Goal: Task Accomplishment & Management: Manage account settings

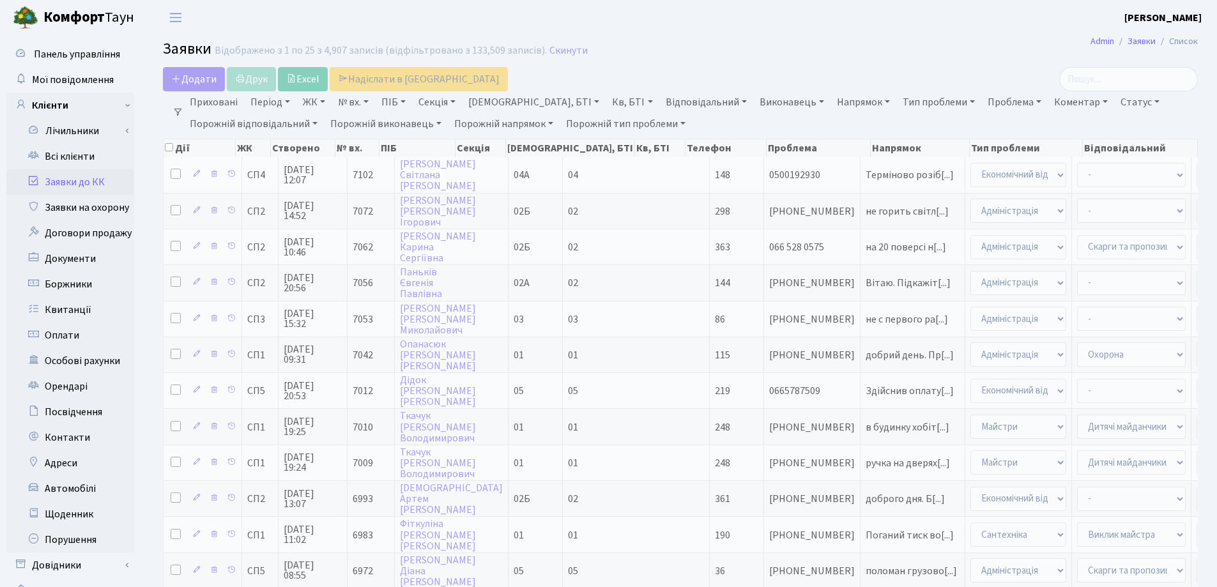
select select "25"
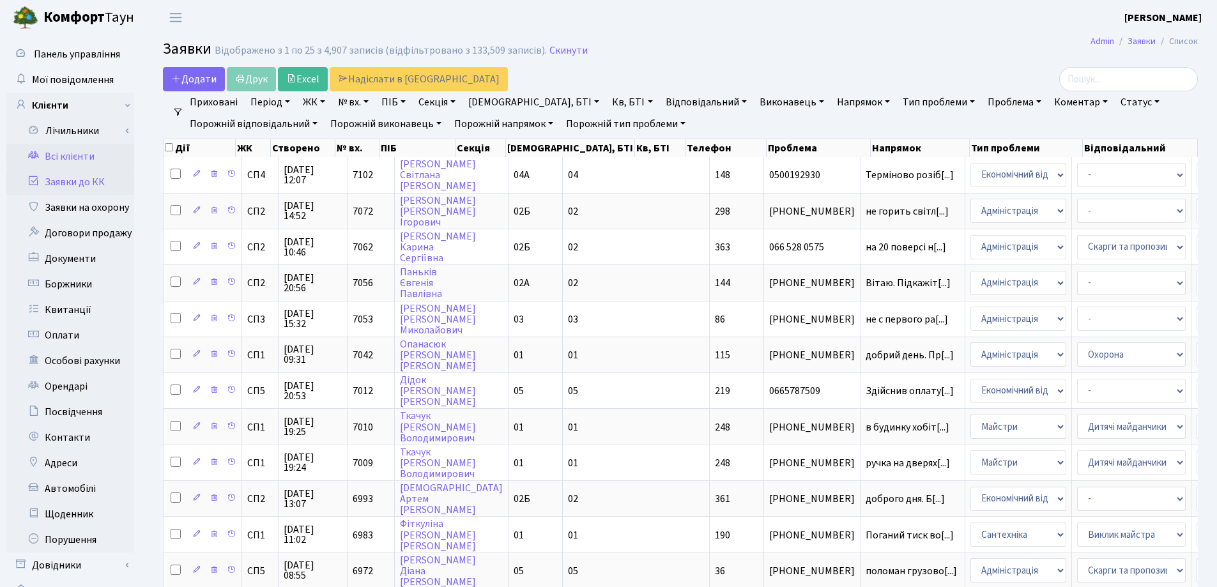
click at [63, 162] on link "Всі клієнти" at bounding box center [70, 157] width 128 height 26
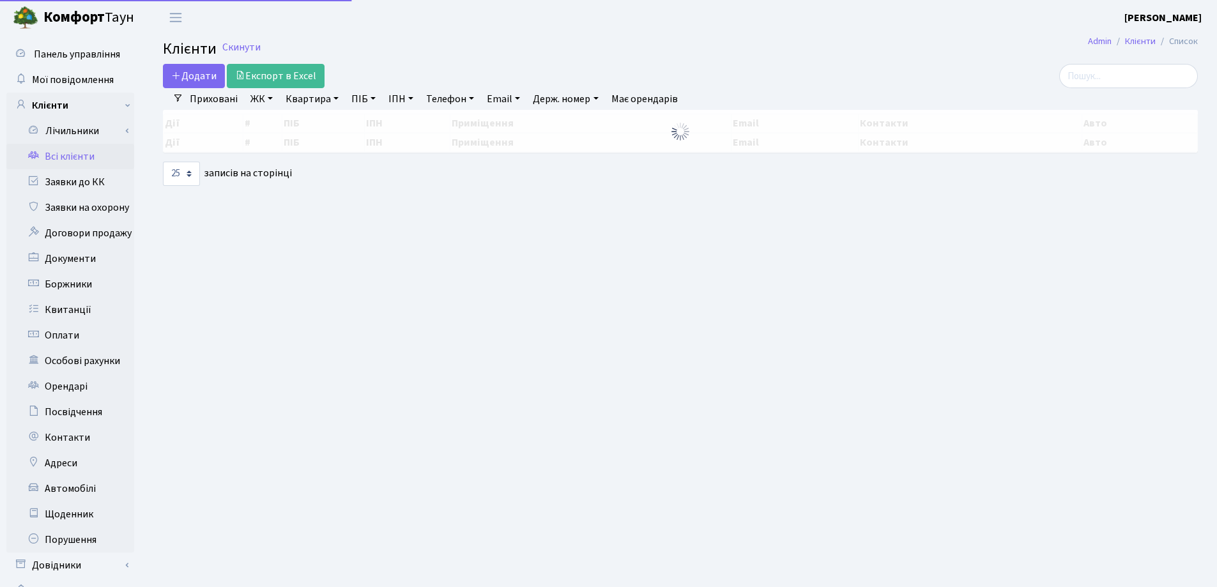
select select "25"
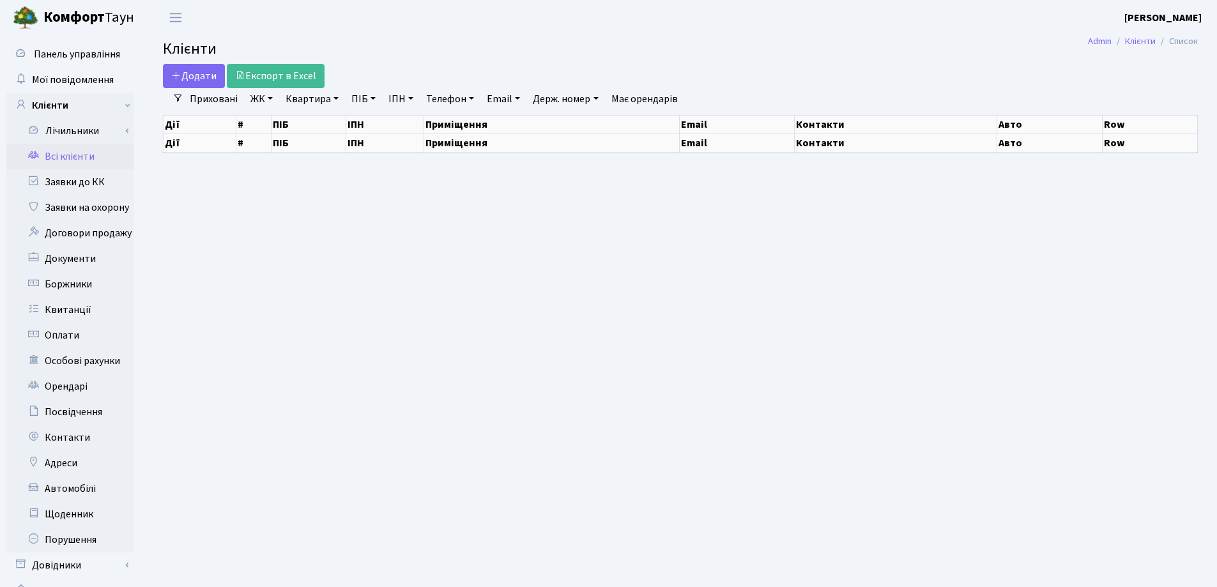
select select "25"
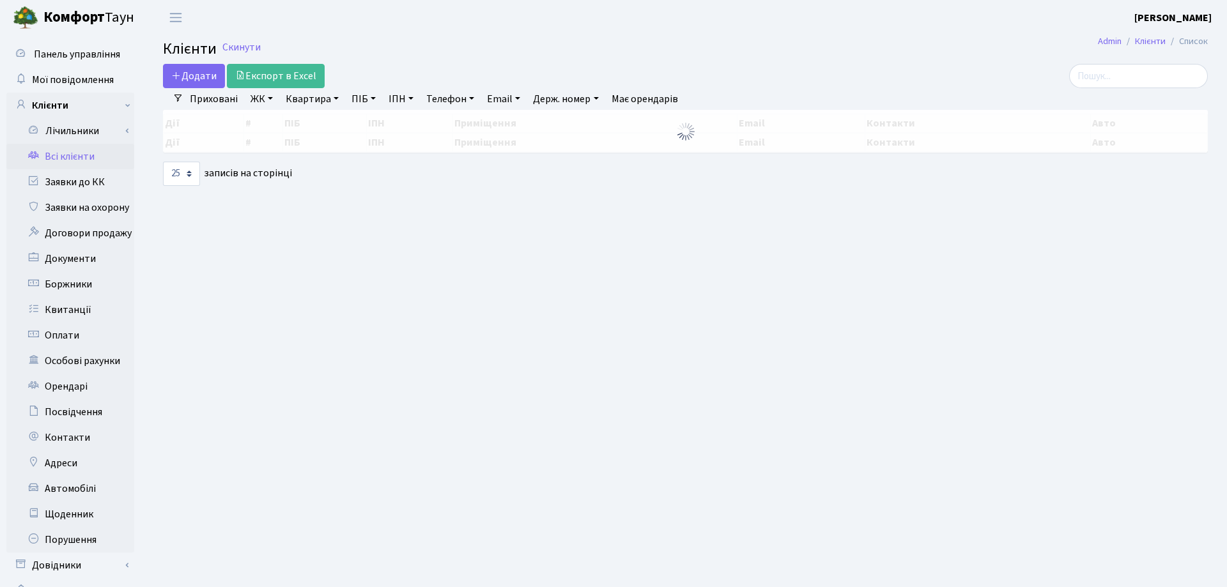
select select "25"
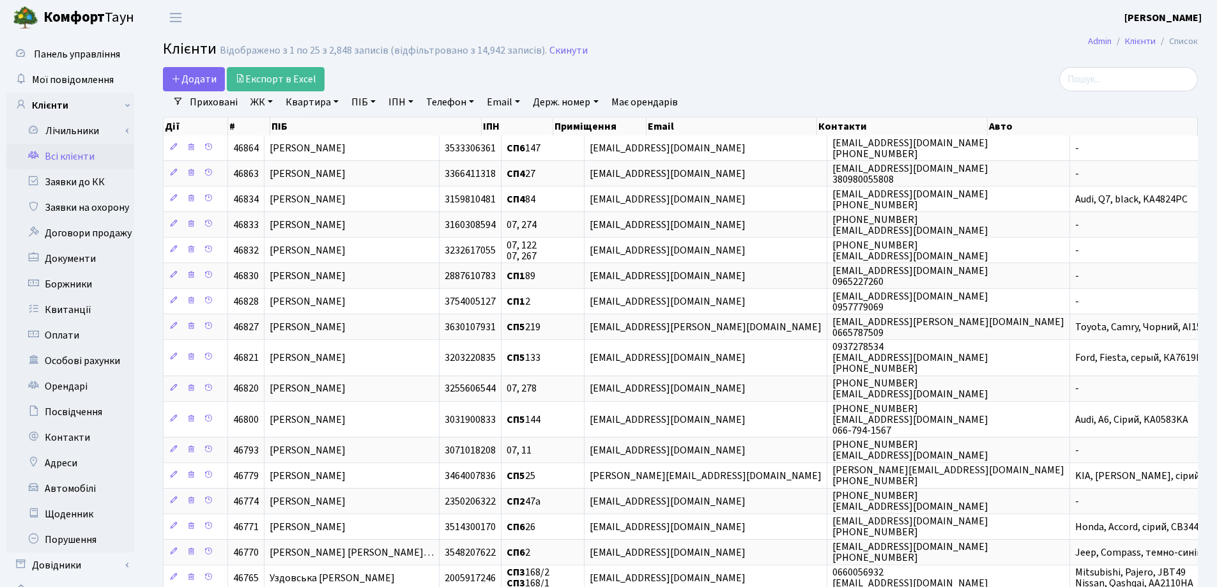
click at [335, 104] on link "Квартира" at bounding box center [312, 102] width 63 height 22
type input "38"
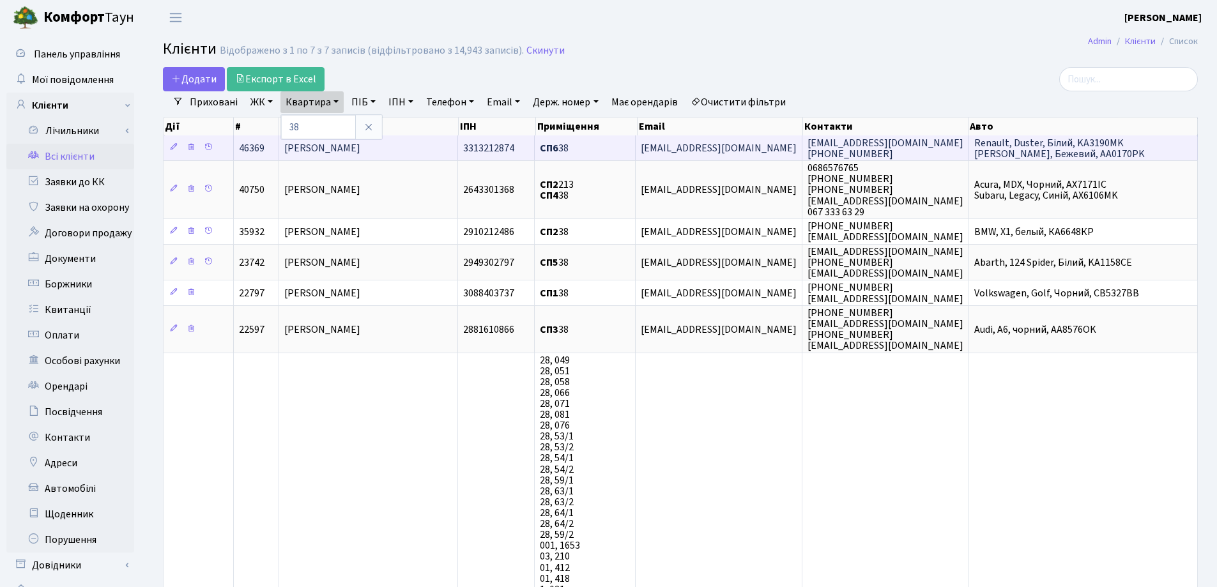
click at [348, 152] on span "[PERSON_NAME]" at bounding box center [322, 148] width 76 height 14
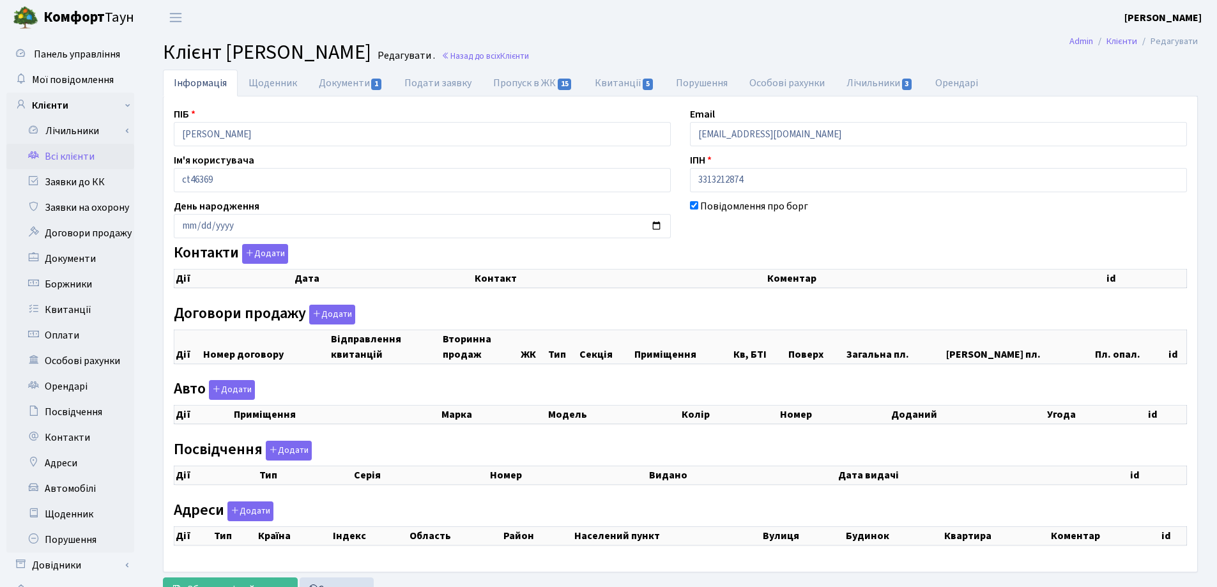
checkbox input "true"
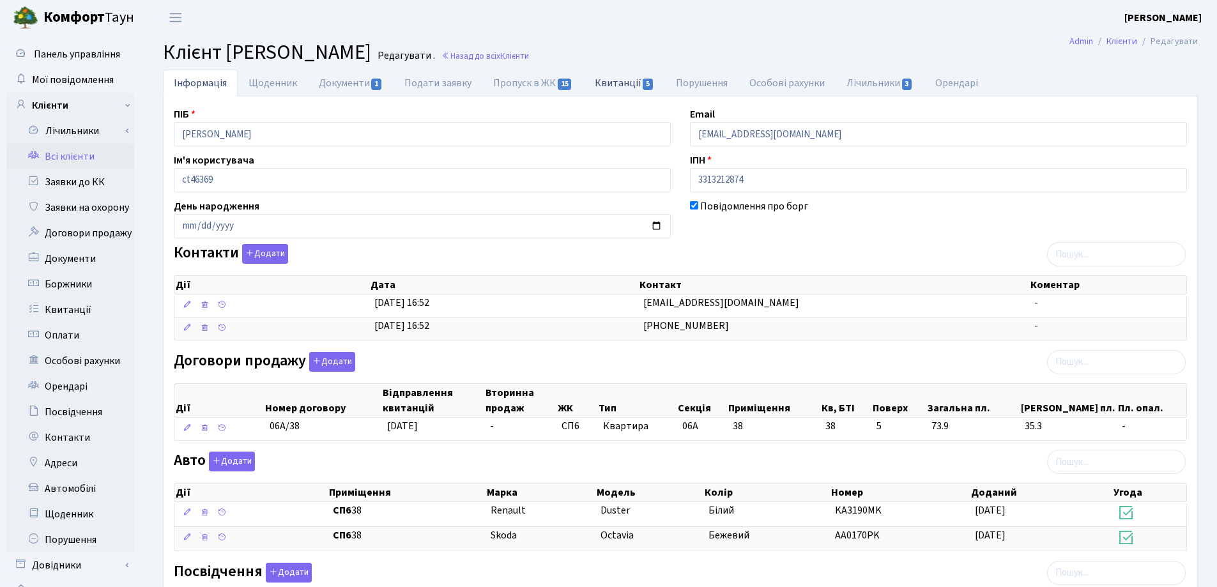
click at [611, 83] on link "Квитанції 5" at bounding box center [624, 83] width 81 height 26
select select "25"
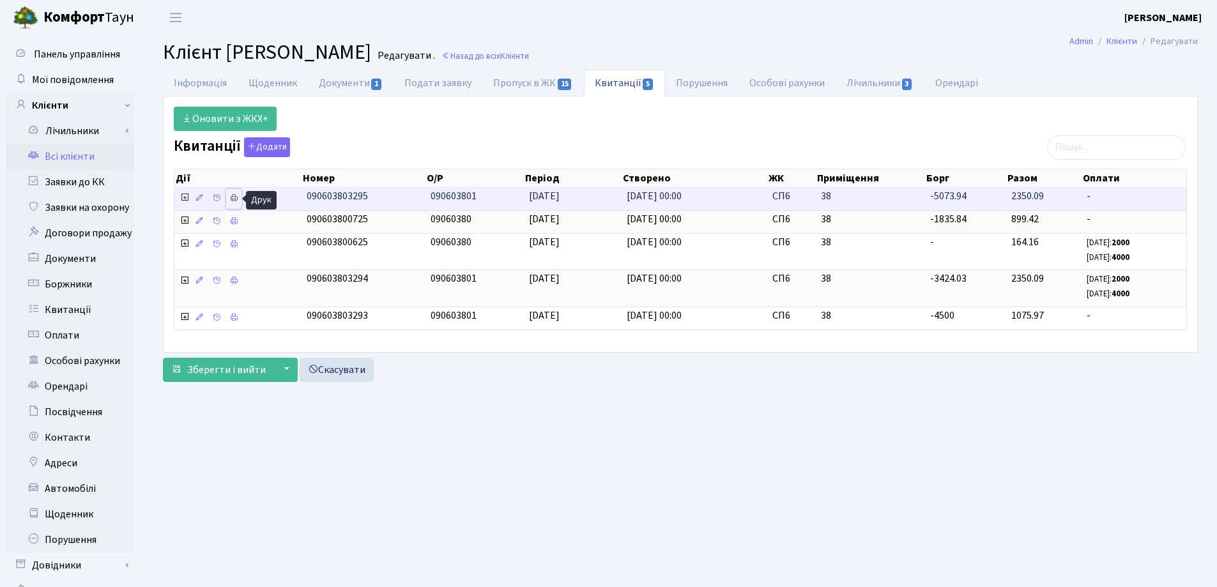
click at [229, 201] on link at bounding box center [233, 199] width 15 height 20
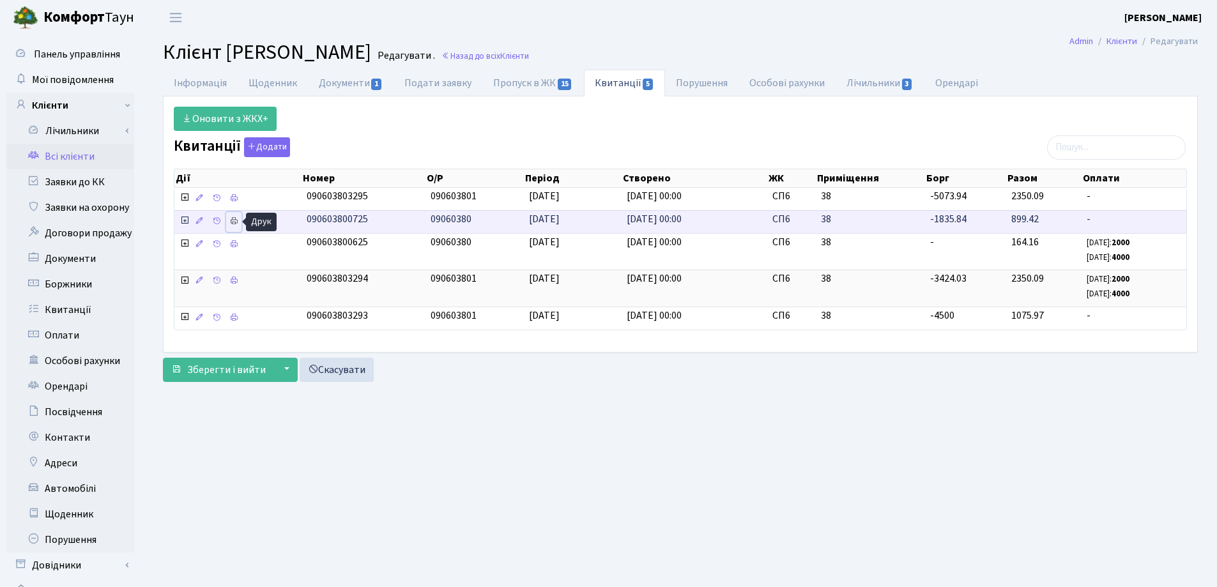
click at [235, 221] on icon at bounding box center [233, 221] width 9 height 9
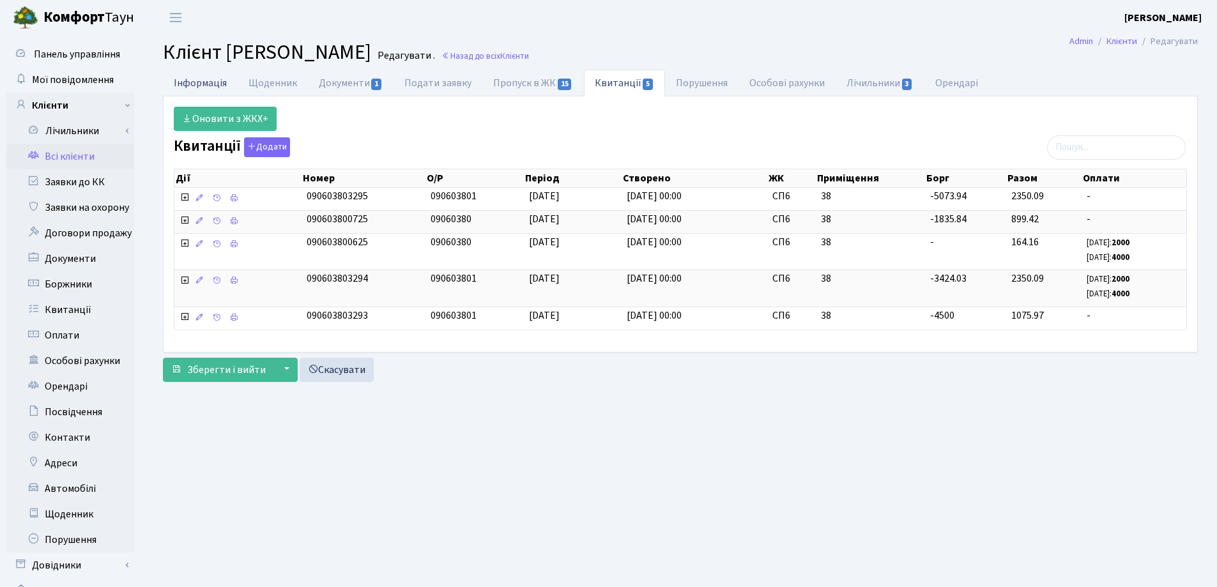
click at [198, 88] on link "Інформація" at bounding box center [200, 83] width 75 height 26
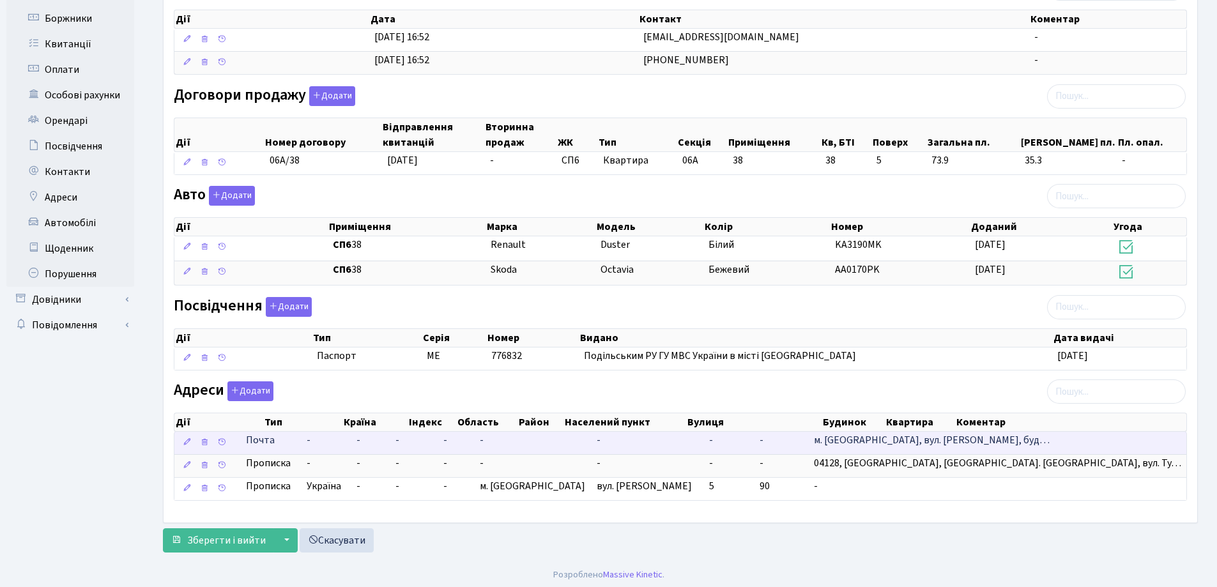
scroll to position [269, 0]
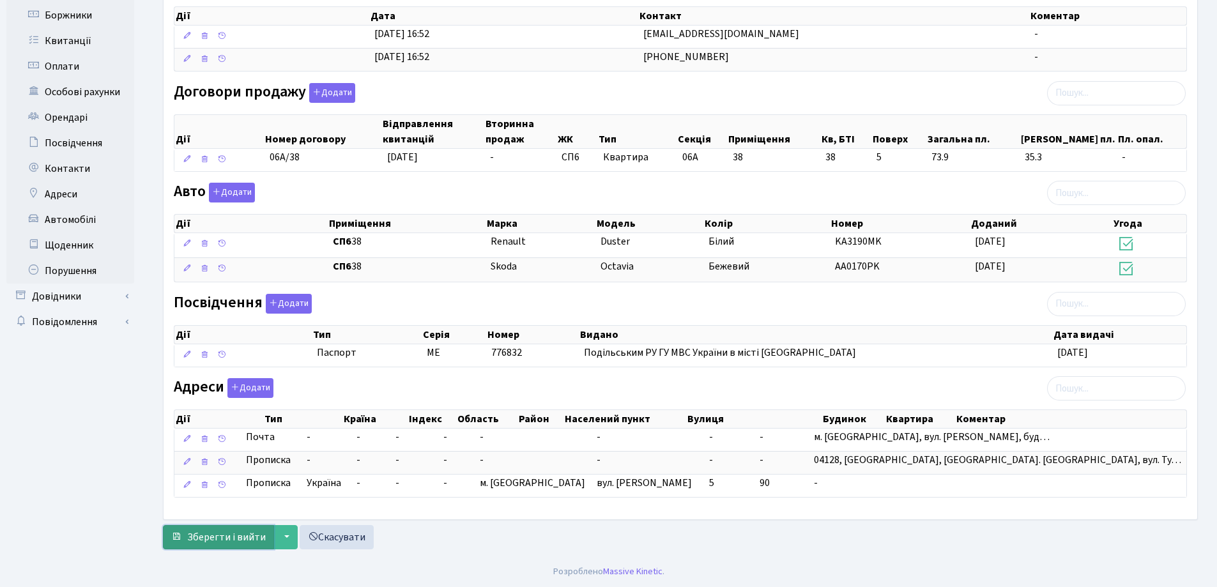
click at [212, 532] on span "Зберегти і вийти" at bounding box center [226, 537] width 79 height 14
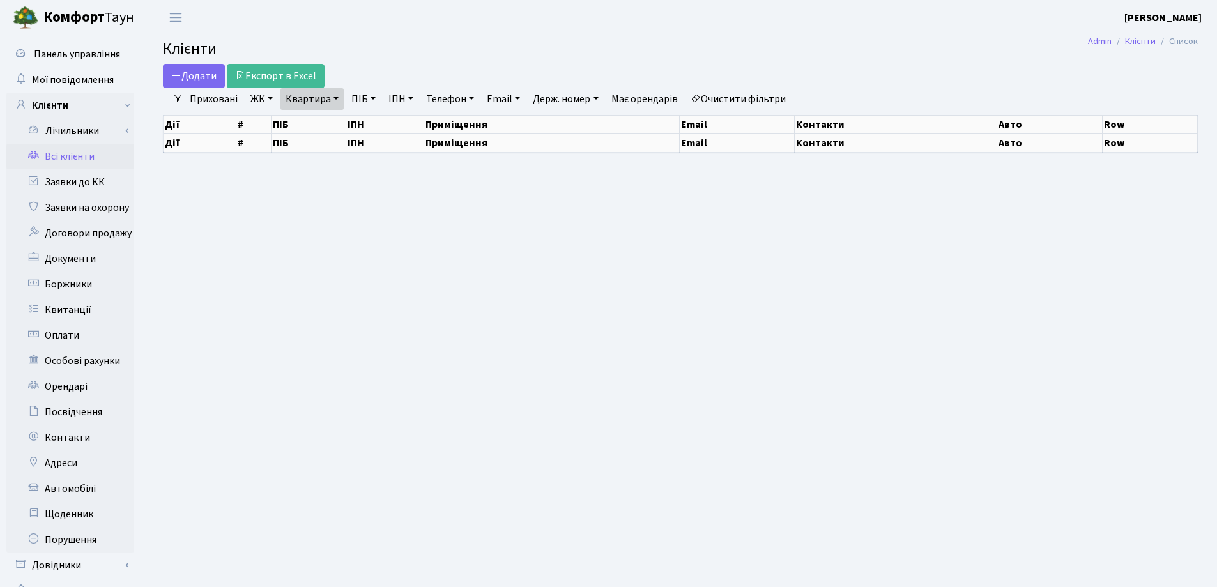
select select "25"
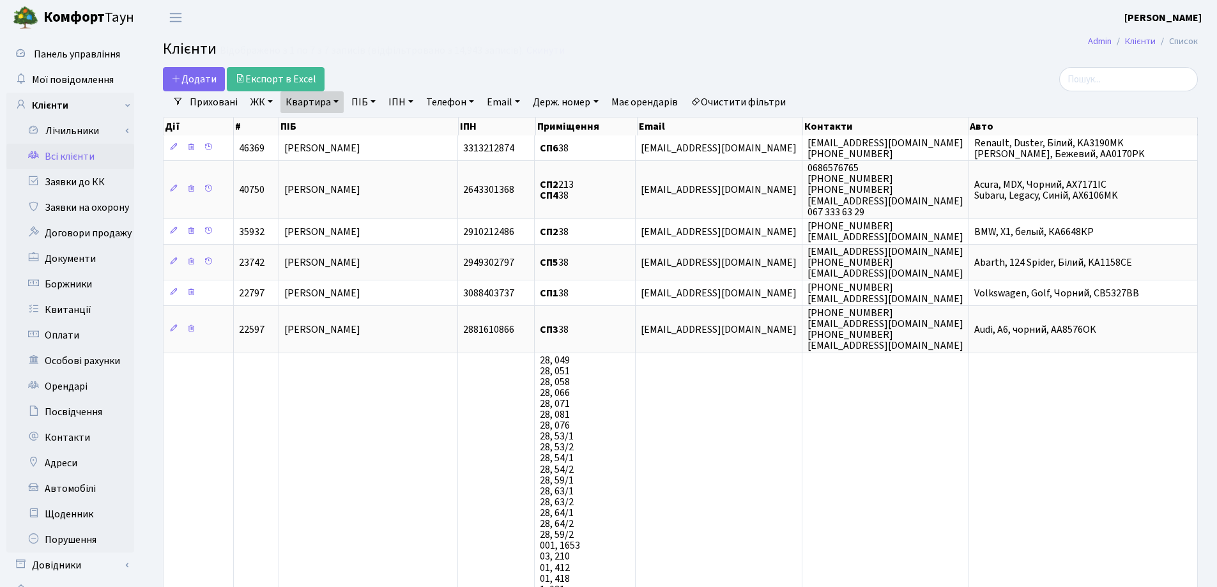
click at [335, 105] on link "Квартира" at bounding box center [312, 102] width 63 height 22
click at [367, 122] on icon at bounding box center [369, 127] width 10 height 10
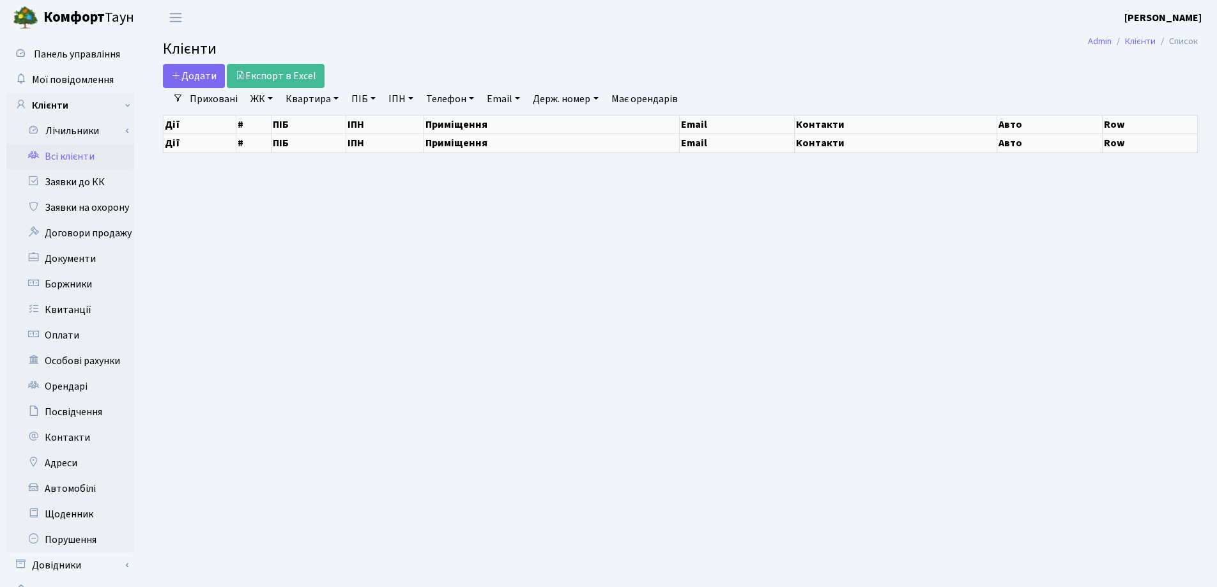
select select "25"
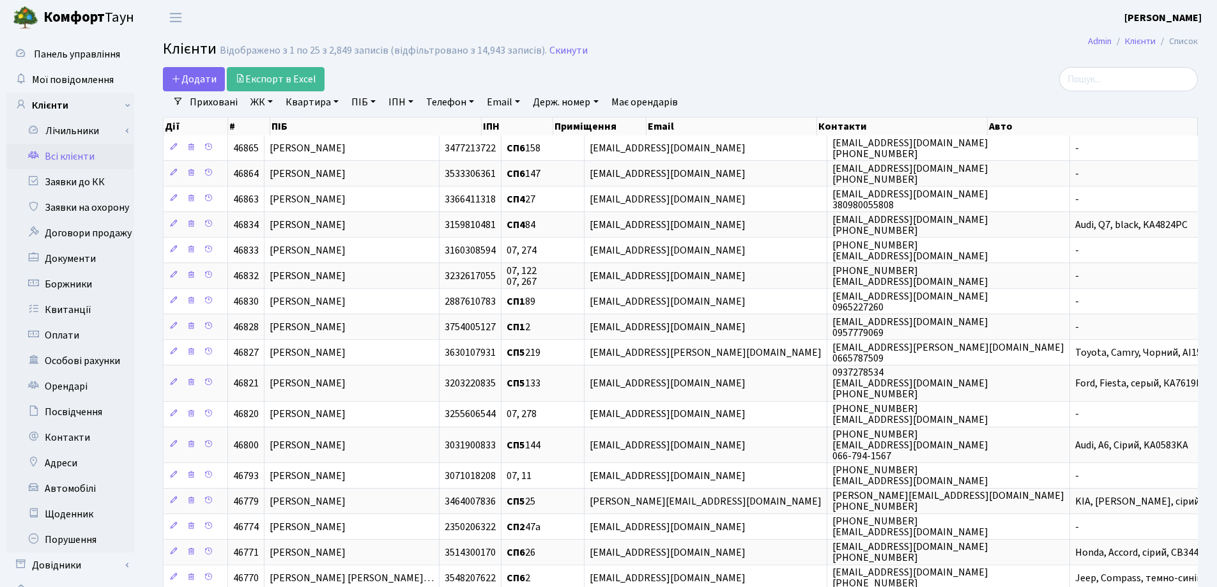
click at [335, 100] on link "Квартира" at bounding box center [312, 102] width 63 height 22
type input "38"
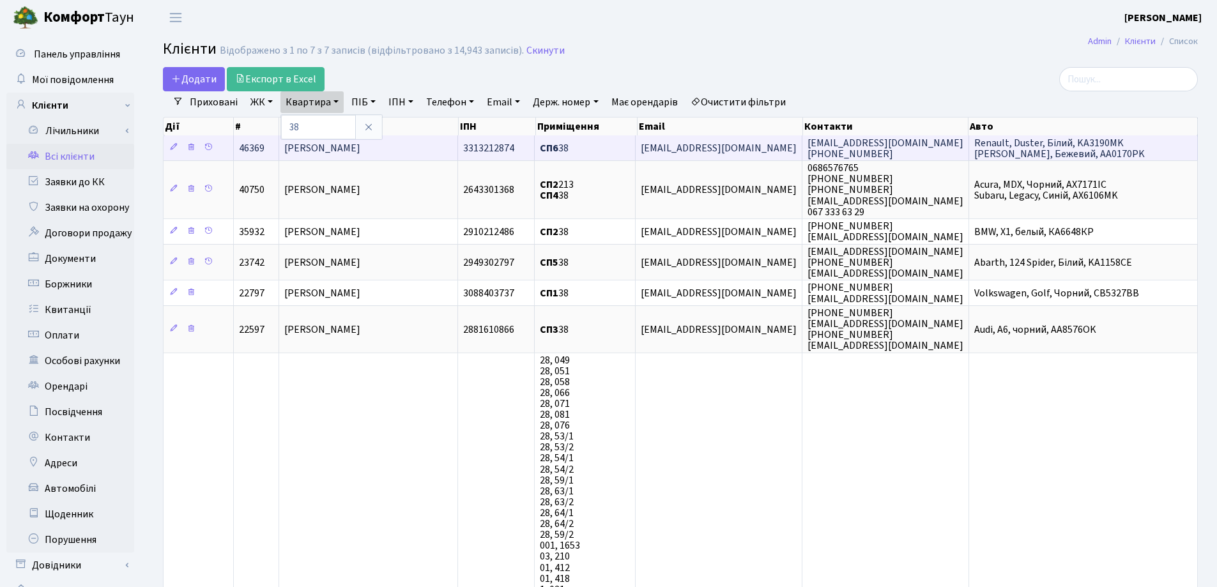
click at [419, 147] on td "[PERSON_NAME]" at bounding box center [368, 147] width 179 height 25
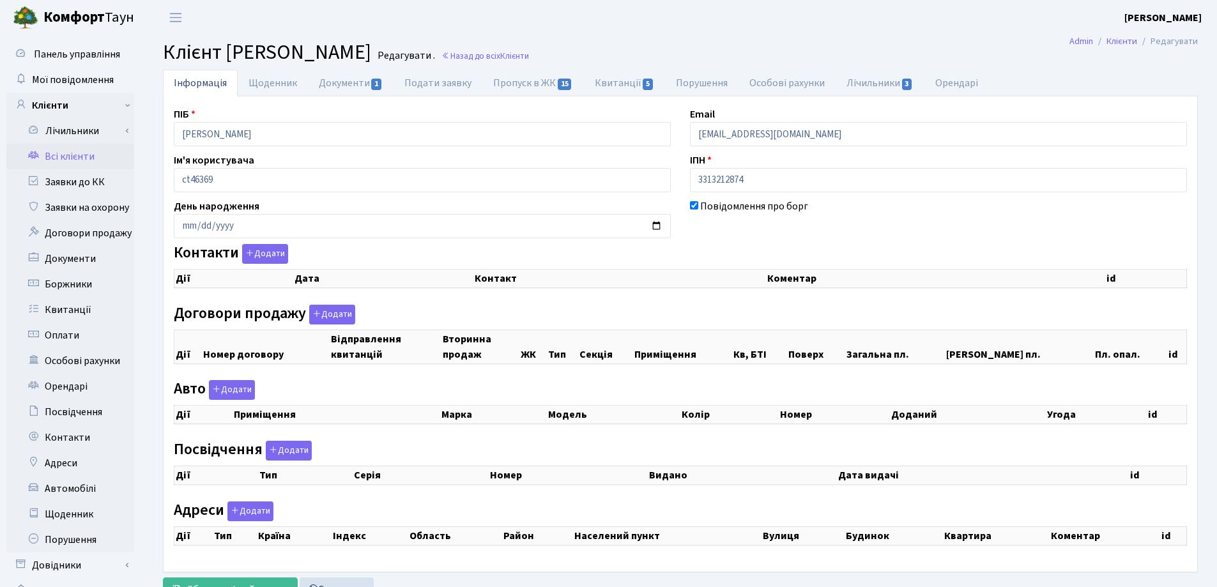
checkbox input "true"
select select "25"
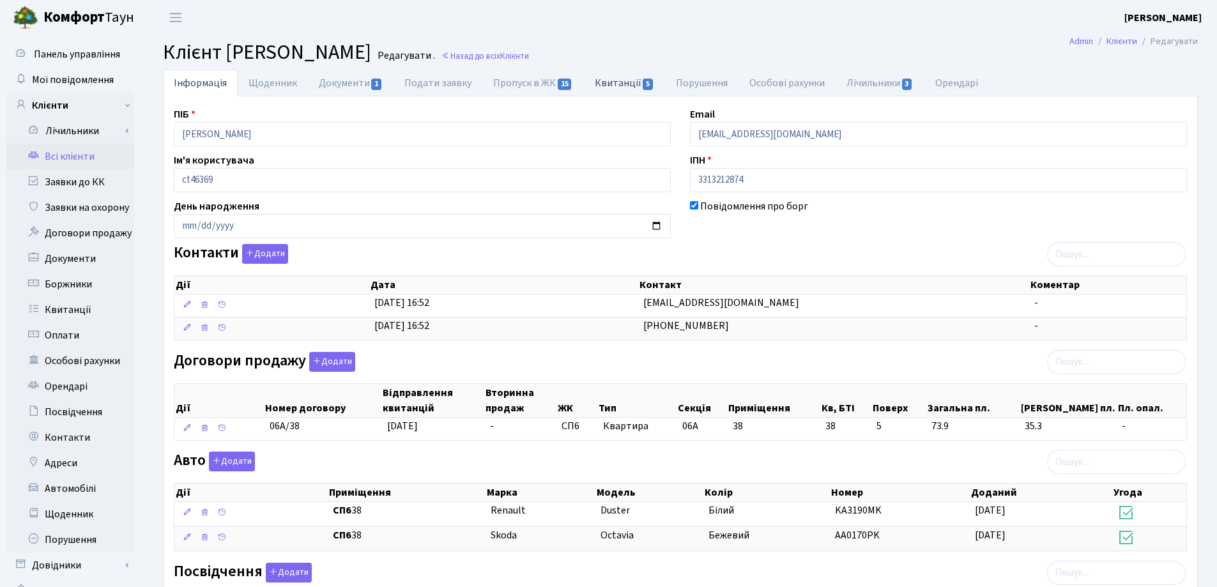
click at [599, 86] on link "Квитанції 5" at bounding box center [624, 83] width 81 height 26
select select "25"
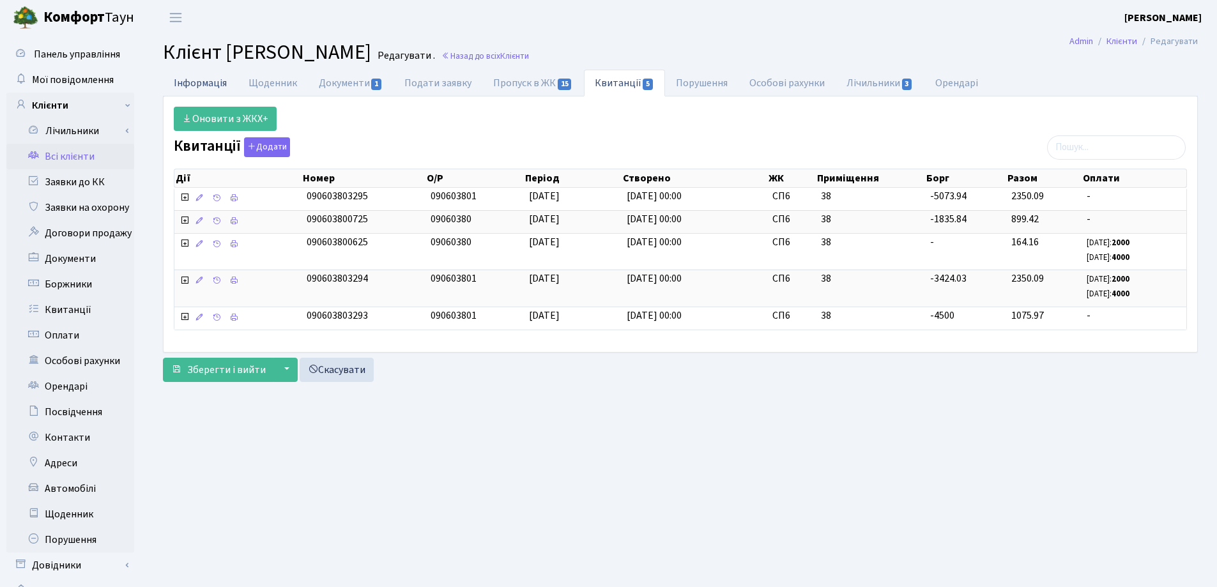
click at [217, 84] on link "Інформація" at bounding box center [200, 83] width 75 height 26
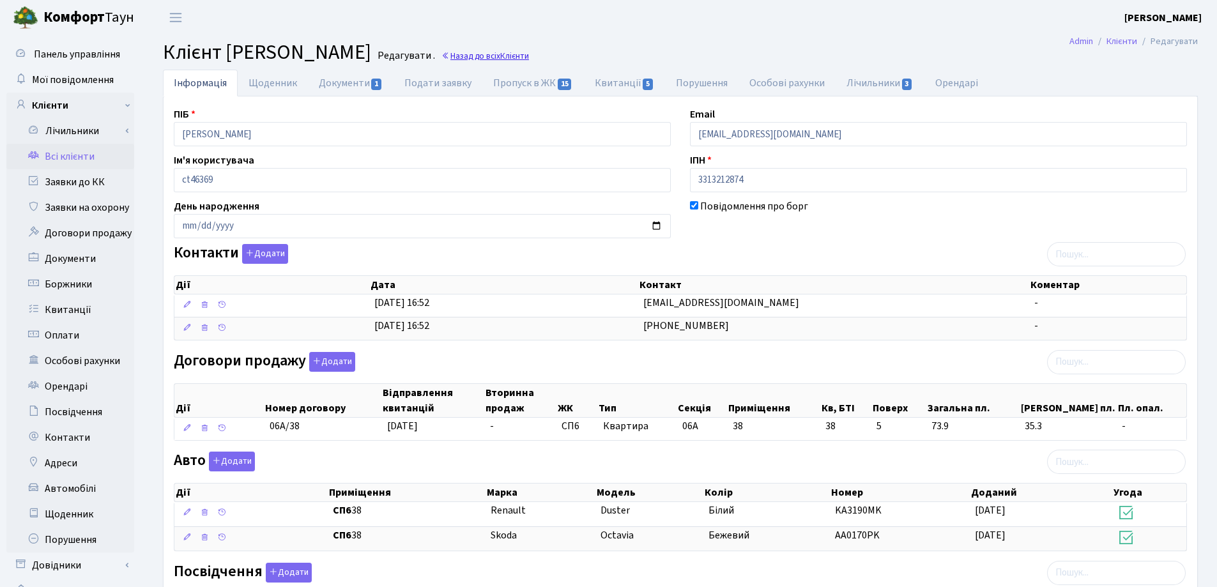
click at [529, 51] on link "Назад до всіх Клієнти" at bounding box center [486, 56] width 88 height 12
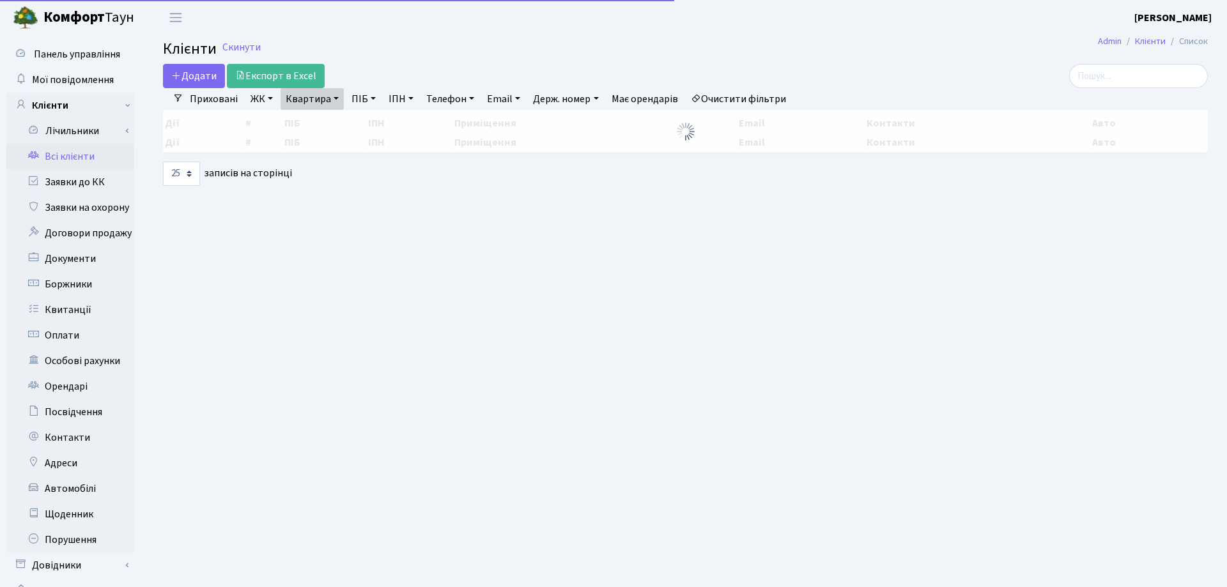
select select "25"
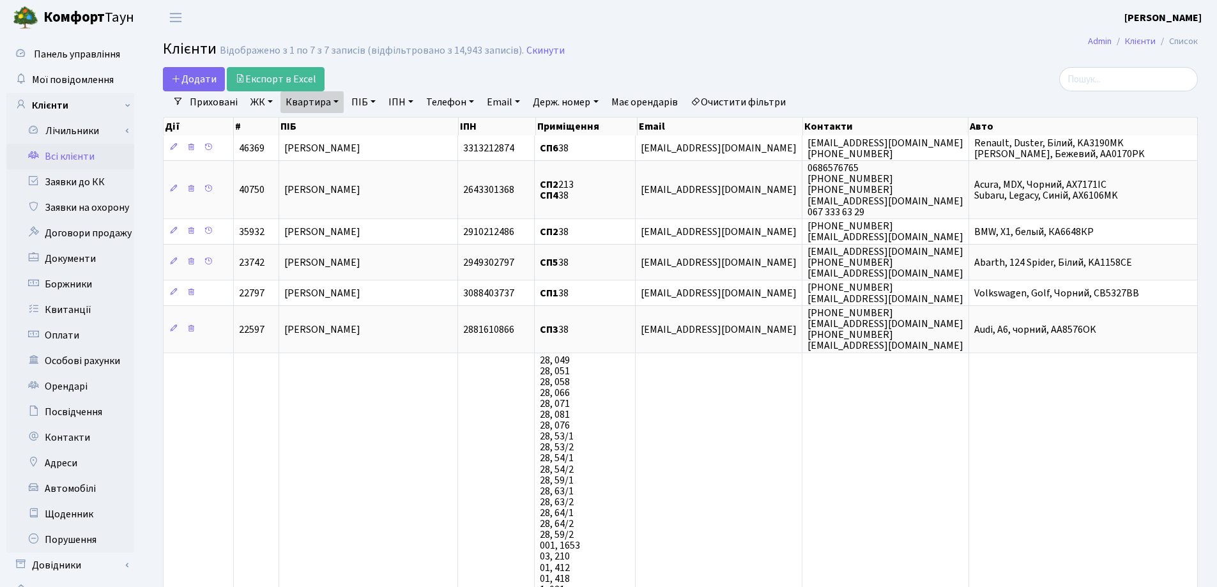
click at [336, 100] on link "Квартира" at bounding box center [312, 102] width 63 height 22
click at [367, 127] on icon at bounding box center [369, 127] width 10 height 10
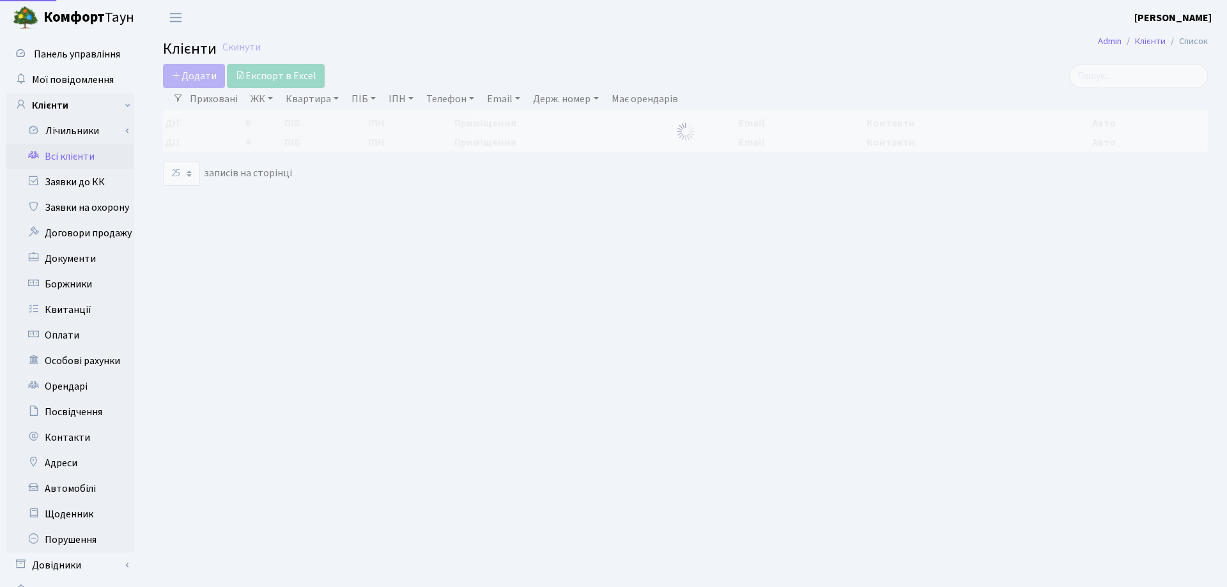
select select "25"
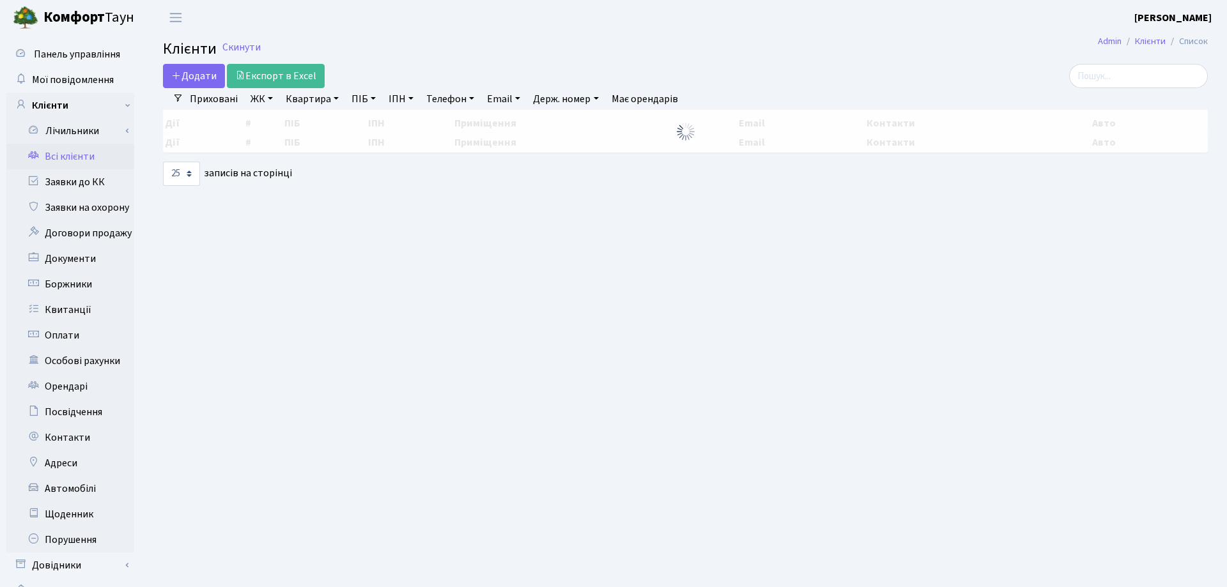
select select "25"
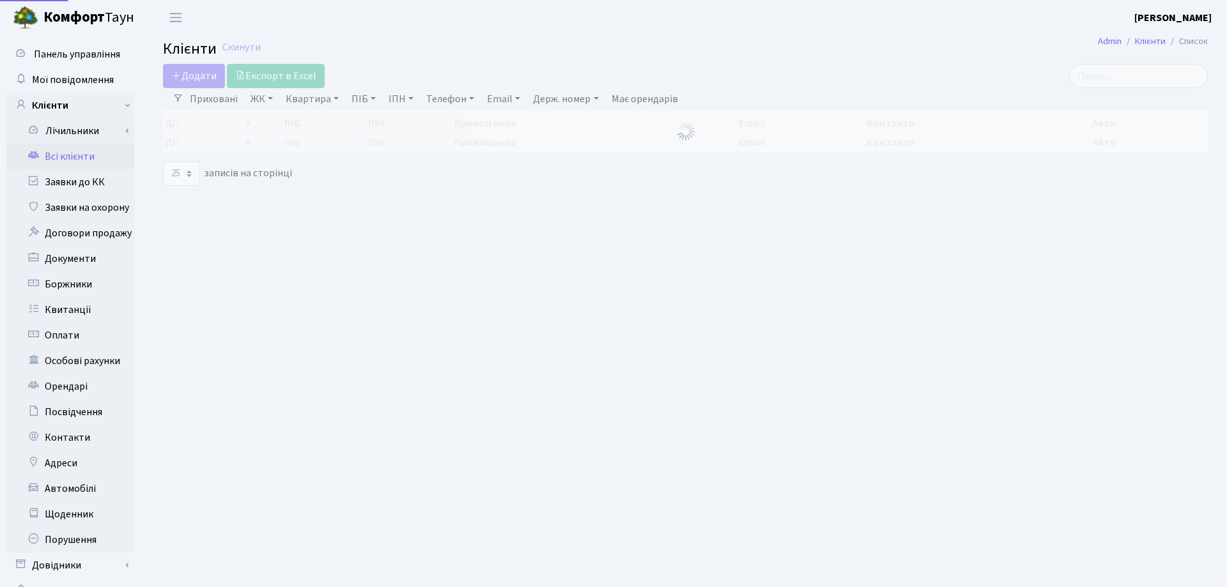
select select "25"
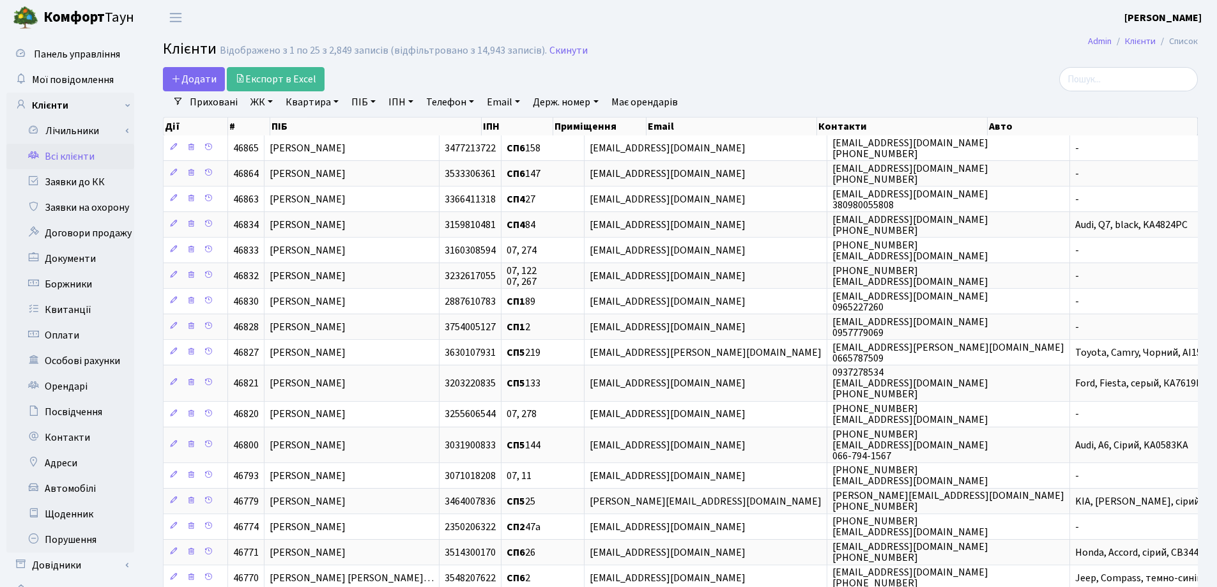
click at [336, 104] on link "Квартира" at bounding box center [312, 102] width 63 height 22
click at [346, 127] on input "text" at bounding box center [318, 127] width 75 height 24
click at [755, 52] on h2 "Клієнти Відображено з 1 по 25 з 2,849 записів (відфільтровано з 14,943 записів)…" at bounding box center [680, 51] width 1035 height 22
click at [335, 102] on link "Квартира" at bounding box center [312, 102] width 63 height 22
click at [339, 122] on input "text" at bounding box center [318, 127] width 75 height 24
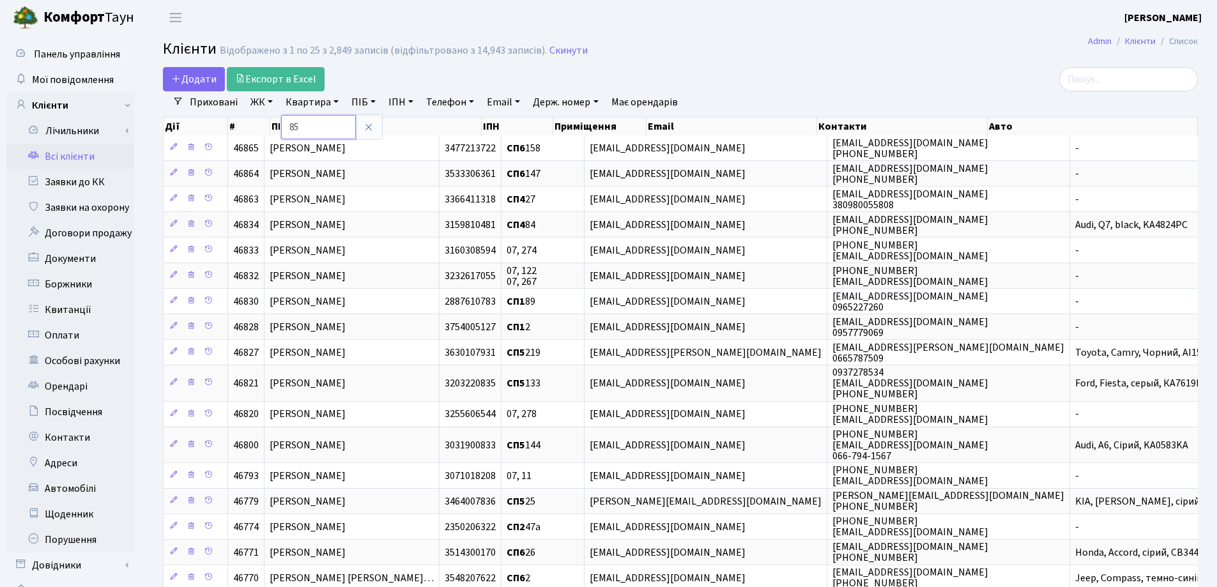
type input "85"
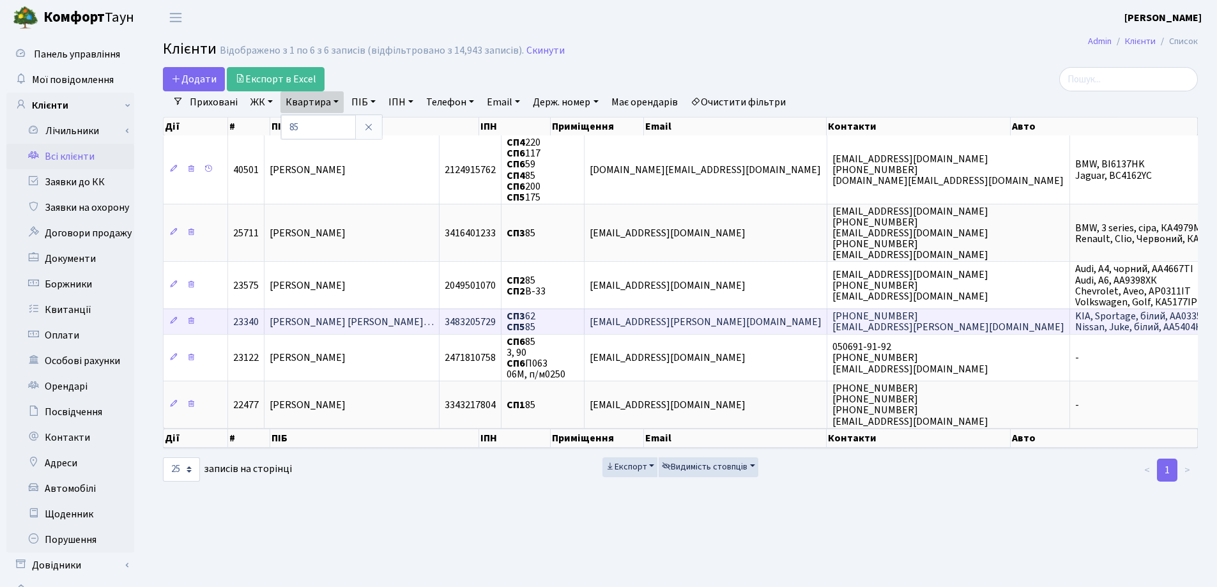
click at [354, 327] on span "Пантелеєнко Єлизавета Олександрі…" at bounding box center [352, 322] width 164 height 14
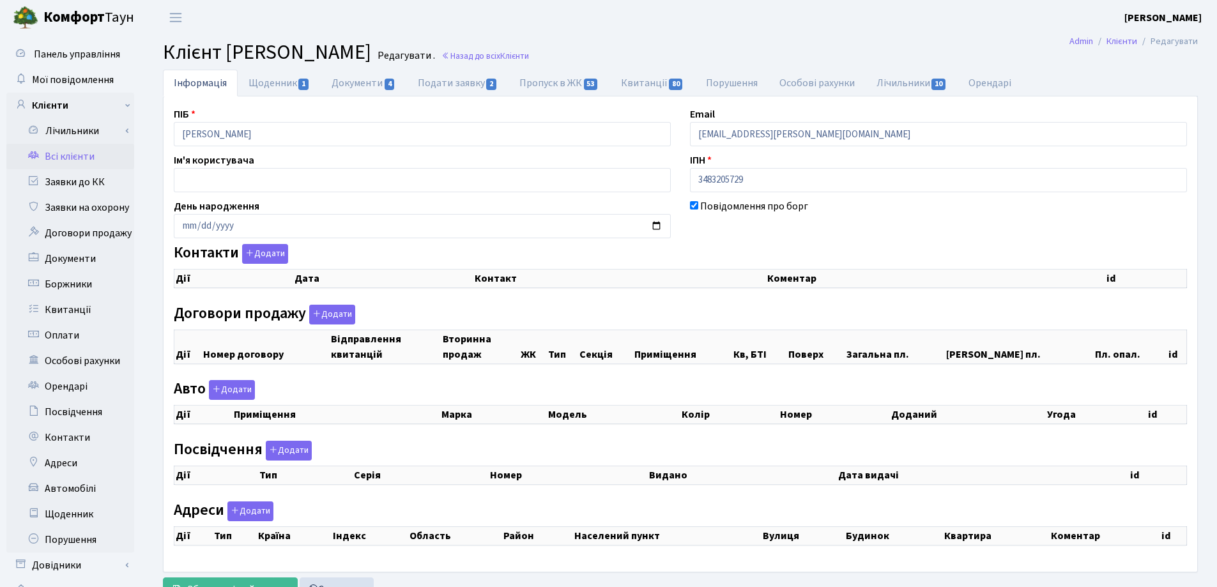
checkbox input "true"
select select "25"
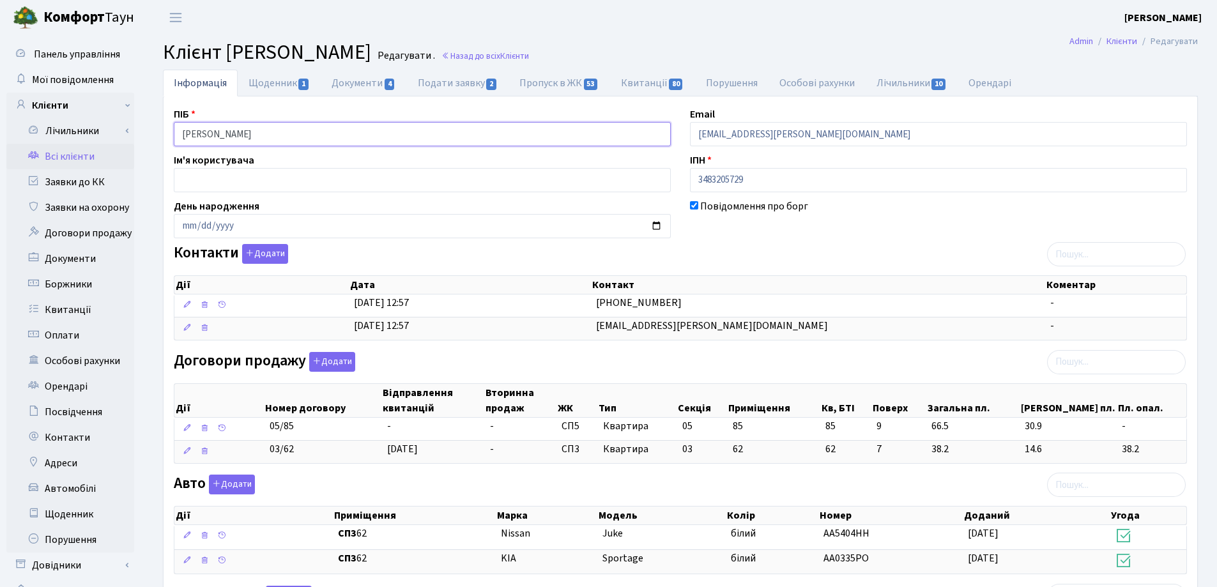
click at [236, 133] on input "Пантелеєнко Єлизавета Олександрівна" at bounding box center [422, 134] width 497 height 24
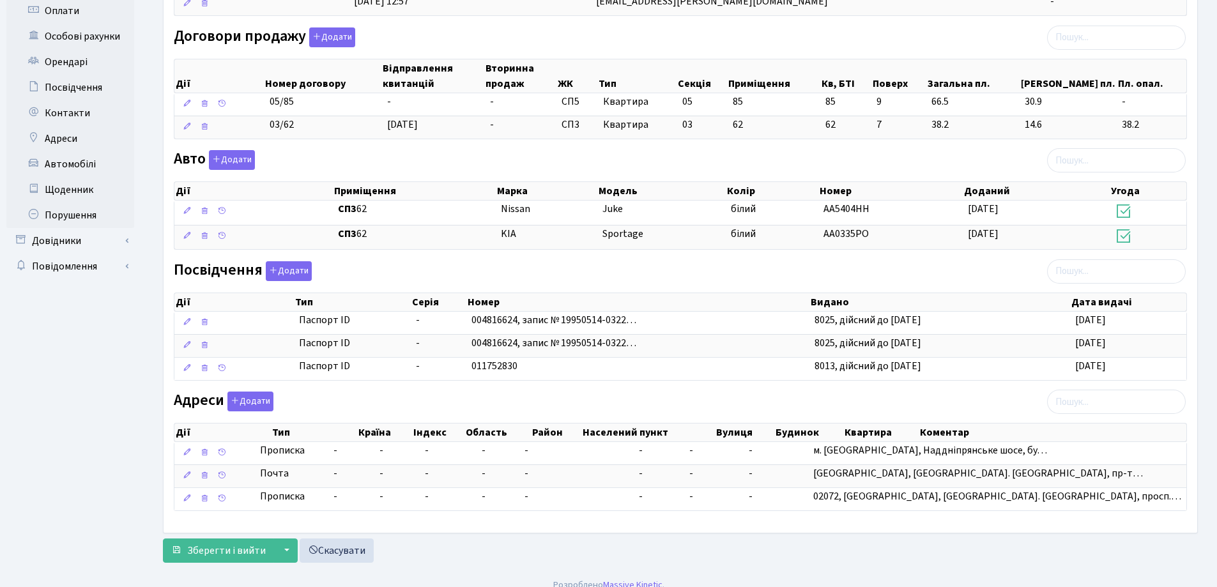
scroll to position [338, 0]
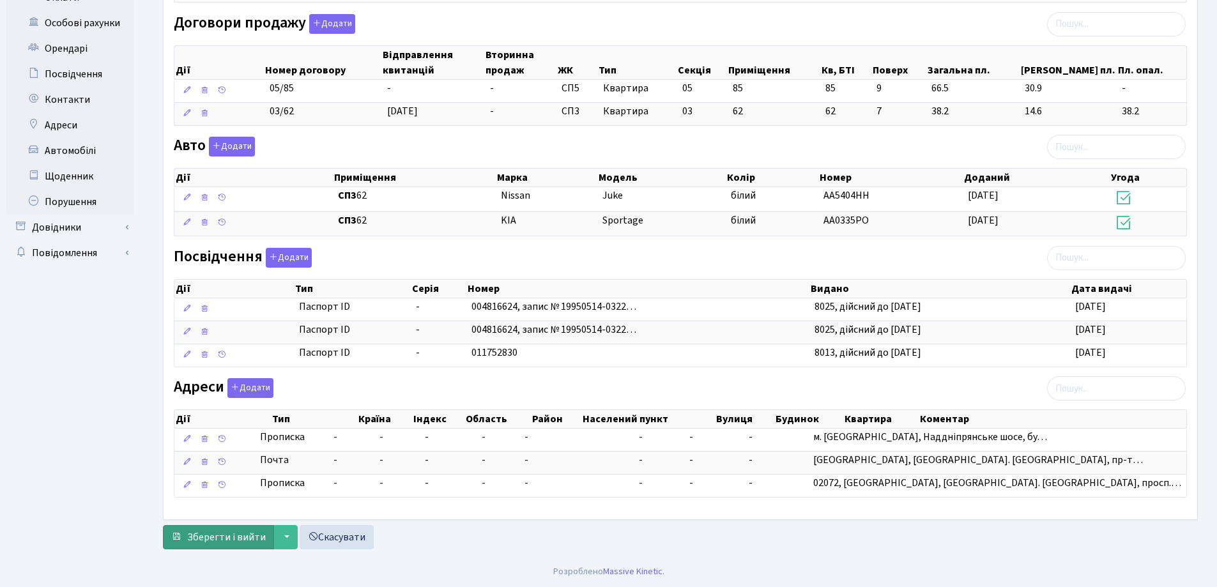
type input "Плаз [PERSON_NAME]"
click at [226, 535] on span "Зберегти і вийти" at bounding box center [226, 537] width 79 height 14
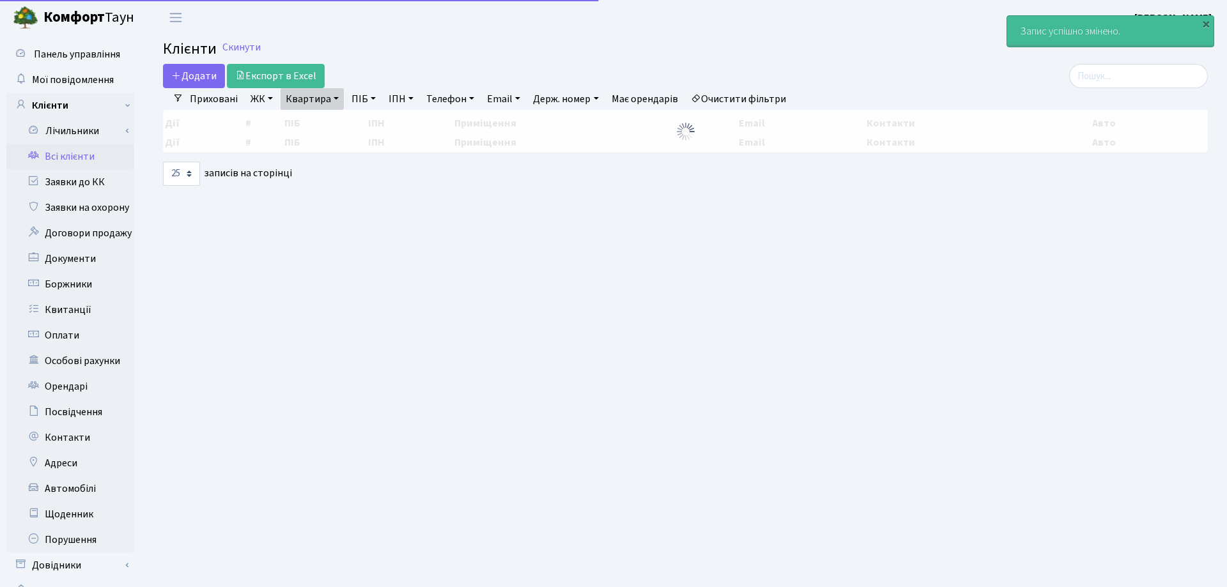
select select "25"
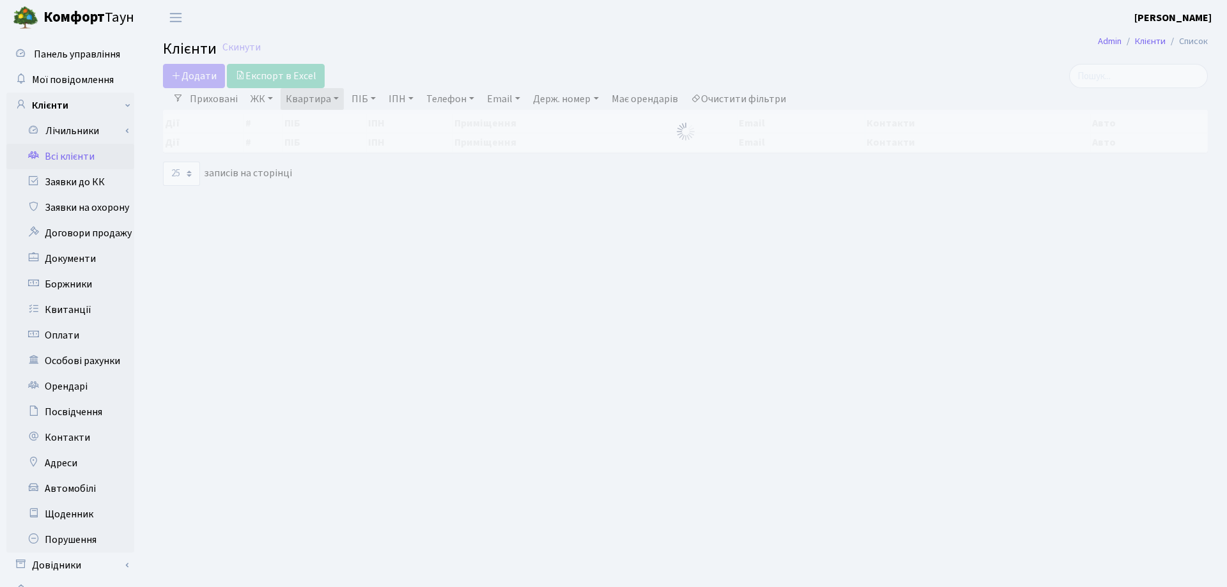
select select "25"
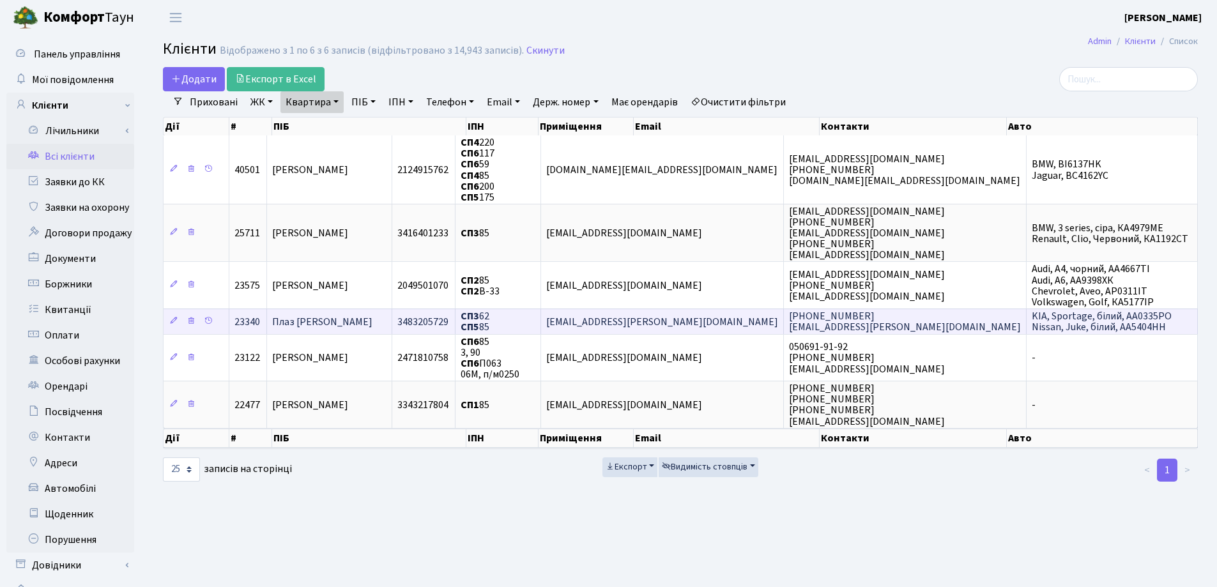
click at [373, 326] on span "Плаз [PERSON_NAME]" at bounding box center [322, 322] width 100 height 14
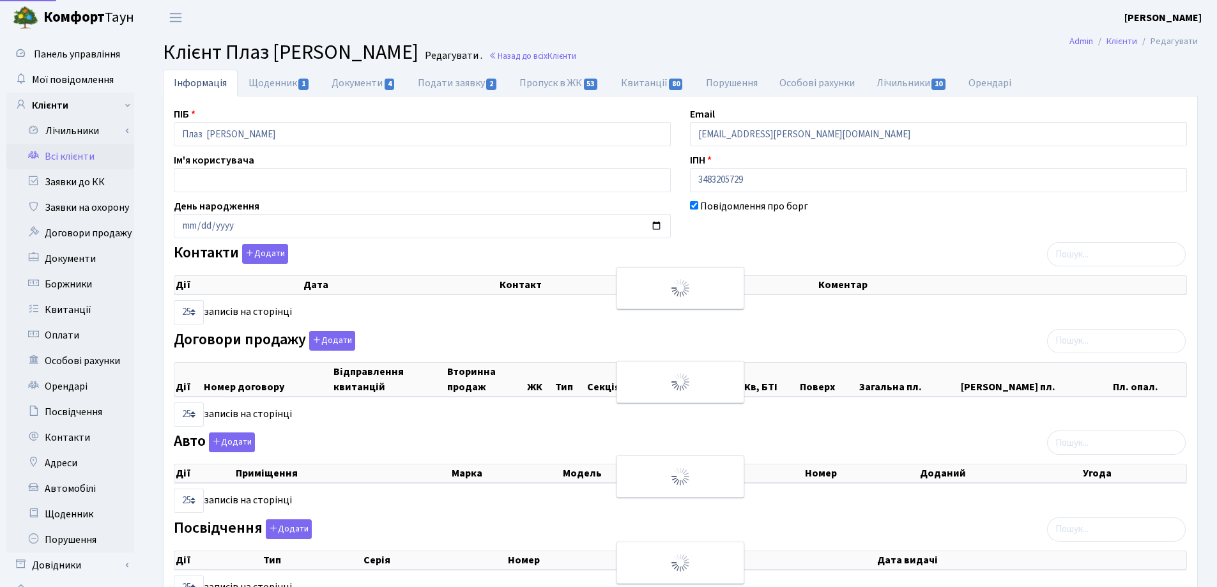
select select "25"
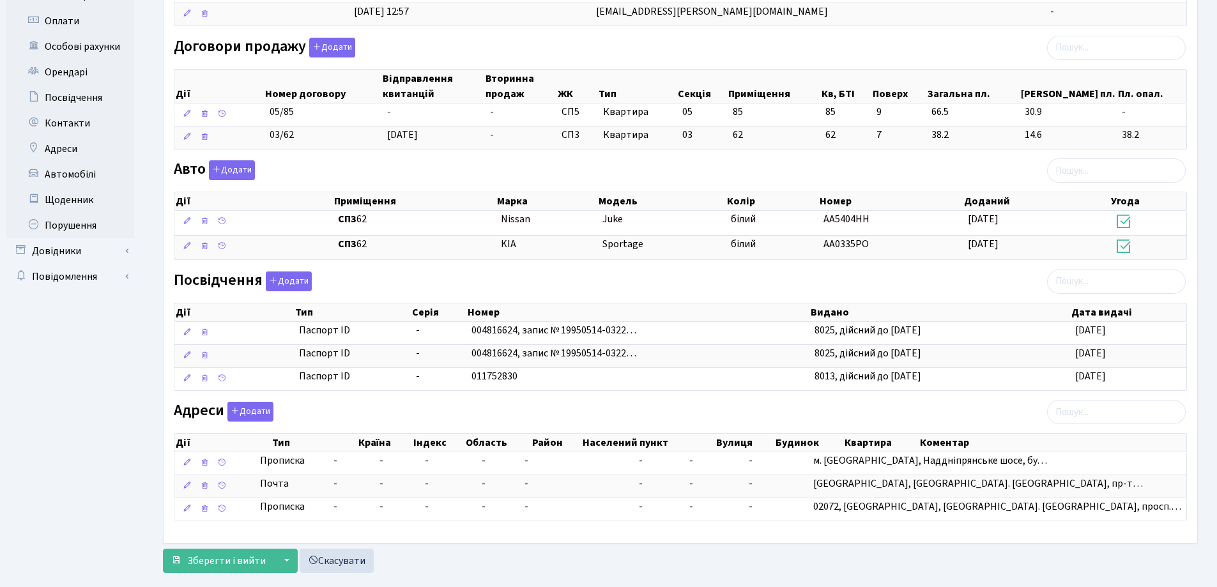
scroll to position [319, 0]
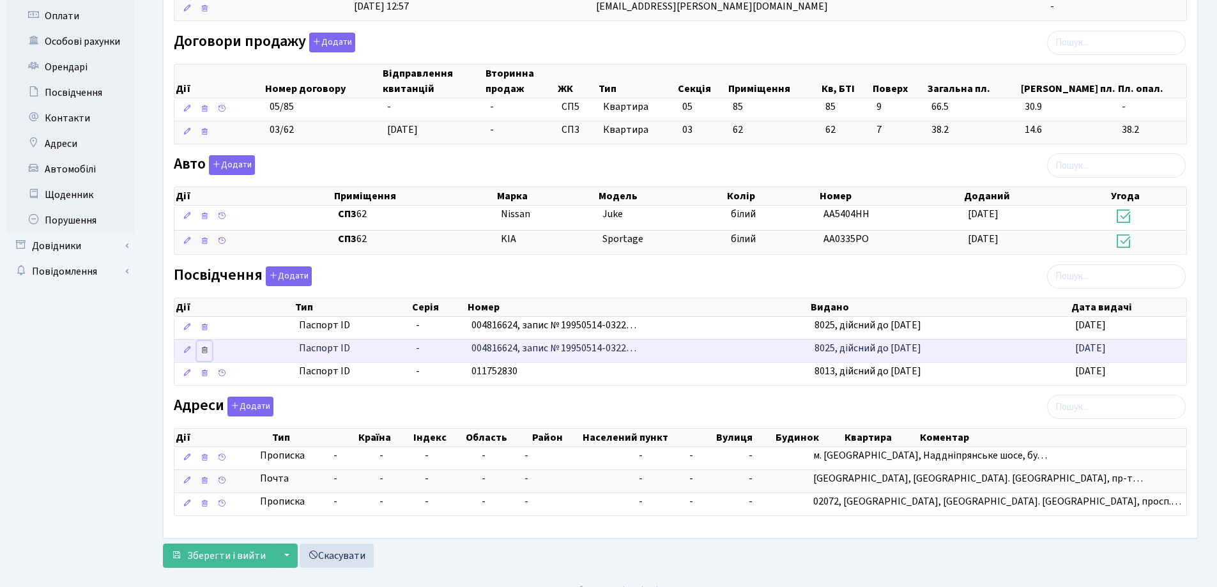
click at [206, 350] on icon at bounding box center [204, 350] width 9 height 9
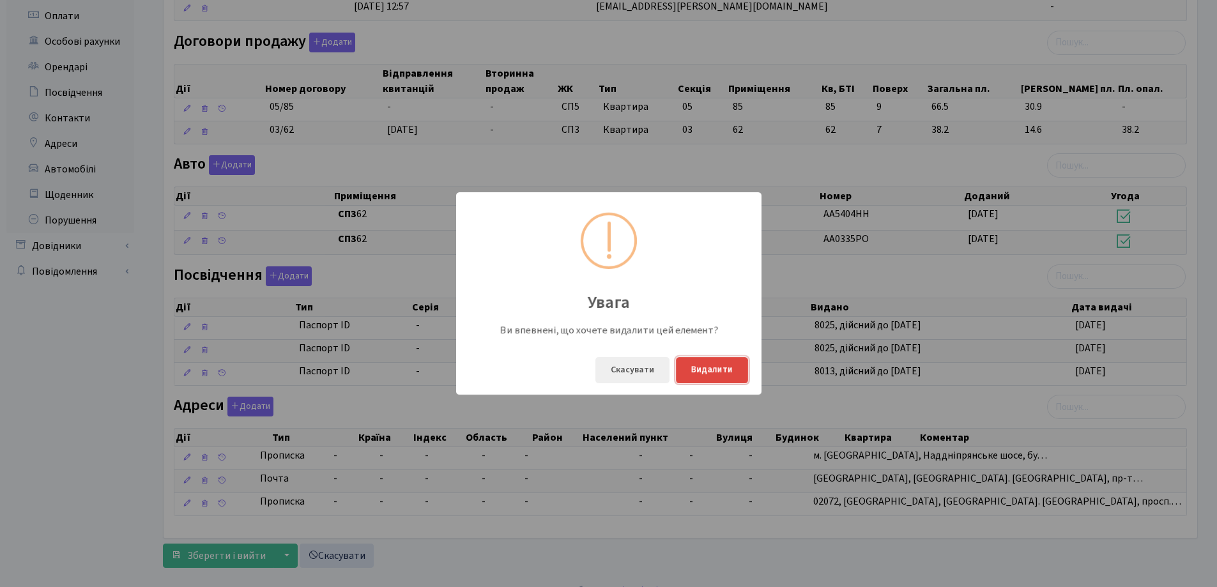
click at [719, 368] on button "Видалити" at bounding box center [712, 370] width 72 height 26
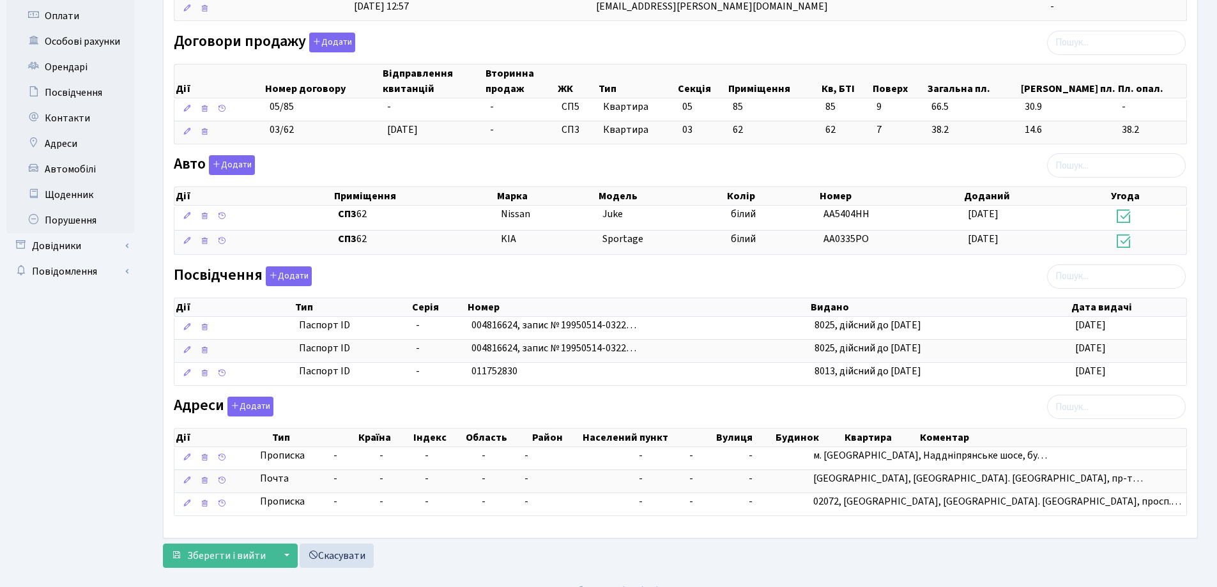
scroll to position [315, 0]
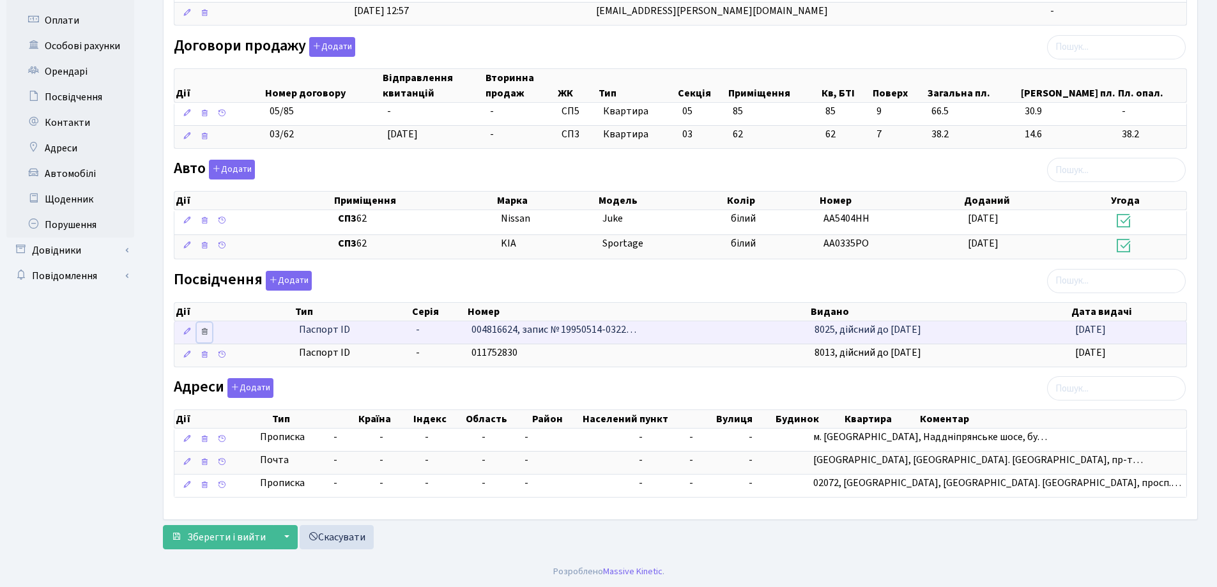
click at [204, 331] on icon at bounding box center [204, 331] width 9 height 9
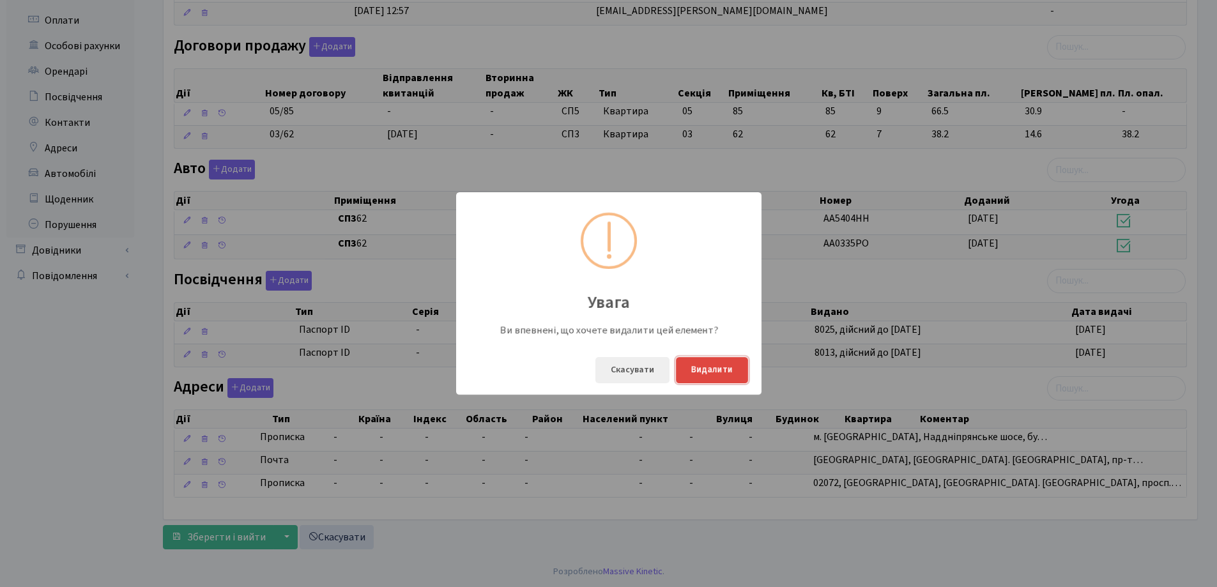
click at [719, 376] on button "Видалити" at bounding box center [712, 370] width 72 height 26
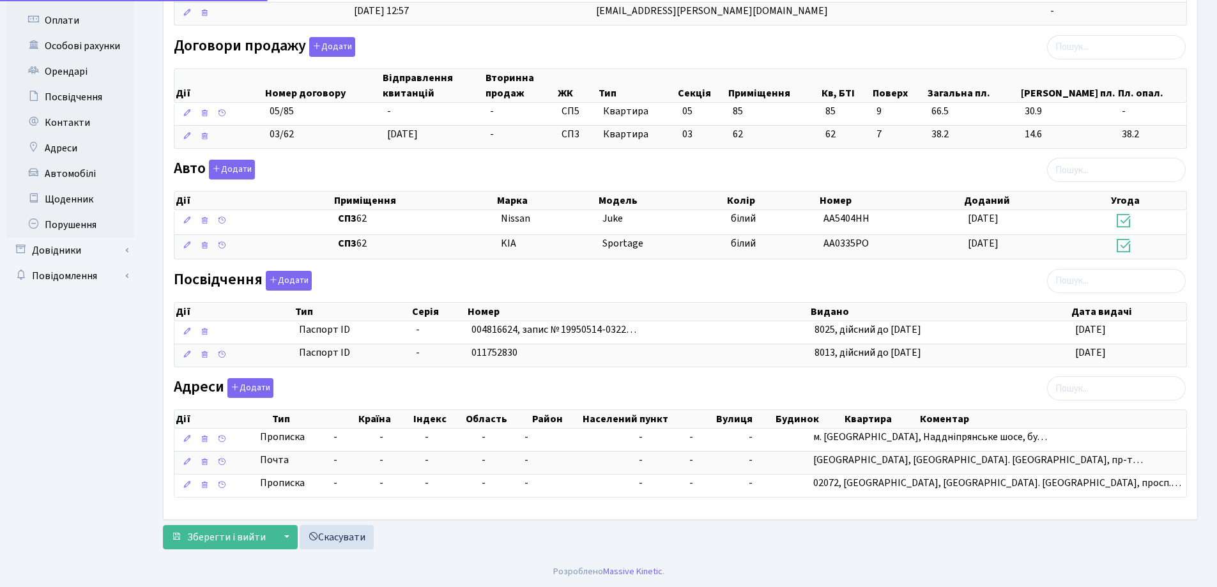
scroll to position [292, 0]
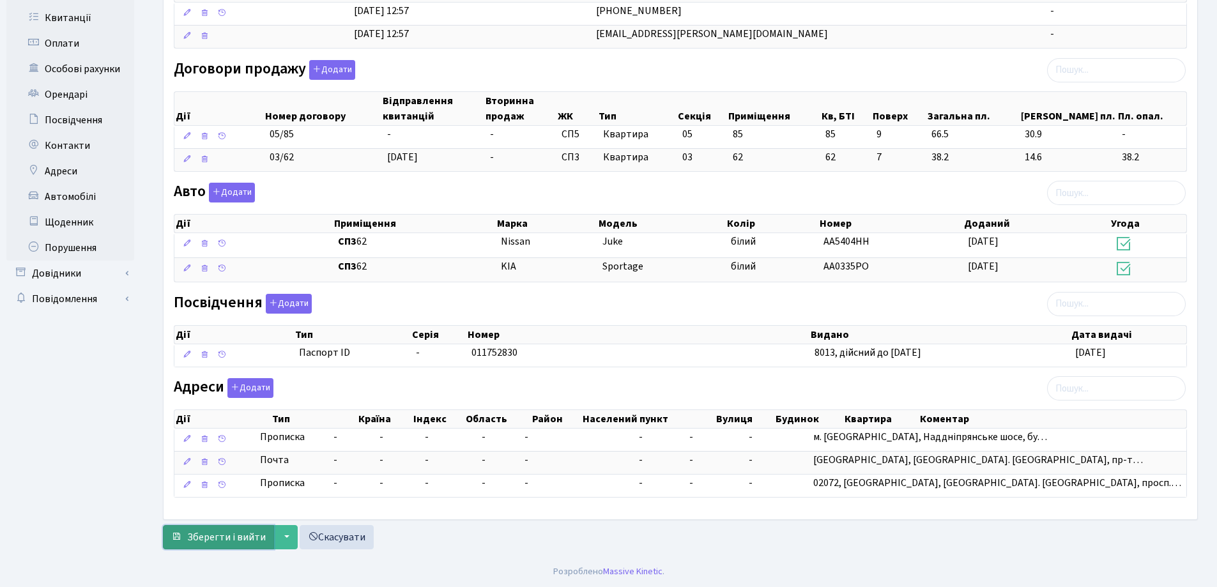
click at [243, 541] on span "Зберегти і вийти" at bounding box center [226, 537] width 79 height 14
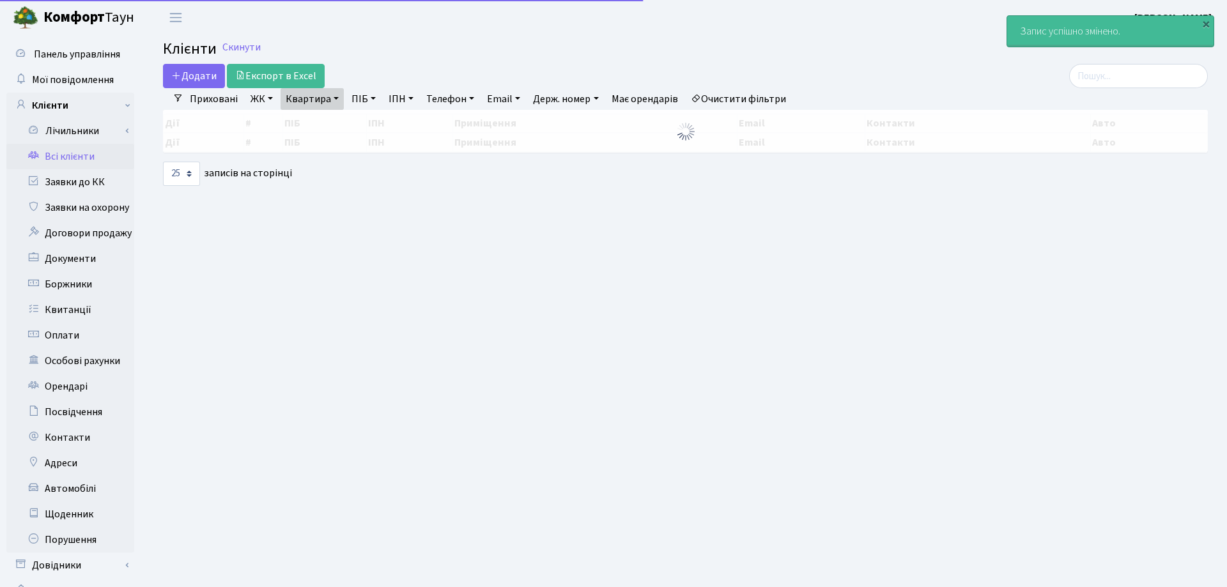
select select "25"
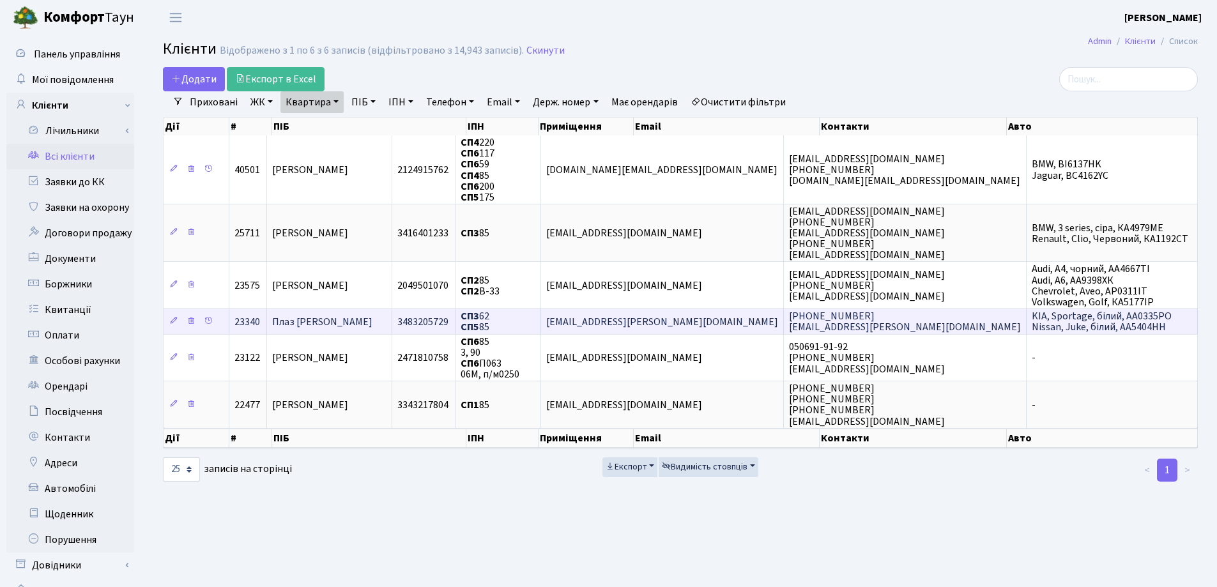
click at [299, 323] on span "Плаз [PERSON_NAME]" at bounding box center [322, 322] width 100 height 14
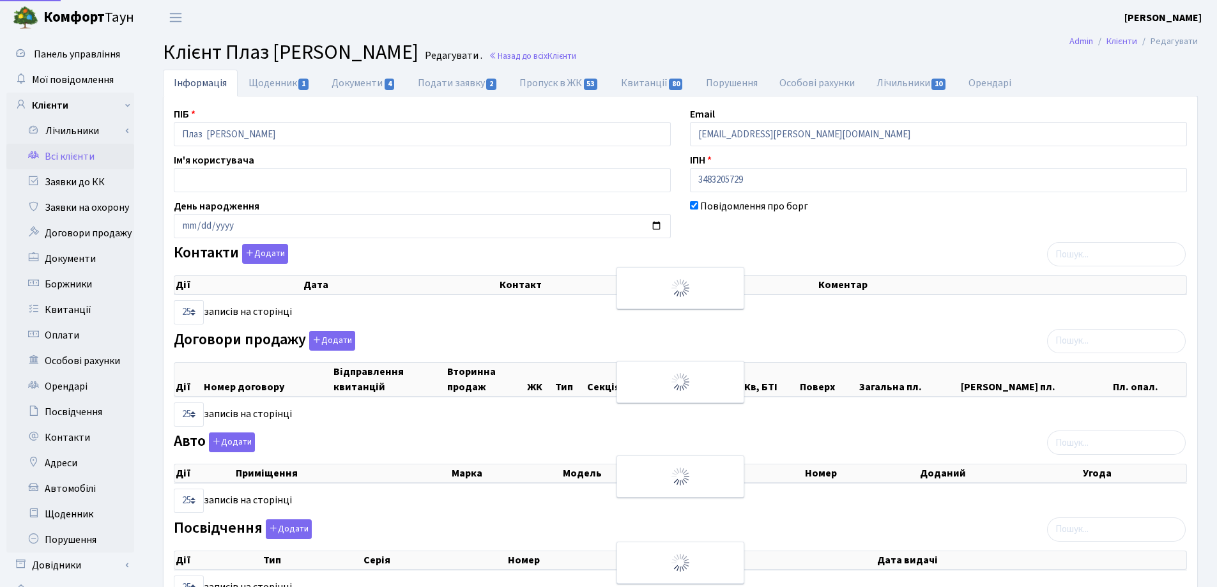
select select "25"
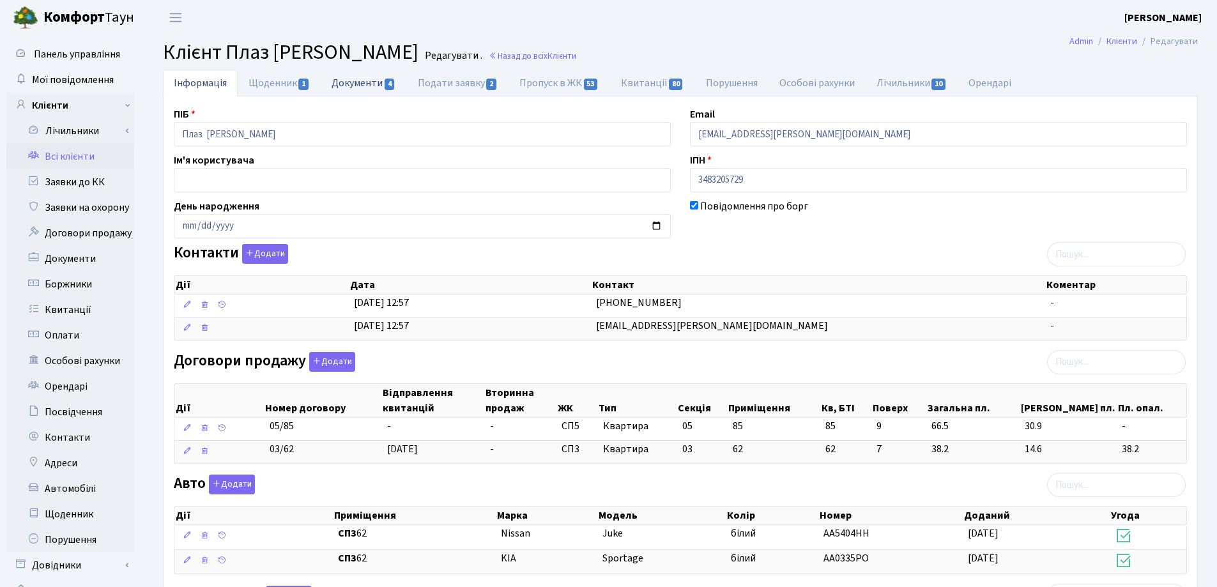
click at [355, 83] on link "Документи 4" at bounding box center [364, 83] width 86 height 26
select select "25"
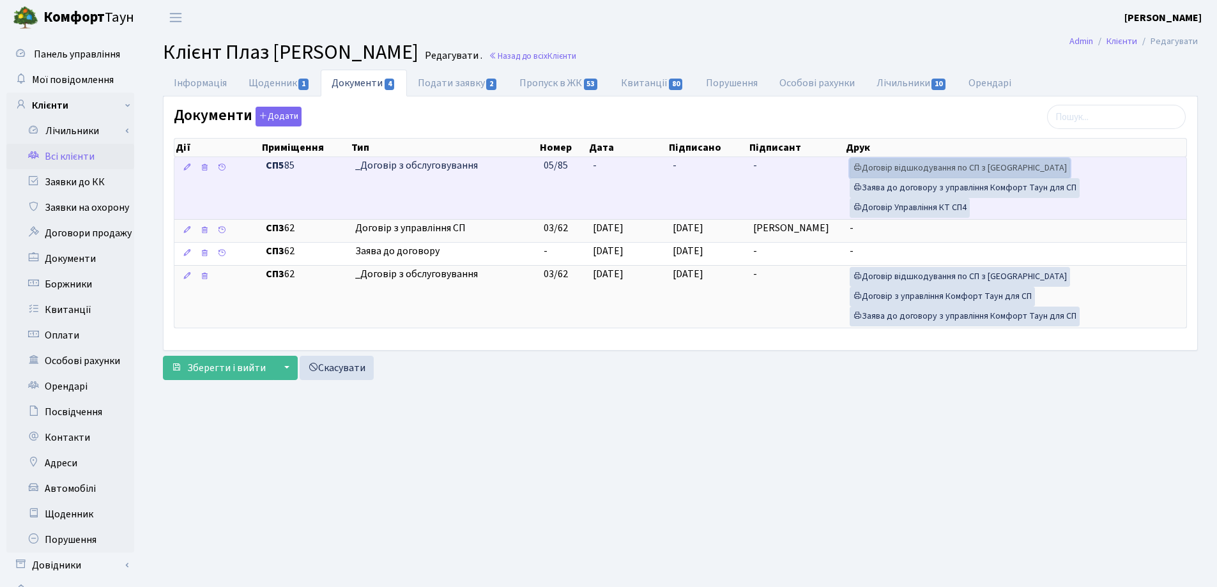
click at [928, 167] on link "Договір відшкодування по СП з Екві" at bounding box center [960, 168] width 220 height 20
click at [942, 208] on link "Договір Управління КТ СП4" at bounding box center [910, 208] width 120 height 20
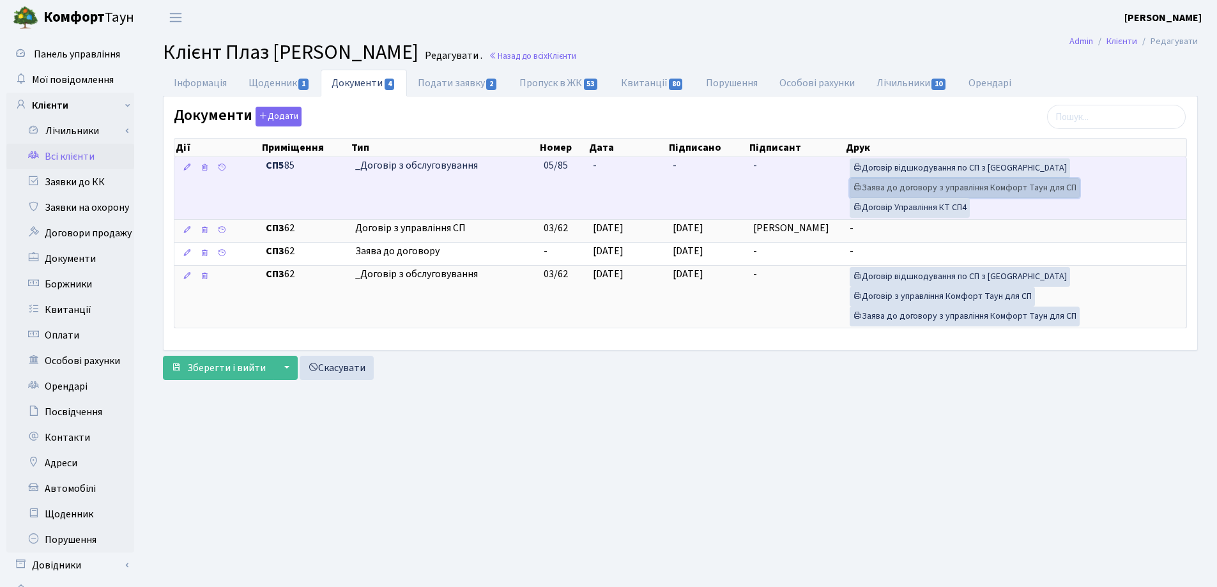
click at [880, 190] on link "Заява до договору з управління Комфорт Таун для СП" at bounding box center [965, 188] width 230 height 20
click at [604, 162] on td "-" at bounding box center [628, 188] width 81 height 62
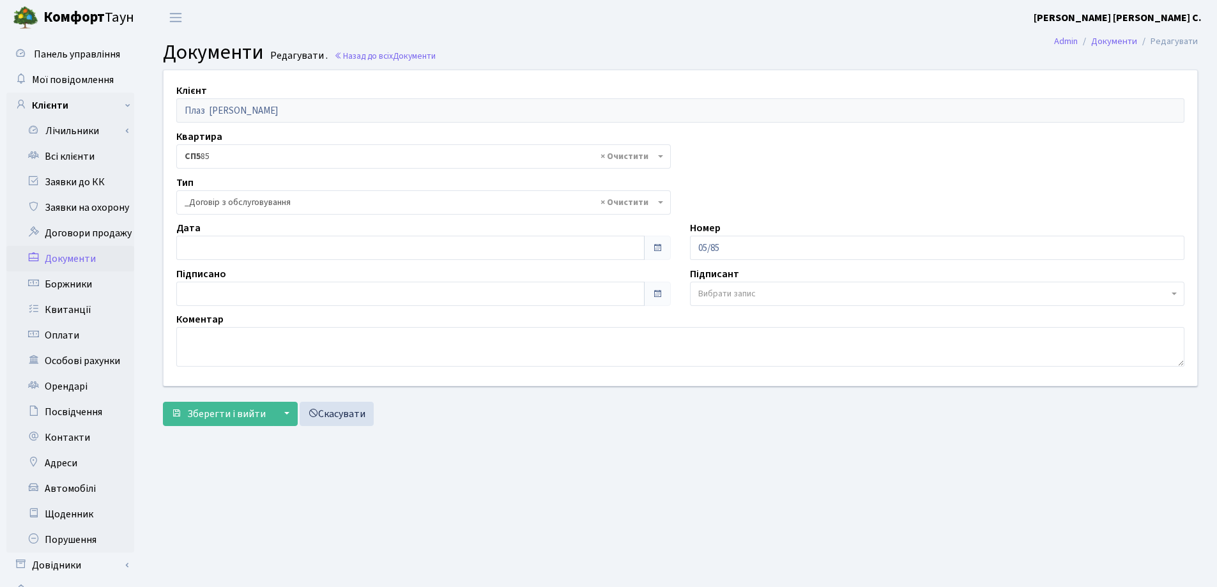
select select "289"
type input "[DATE]"
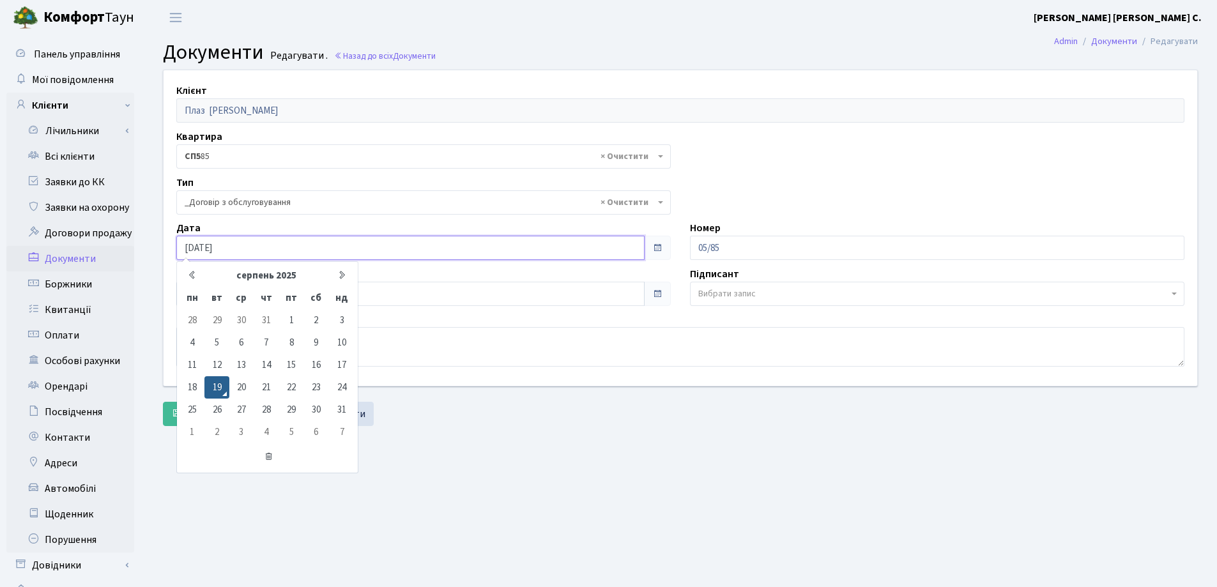
click at [296, 249] on input "[DATE]" at bounding box center [410, 248] width 468 height 24
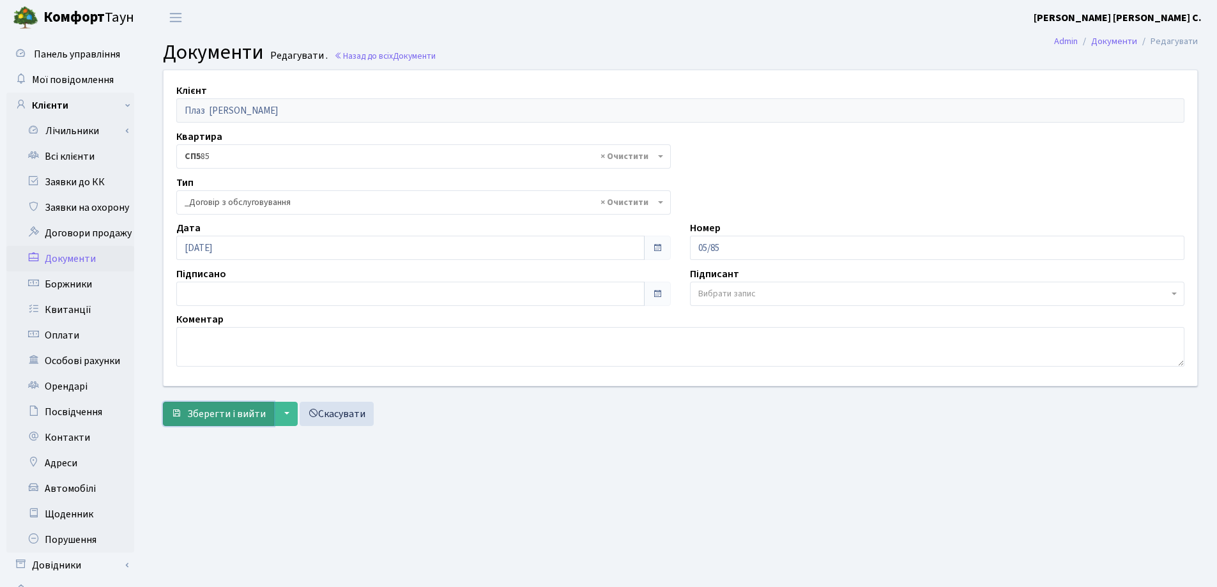
click at [204, 415] on span "Зберегти і вийти" at bounding box center [226, 414] width 79 height 14
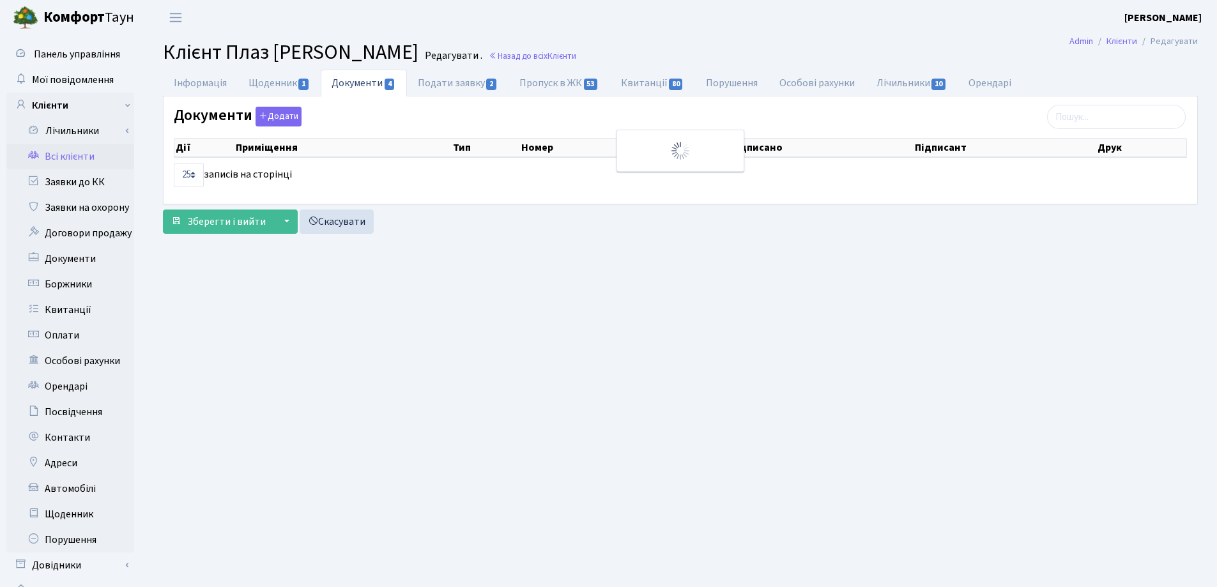
select select "25"
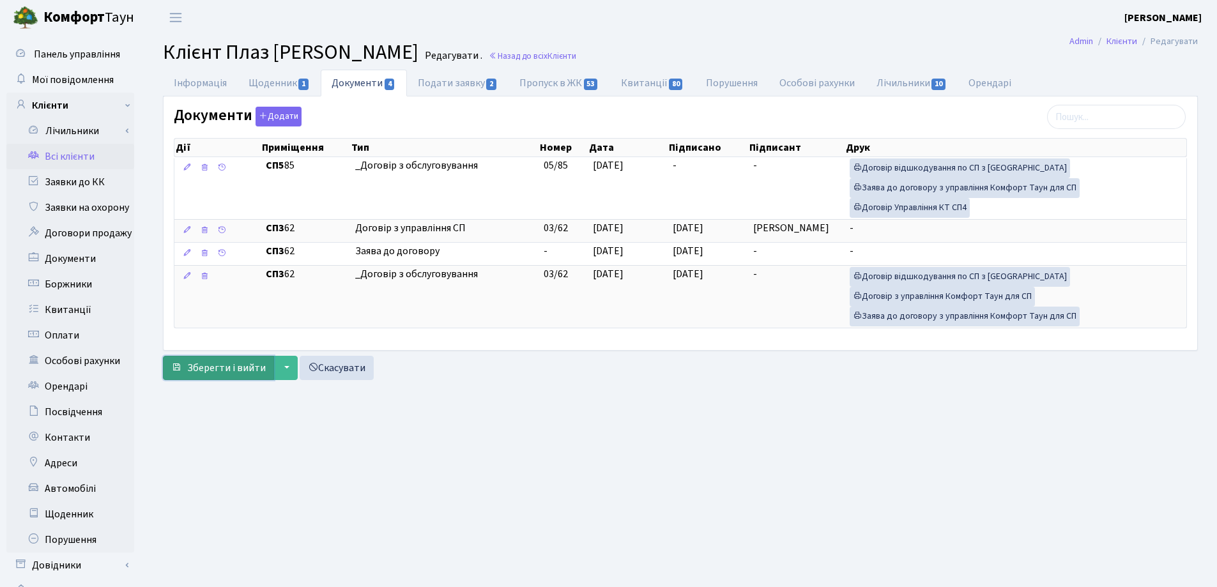
click at [221, 365] on span "Зберегти і вийти" at bounding box center [226, 368] width 79 height 14
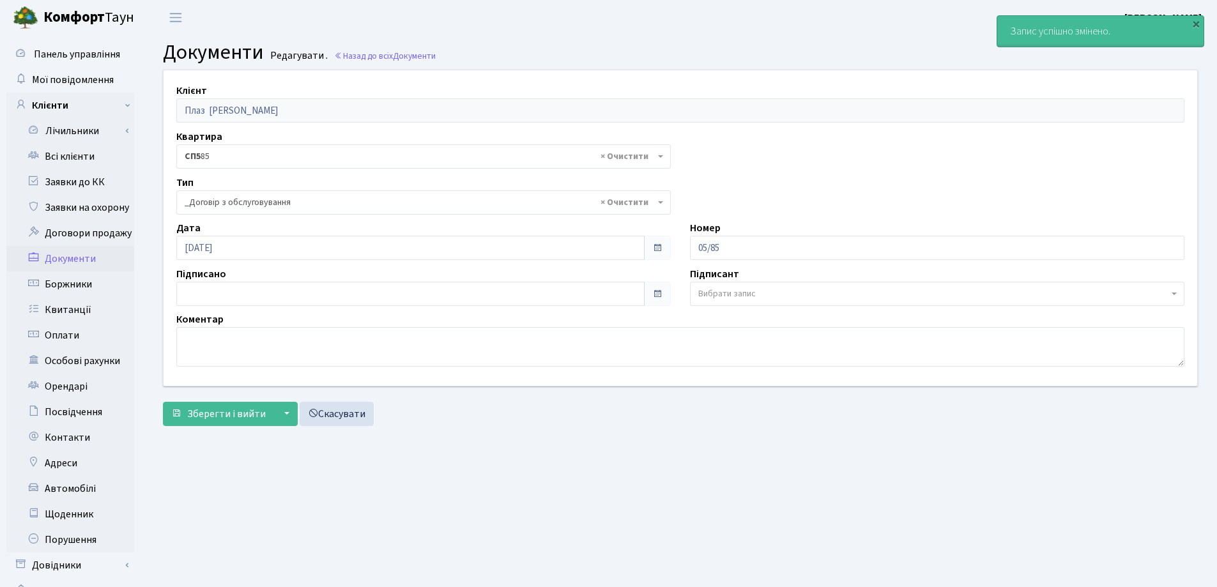
select select "289"
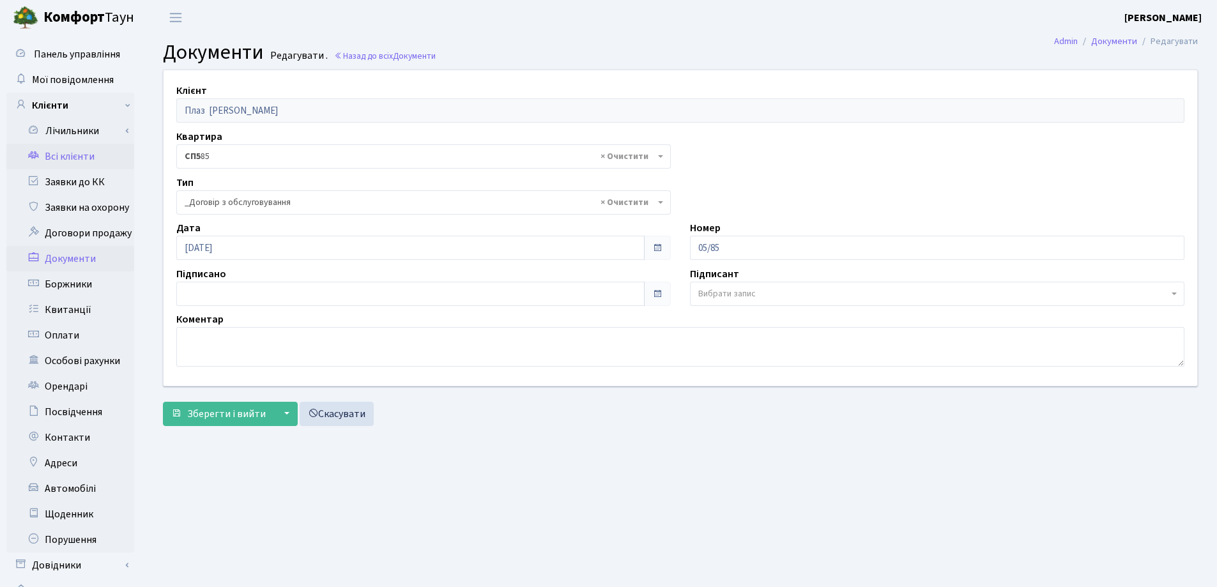
click at [54, 154] on link "Всі клієнти" at bounding box center [70, 157] width 128 height 26
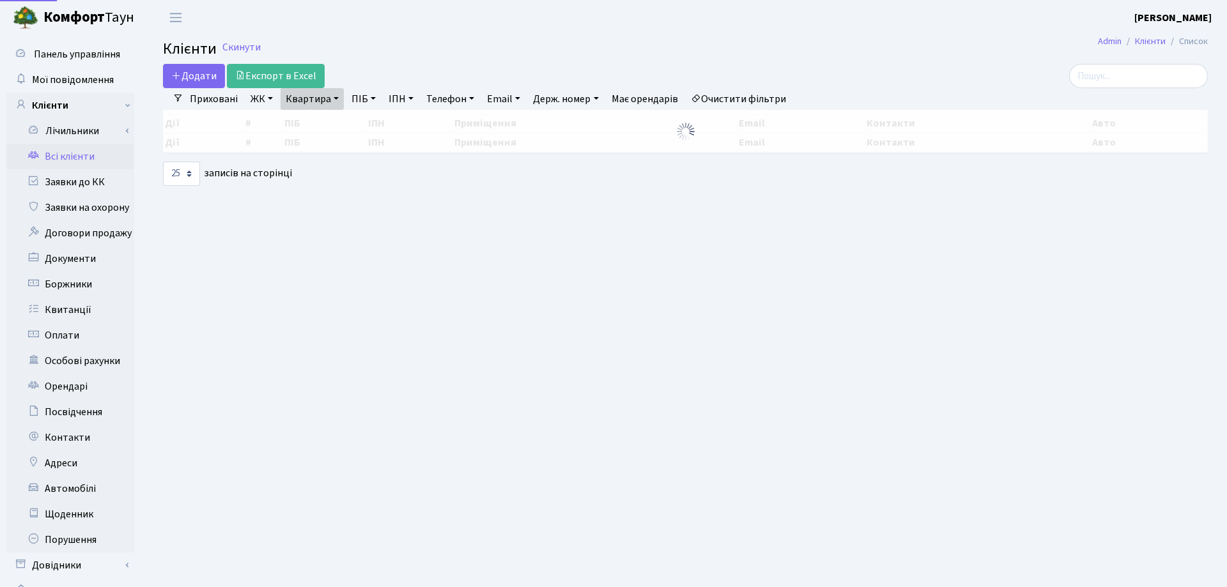
select select "25"
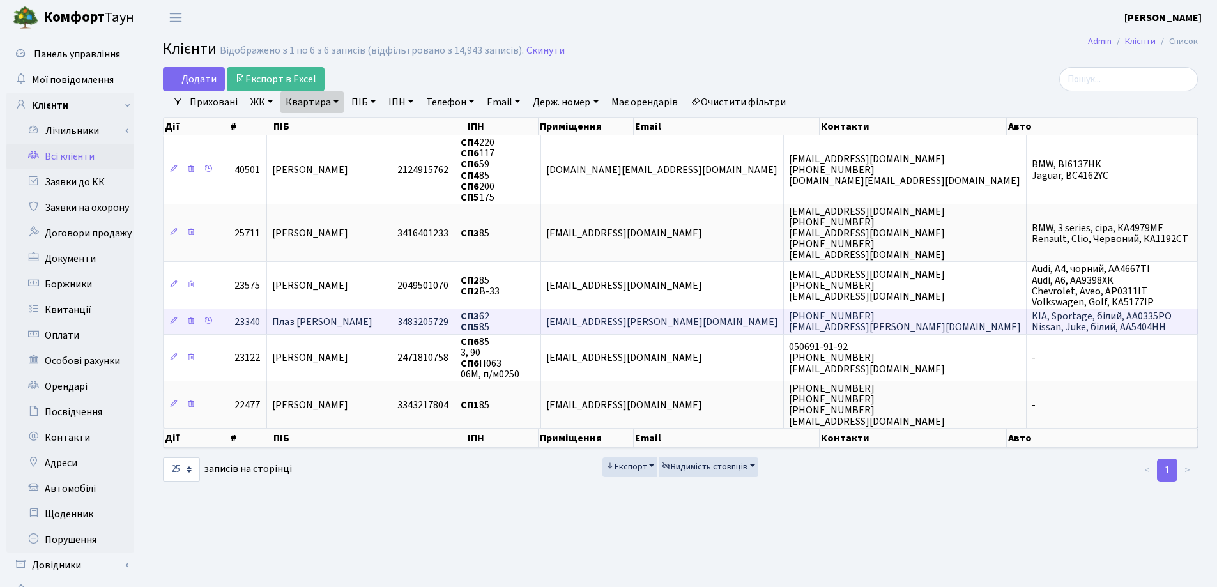
click at [364, 319] on span "Плаз Єлизавета Олександрівна" at bounding box center [322, 322] width 100 height 14
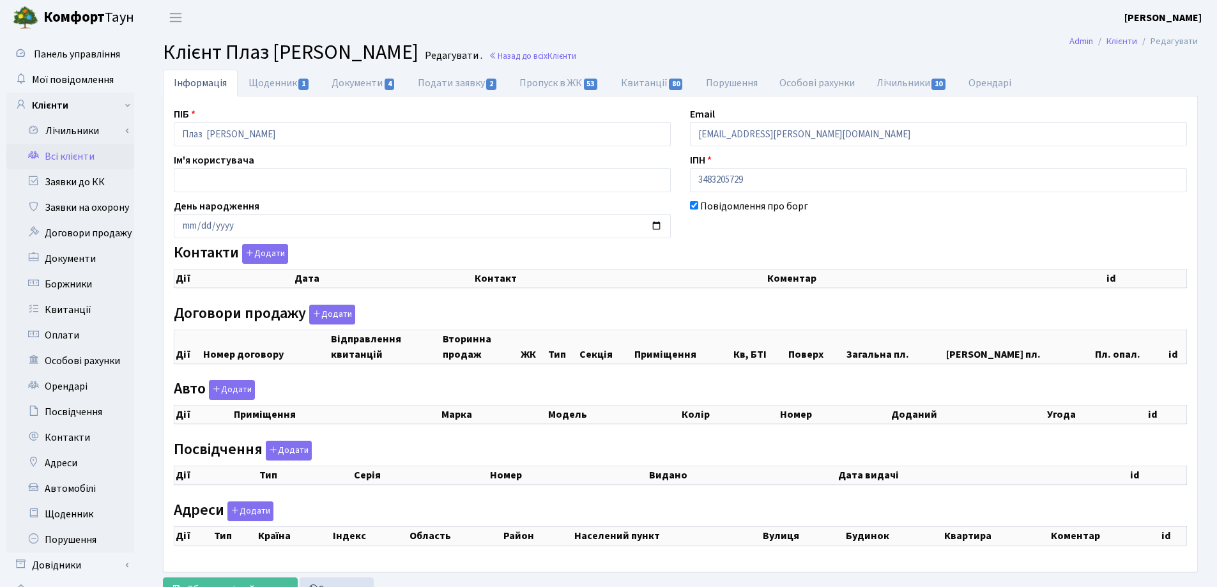
checkbox input "true"
select select "25"
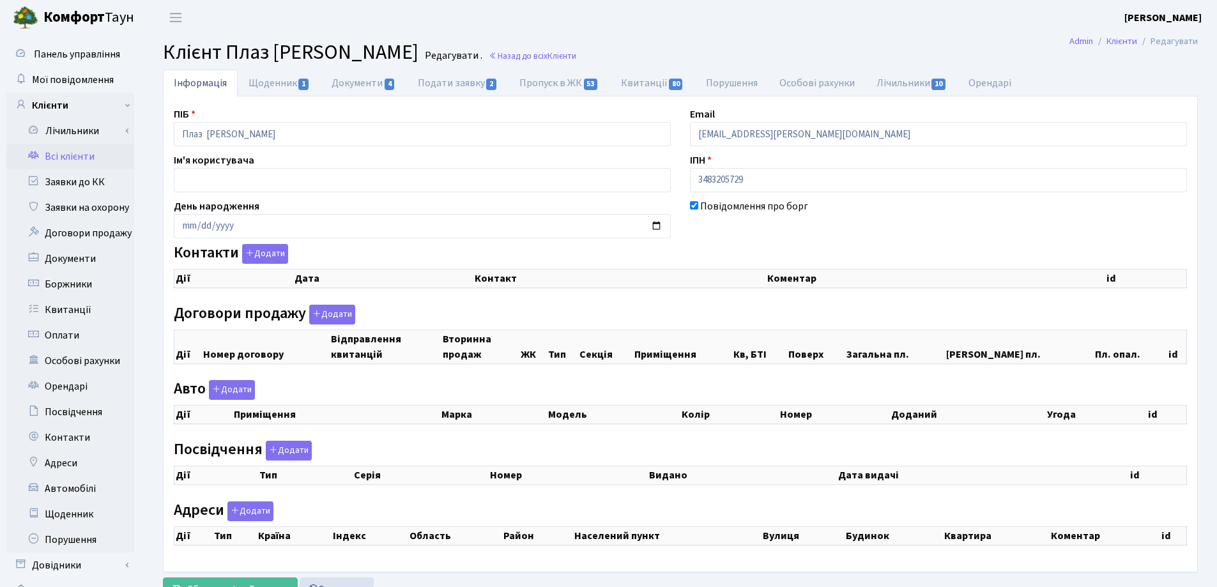
select select "25"
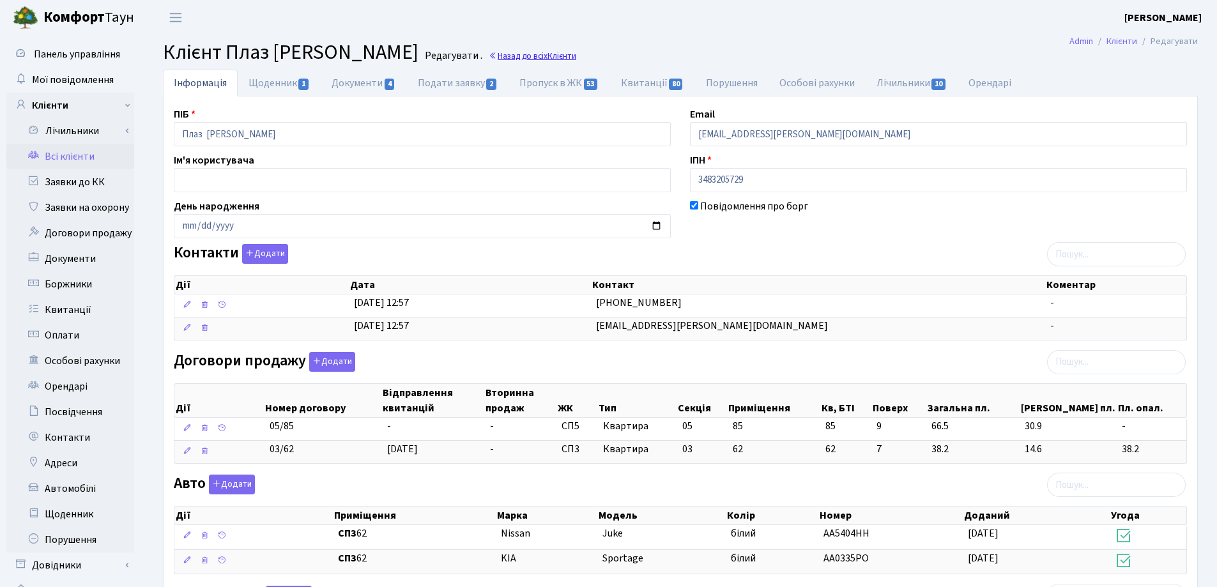
click at [576, 56] on link "Назад до всіх Клієнти" at bounding box center [533, 56] width 88 height 12
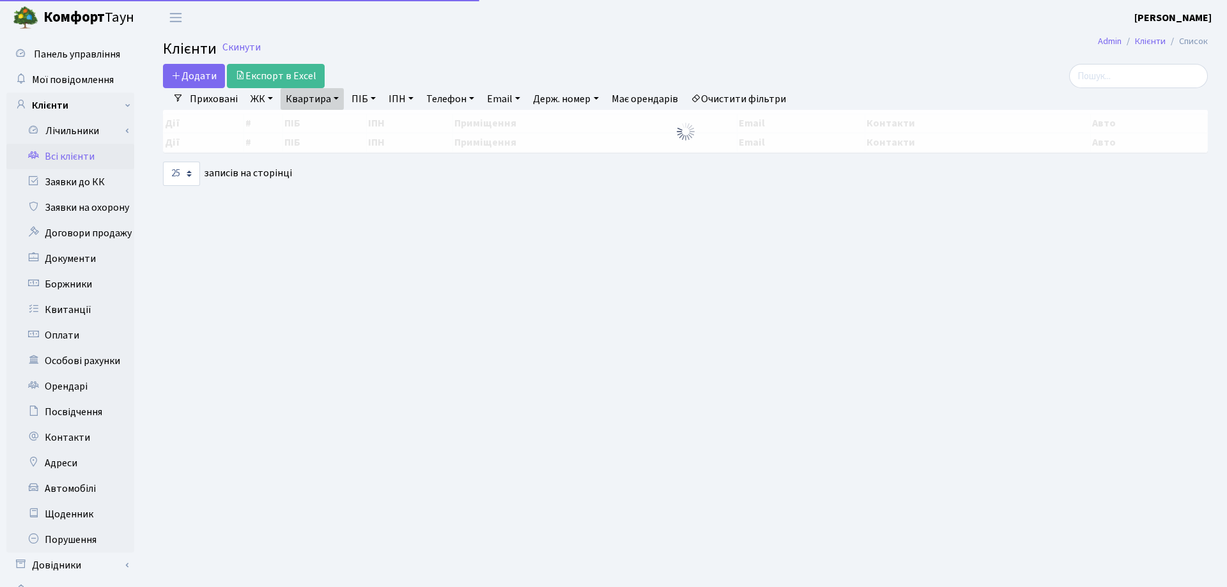
select select "25"
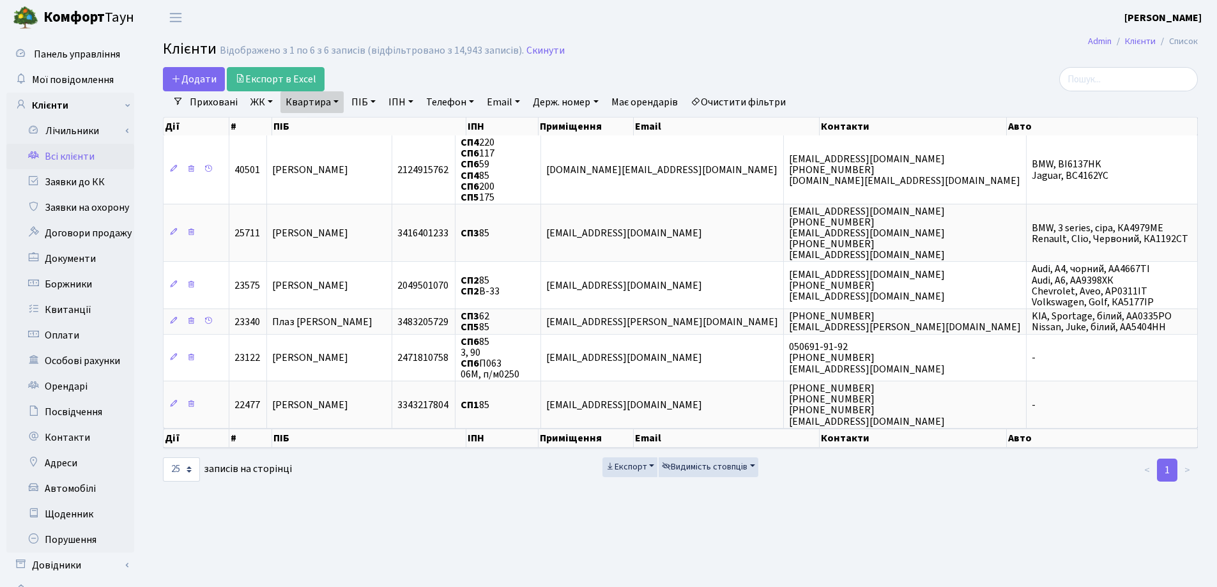
click at [337, 102] on link "Квартира" at bounding box center [312, 102] width 63 height 22
click at [369, 125] on icon at bounding box center [369, 127] width 10 height 10
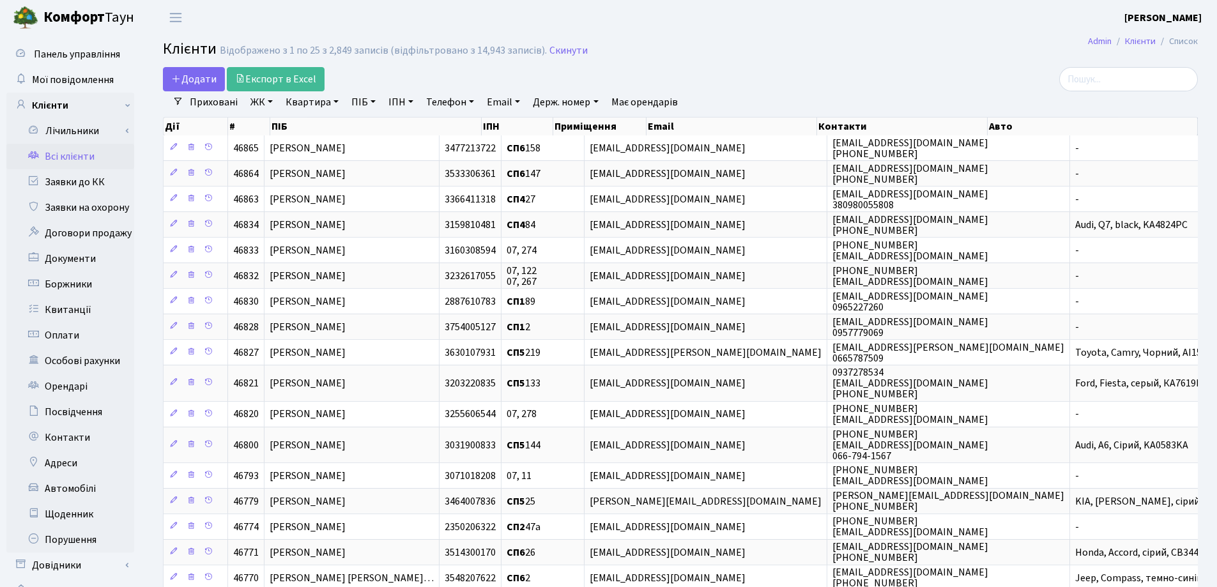
click at [335, 104] on link "Квартира" at bounding box center [312, 102] width 63 height 22
click at [323, 127] on input "text" at bounding box center [318, 127] width 75 height 24
type input "158"
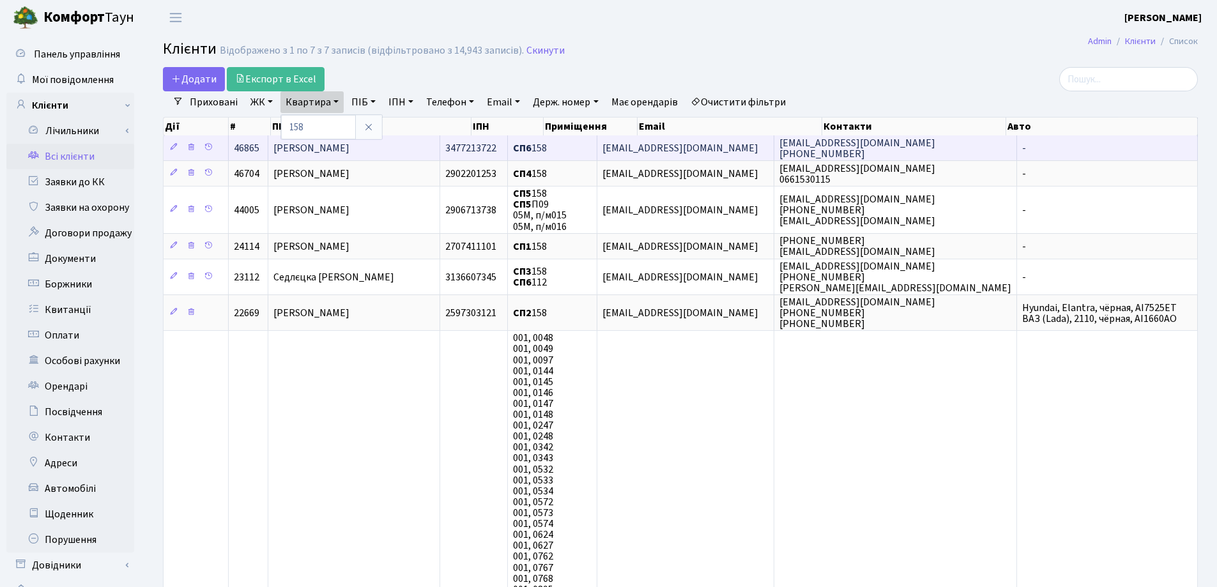
click at [439, 146] on td "[PERSON_NAME]" at bounding box center [354, 147] width 172 height 25
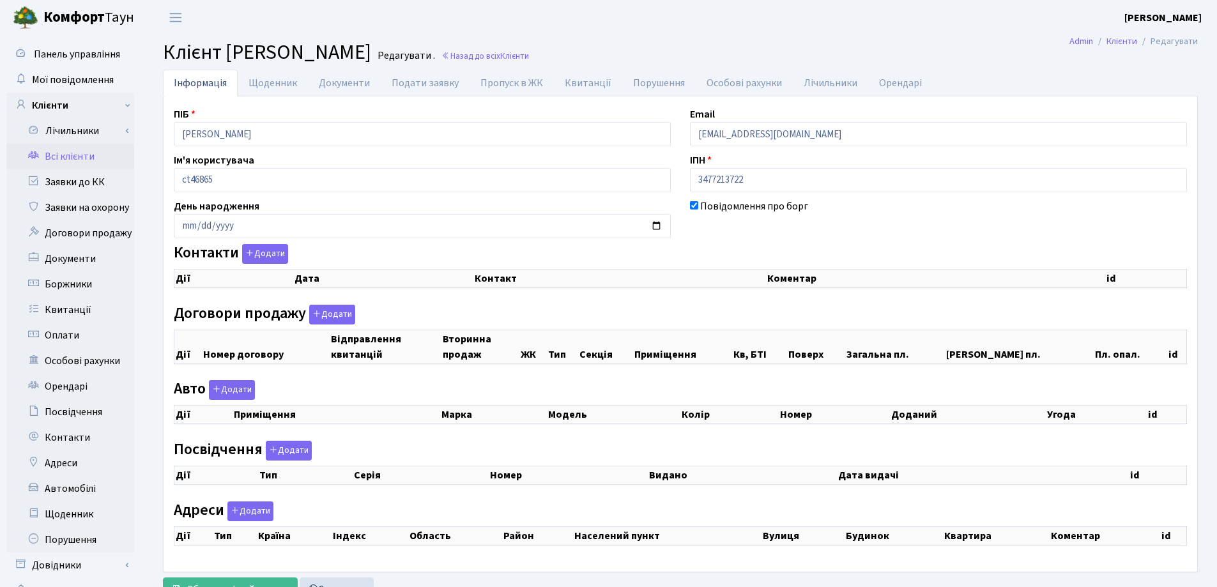
checkbox input "true"
select select "25"
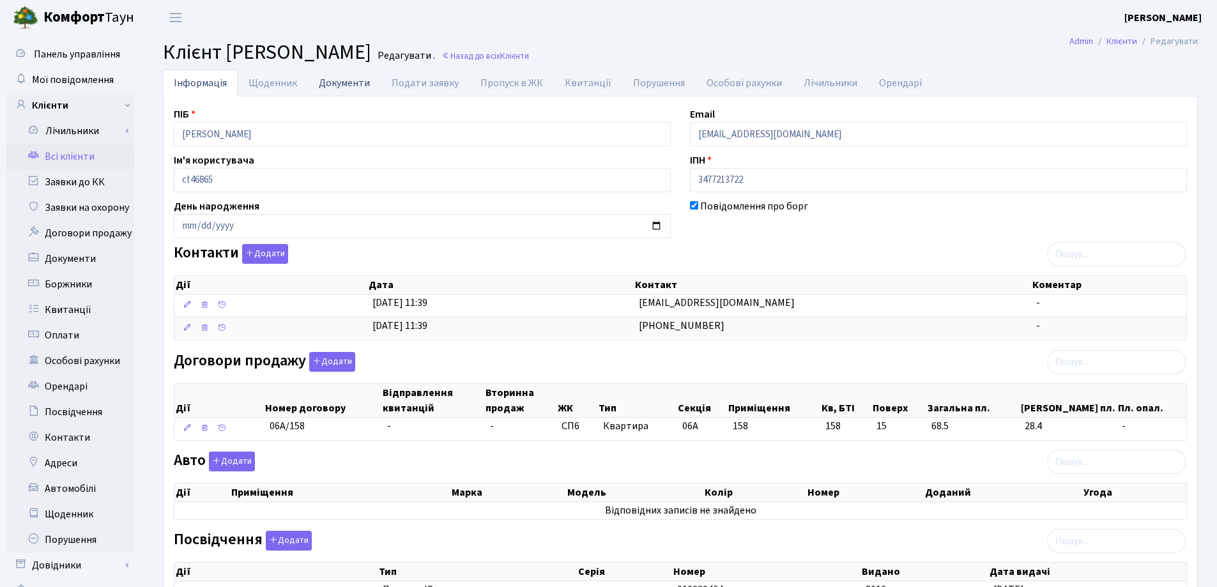
click at [331, 89] on link "Документи" at bounding box center [344, 83] width 73 height 26
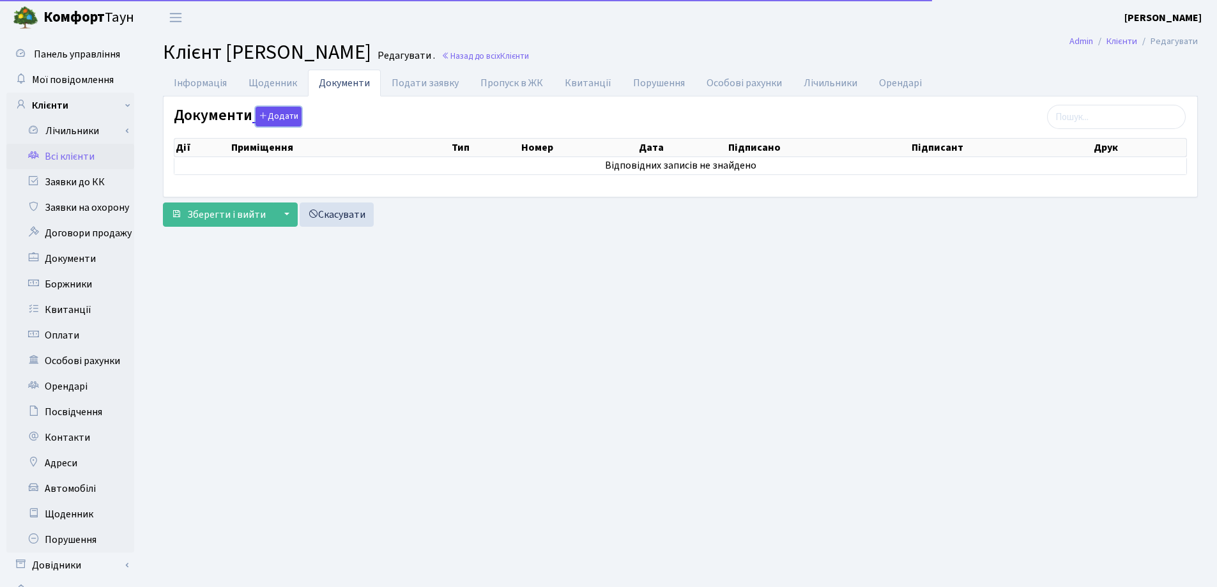
click at [278, 123] on button "Додати" at bounding box center [279, 117] width 46 height 20
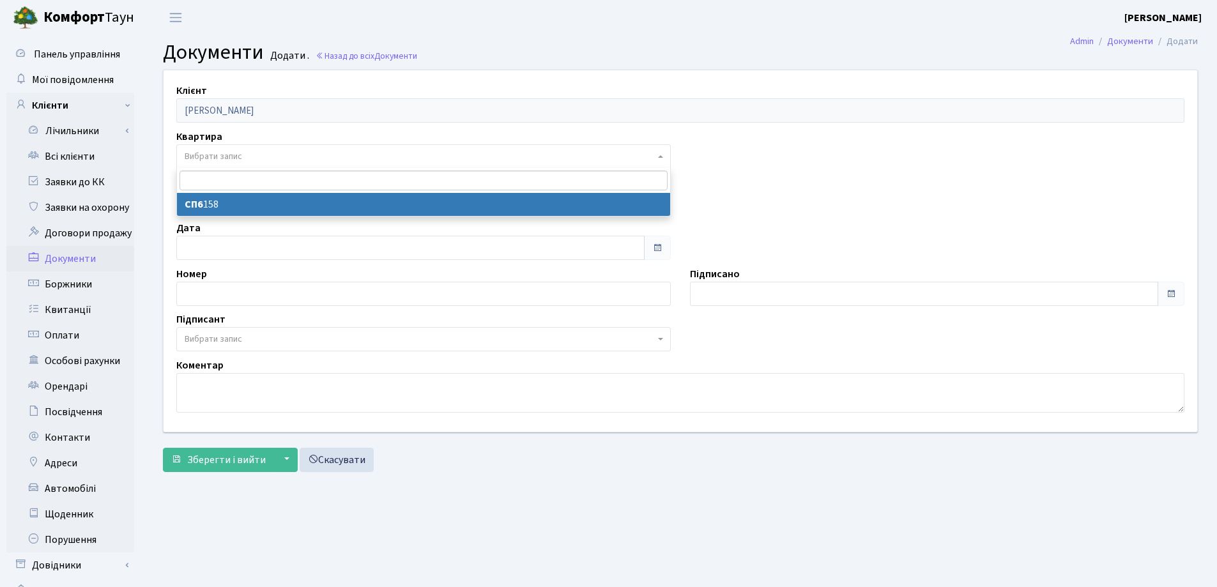
click at [279, 156] on span "Вибрати запис" at bounding box center [420, 156] width 470 height 13
select select "178083"
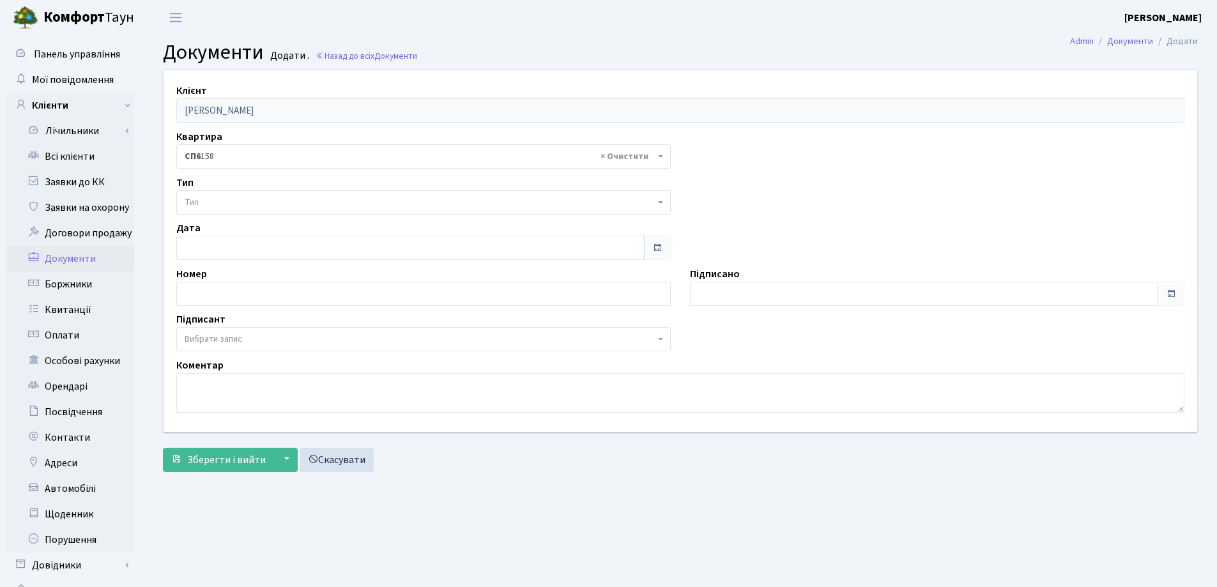
click at [289, 204] on span "Тип" at bounding box center [420, 202] width 470 height 13
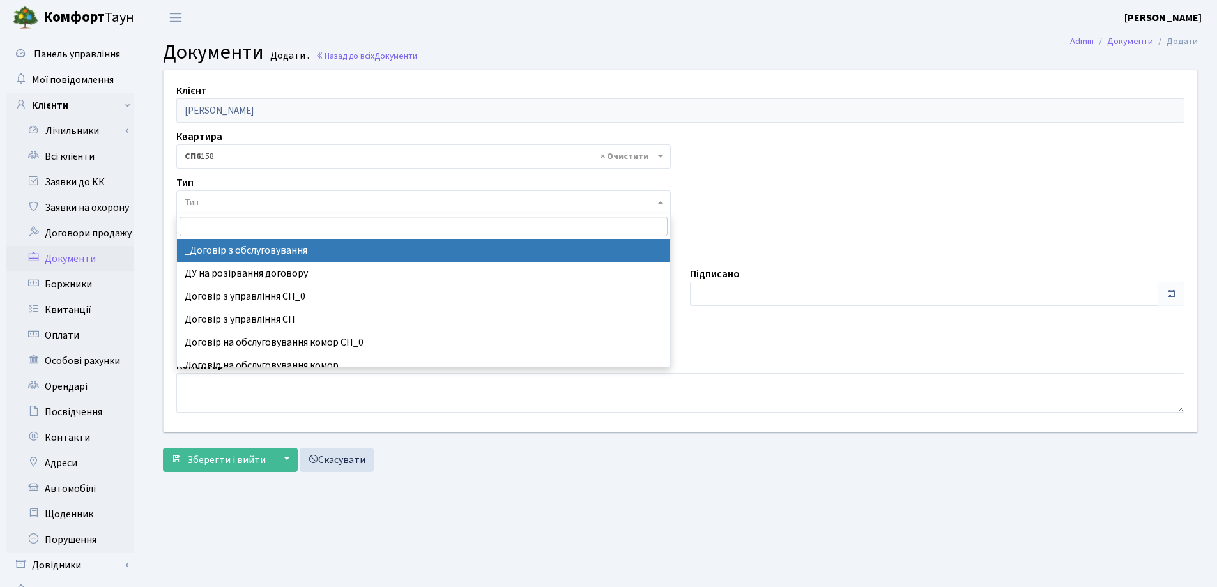
select select "289"
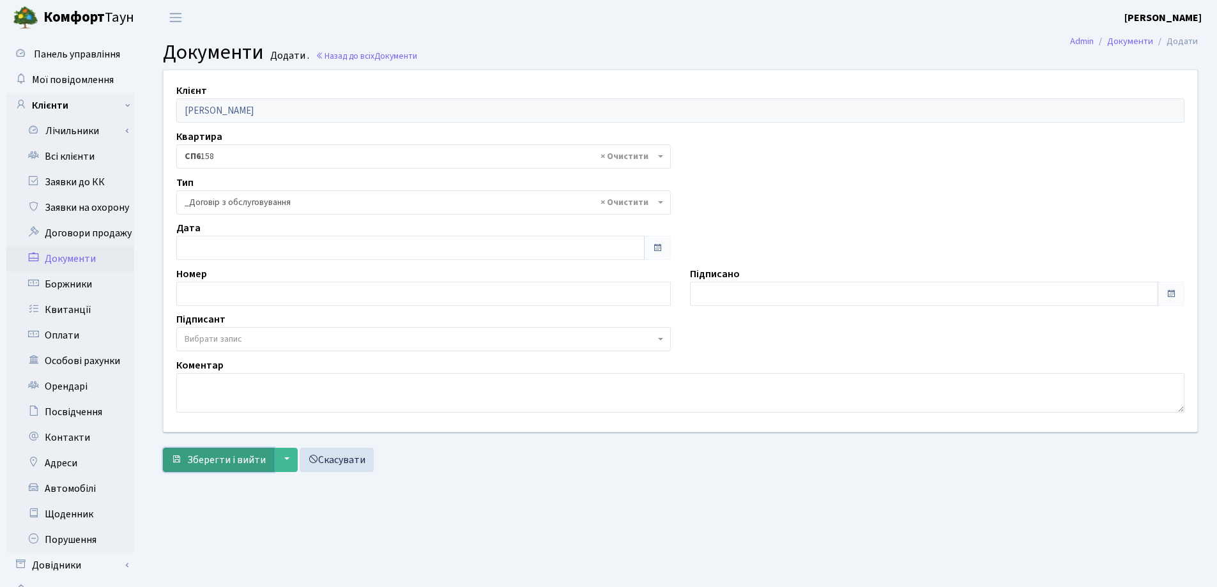
click at [219, 463] on span "Зберегти і вийти" at bounding box center [226, 460] width 79 height 14
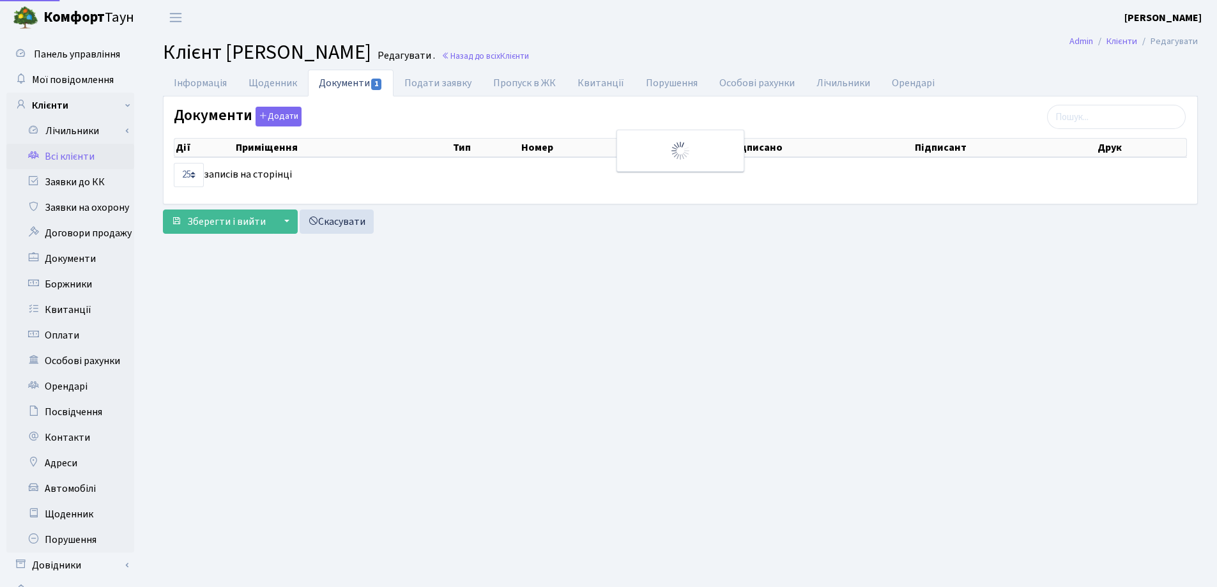
select select "25"
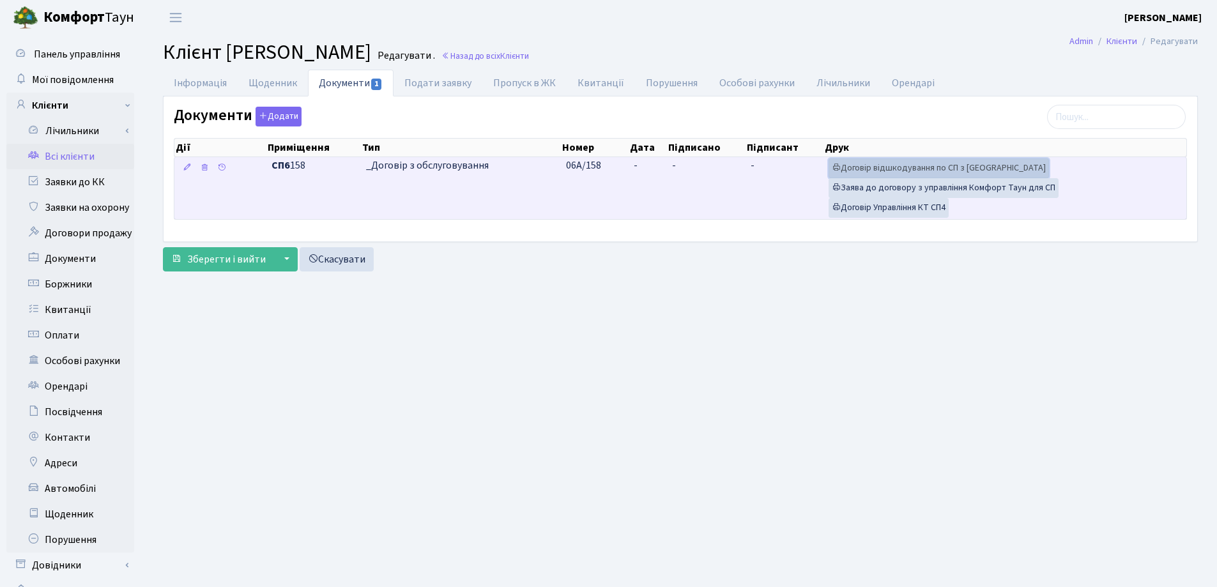
click at [926, 165] on link "Договір відшкодування по СП з Екві" at bounding box center [939, 168] width 220 height 20
click at [889, 208] on link "Договір Управління КТ СП4" at bounding box center [889, 208] width 120 height 20
click at [875, 213] on link "Договір Управління КТ СП4" at bounding box center [889, 208] width 120 height 20
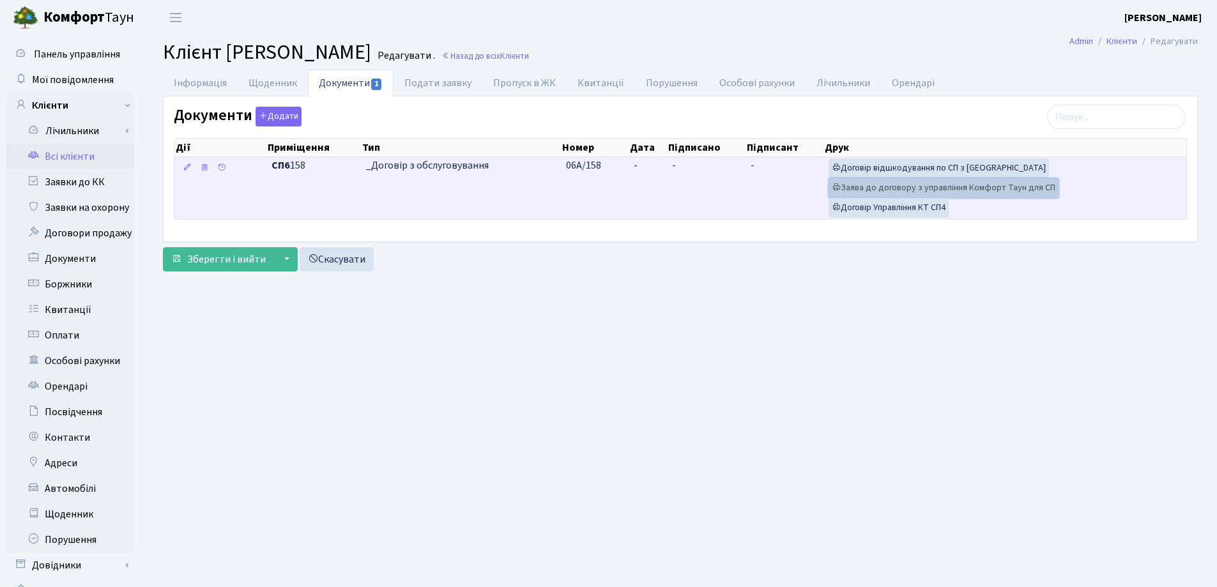
click at [863, 184] on link "Заява до договору з управління Комфорт Таун для СП" at bounding box center [944, 188] width 230 height 20
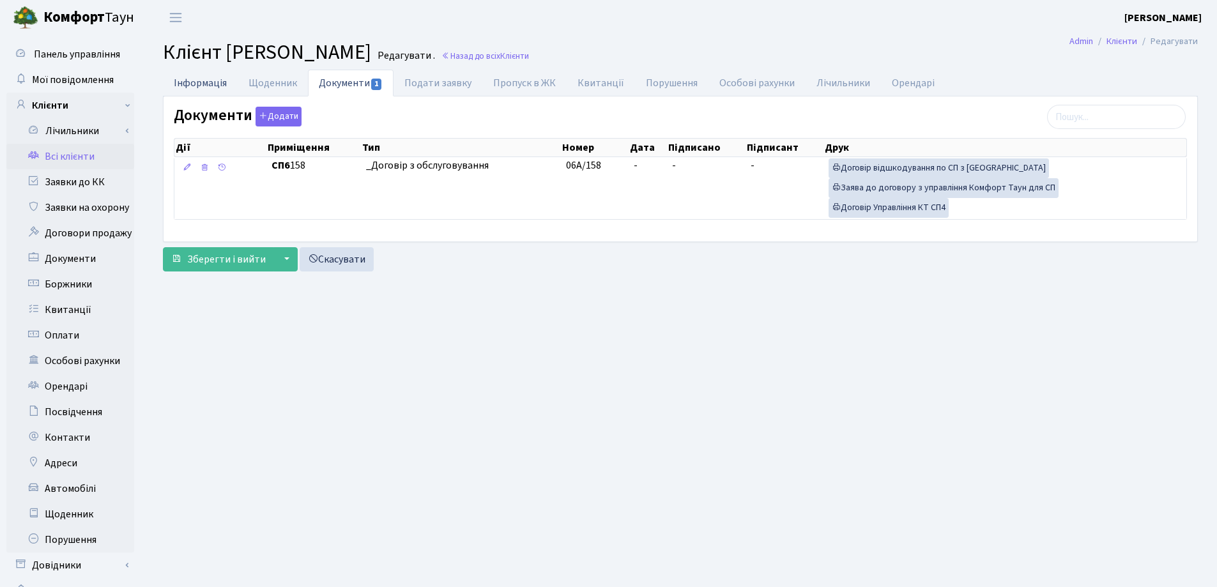
click at [205, 86] on link "Інформація" at bounding box center [200, 83] width 75 height 26
select select "25"
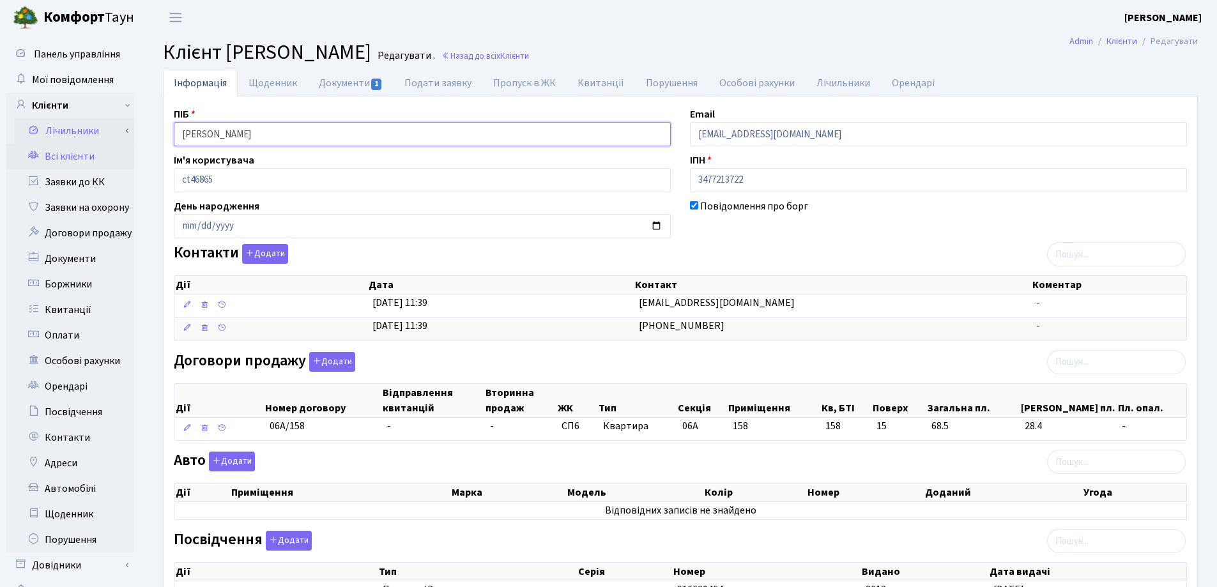
drag, startPoint x: 366, startPoint y: 137, endPoint x: 116, endPoint y: 137, distance: 249.8
click at [116, 137] on div "Панель управління Мої повідомлення Клієнти Лічильники Показання" at bounding box center [608, 391] width 1217 height 712
click at [728, 47] on h2 "Клієнт Будко Марина Олексіївна Редагувати . Назад до всіх Клієнти" at bounding box center [680, 52] width 1035 height 24
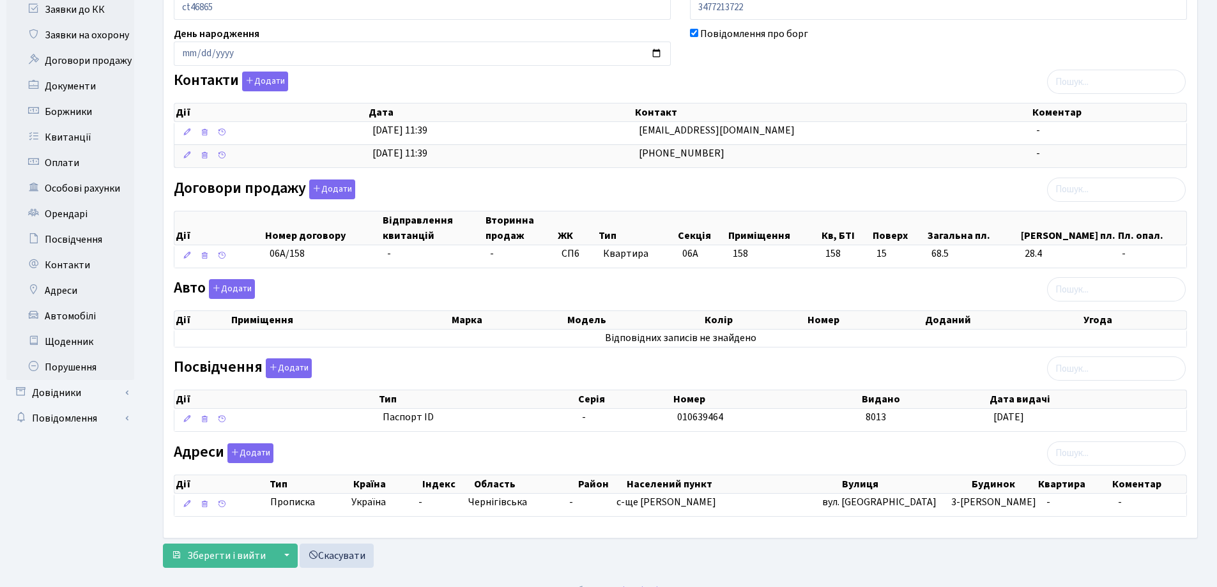
scroll to position [192, 0]
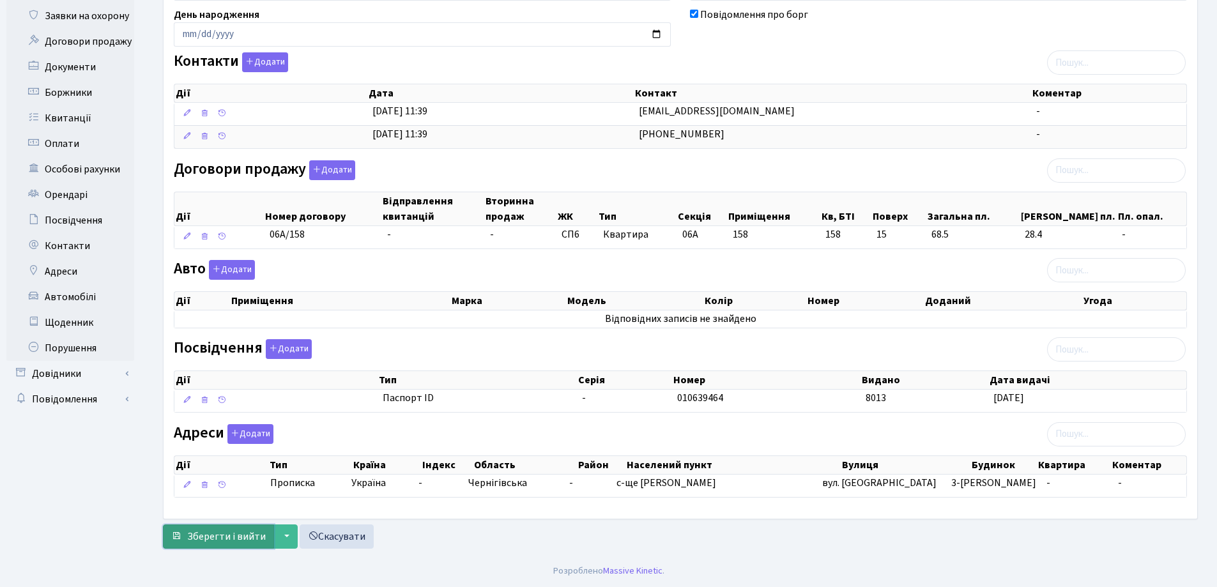
click at [208, 535] on span "Зберегти і вийти" at bounding box center [226, 537] width 79 height 14
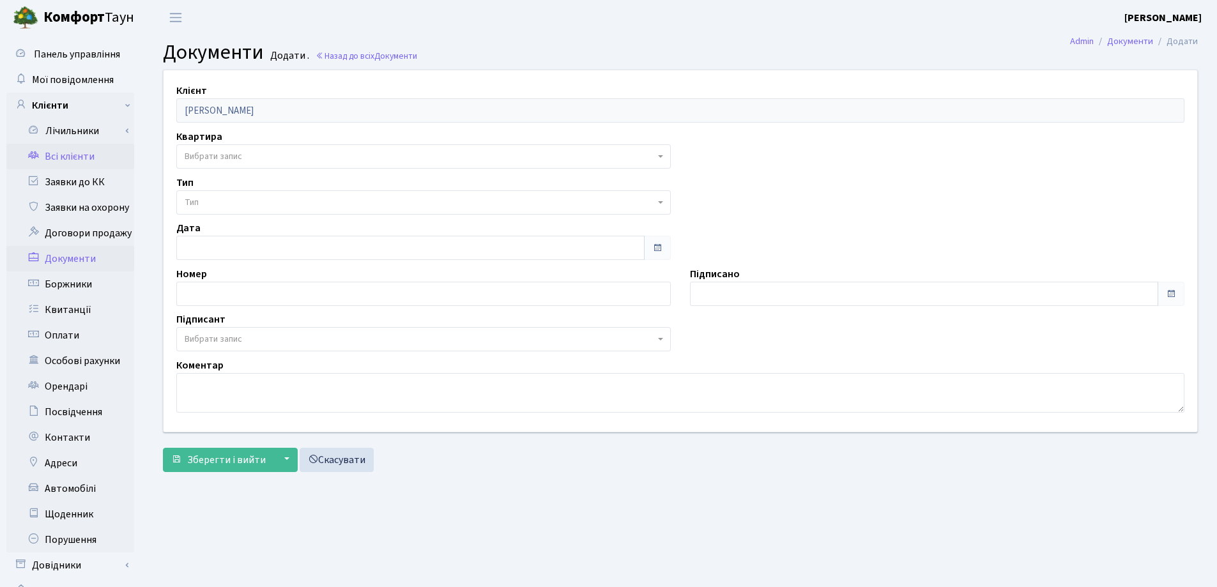
click at [71, 159] on link "Всі клієнти" at bounding box center [70, 157] width 128 height 26
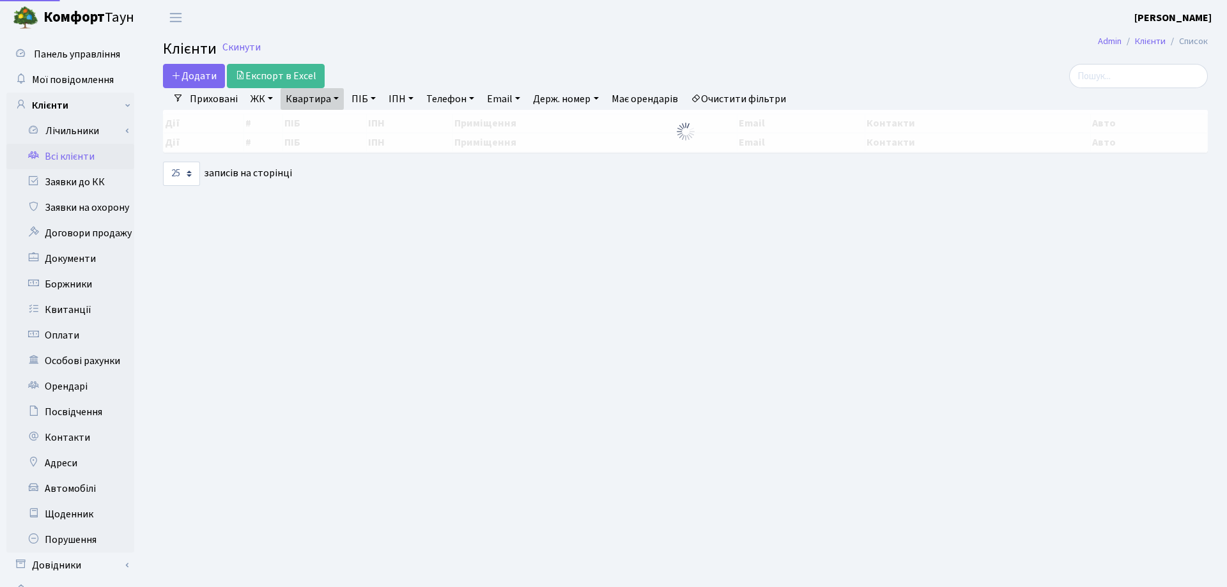
select select "25"
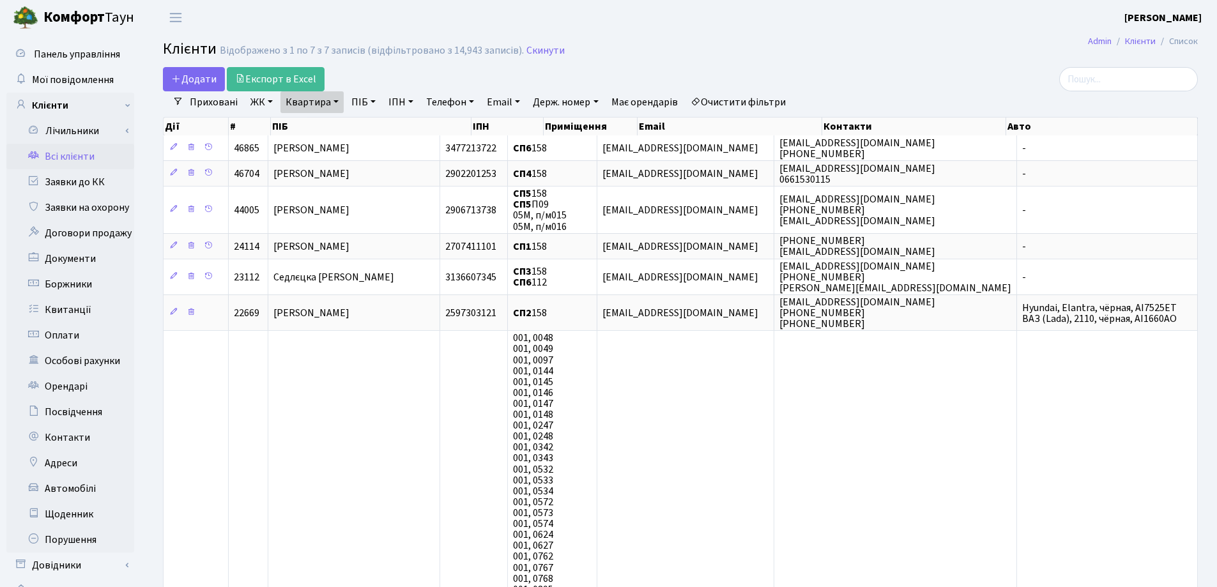
drag, startPoint x: 337, startPoint y: 100, endPoint x: 335, endPoint y: 109, distance: 9.9
click at [337, 101] on link "Квартира" at bounding box center [312, 102] width 63 height 22
click at [333, 121] on input "158" at bounding box center [318, 127] width 75 height 24
type input "147"
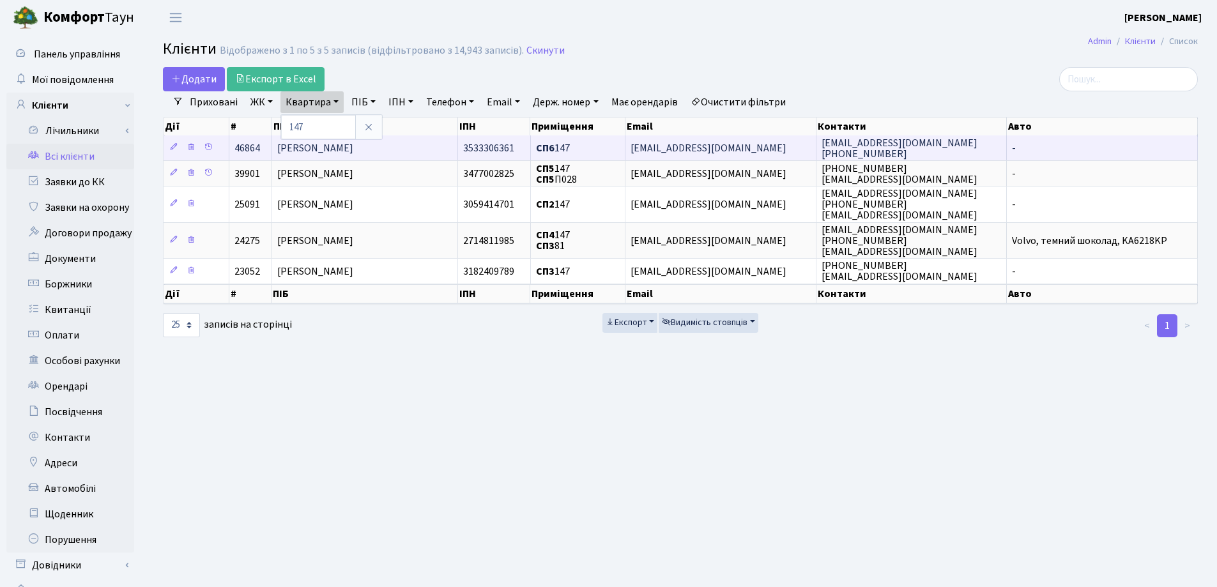
click at [353, 147] on span "[PERSON_NAME]" at bounding box center [315, 148] width 76 height 14
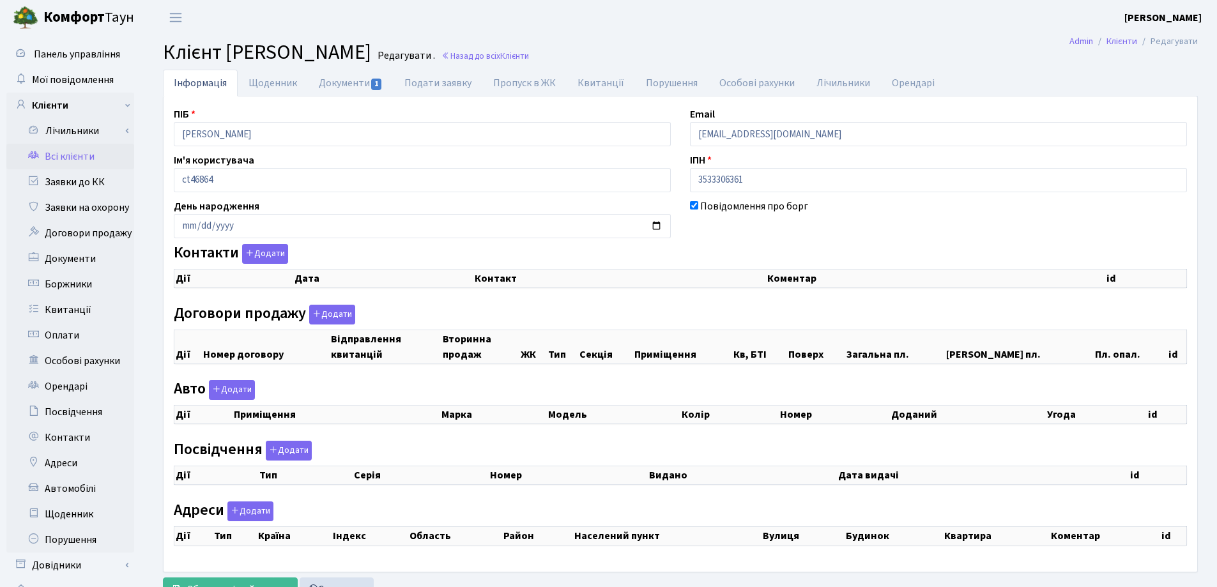
checkbox input "true"
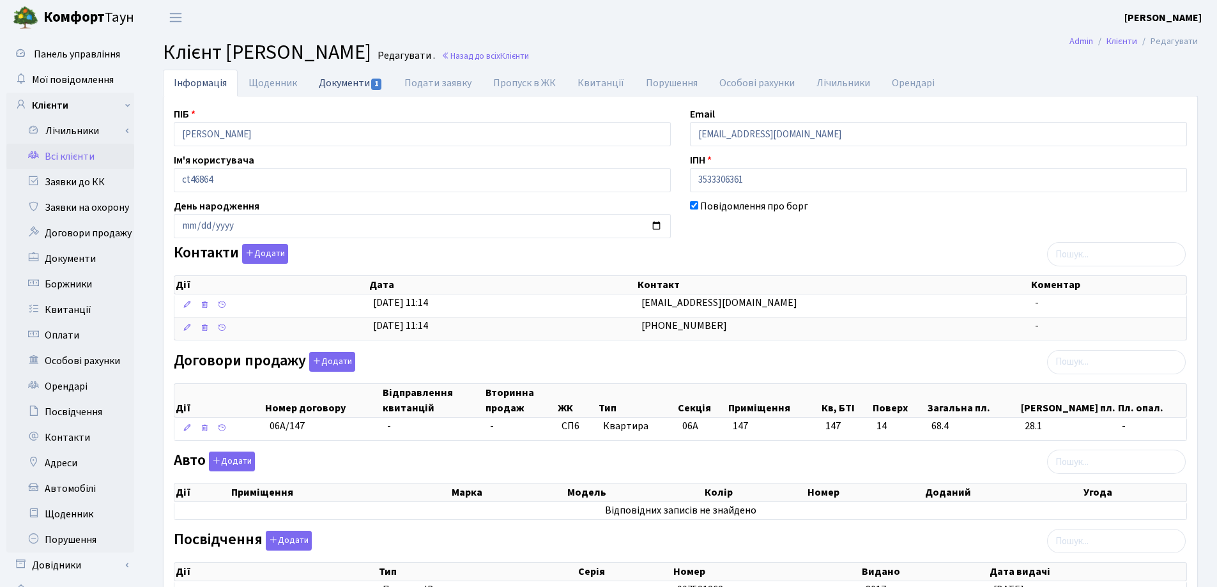
click at [339, 81] on link "Документи 1" at bounding box center [351, 83] width 86 height 26
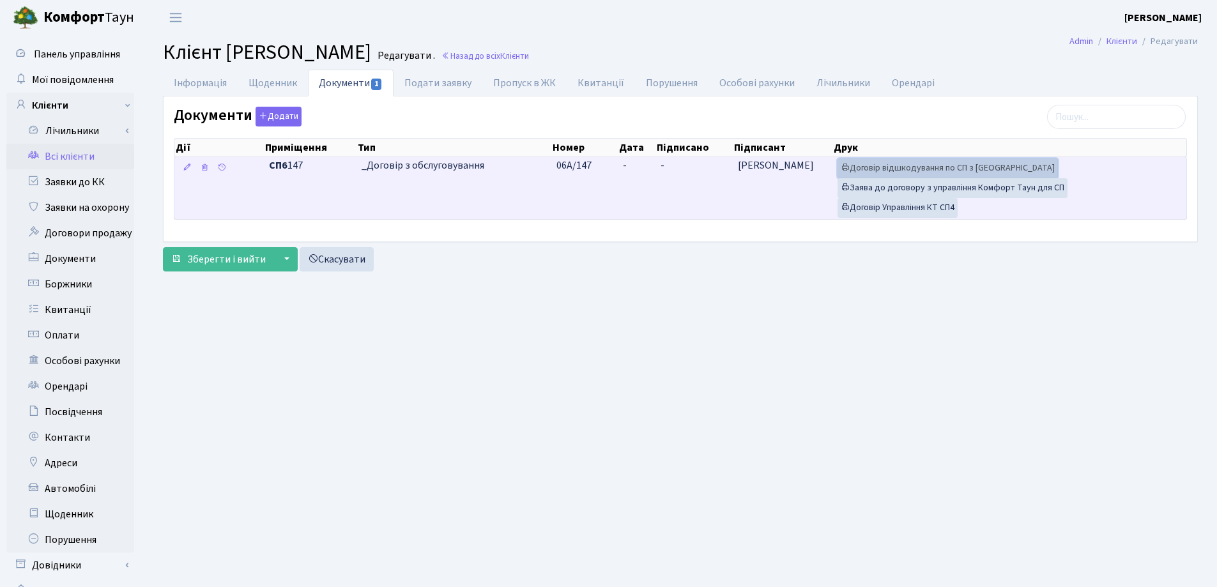
click at [914, 166] on link "Договір відшкодування по СП з [GEOGRAPHIC_DATA]" at bounding box center [948, 168] width 220 height 20
click at [902, 203] on link "Договір Управління КТ СП4" at bounding box center [898, 208] width 120 height 20
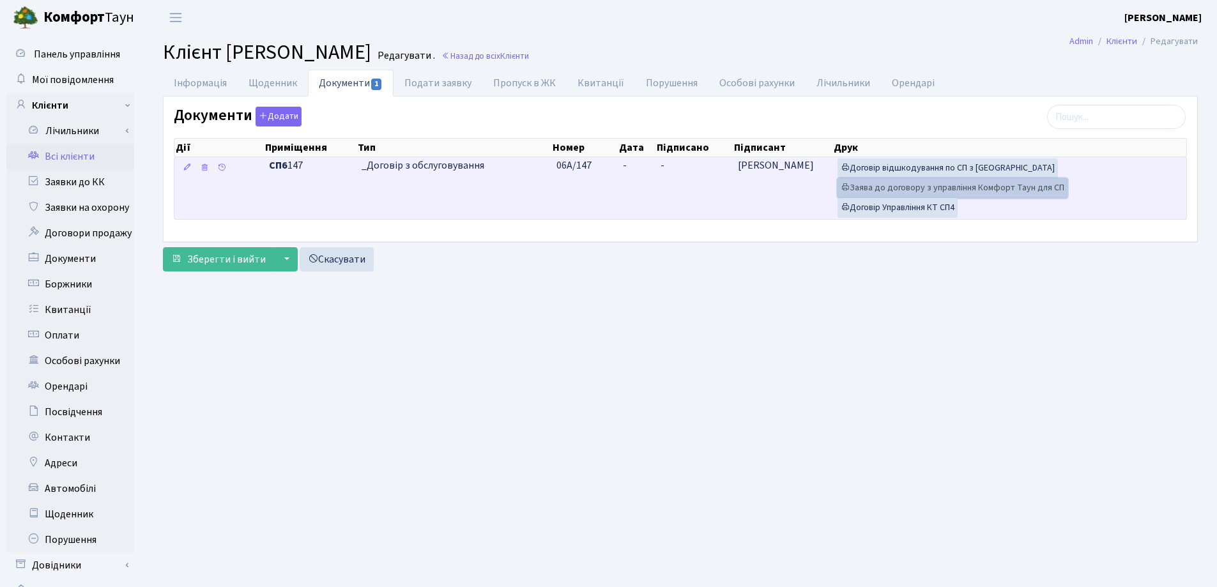
click at [866, 183] on link "Заява до договору з управління Комфорт Таун для СП" at bounding box center [953, 188] width 230 height 20
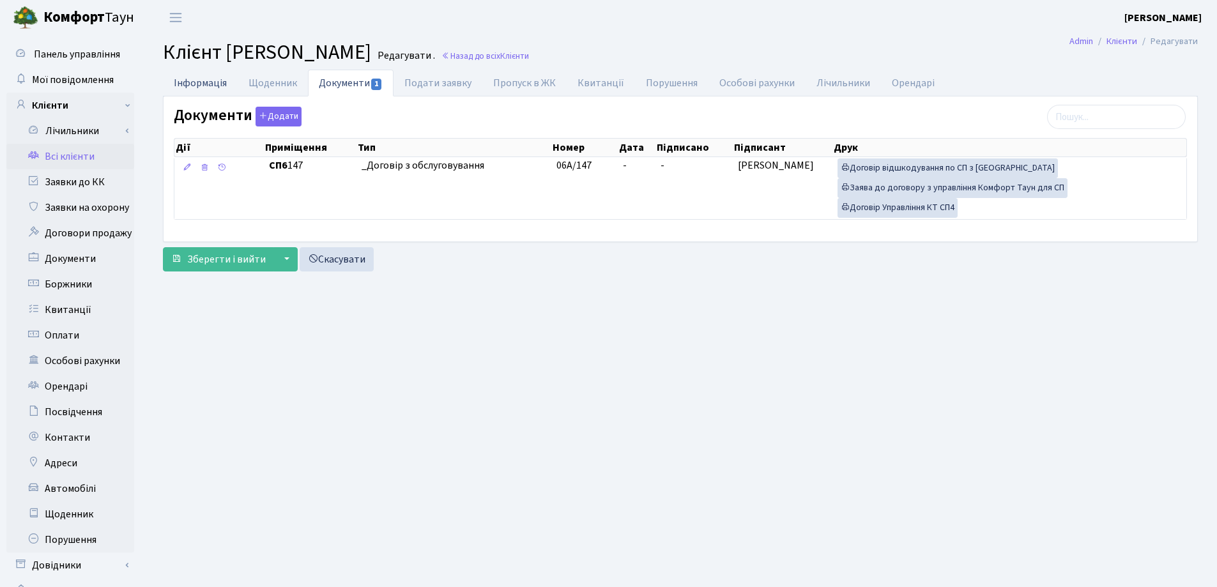
click at [203, 84] on link "Інформація" at bounding box center [200, 83] width 75 height 26
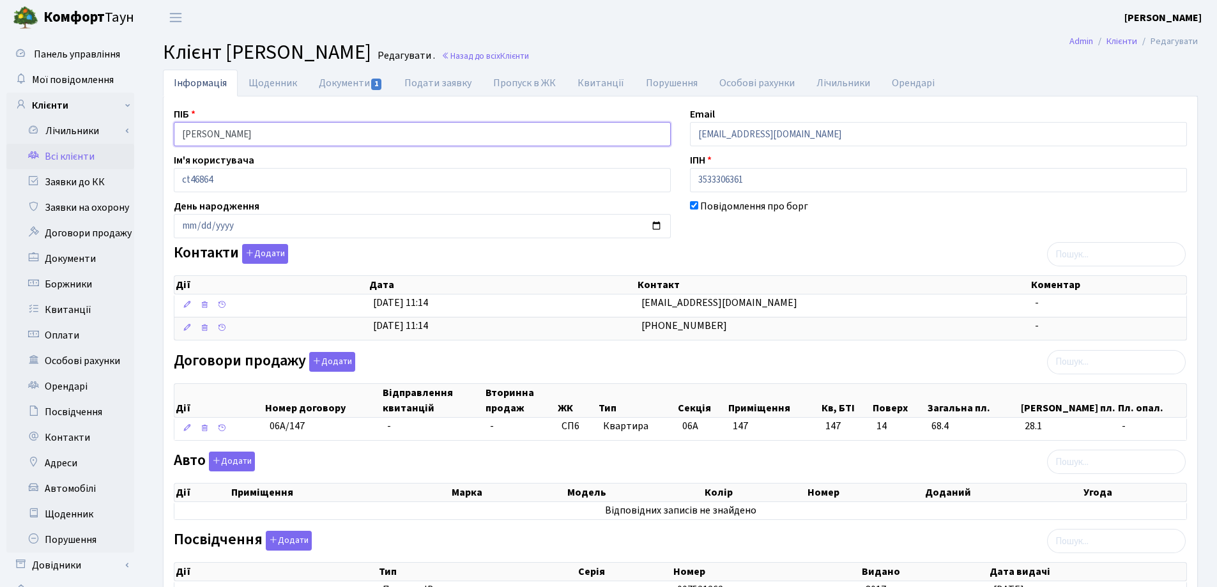
drag, startPoint x: 318, startPoint y: 135, endPoint x: 149, endPoint y: 135, distance: 168.7
click at [149, 135] on div "Інформація Щоденник Документи 1 Подати заявку Пропуск в ЖК Квитанції Порушення …" at bounding box center [680, 408] width 1073 height 677
click at [704, 45] on h2 "Клієнт Мельник Юлія Євгенівна Редагувати . Назад до всіх Клієнти" at bounding box center [680, 52] width 1035 height 24
click at [529, 58] on span "Клієнти" at bounding box center [514, 56] width 29 height 12
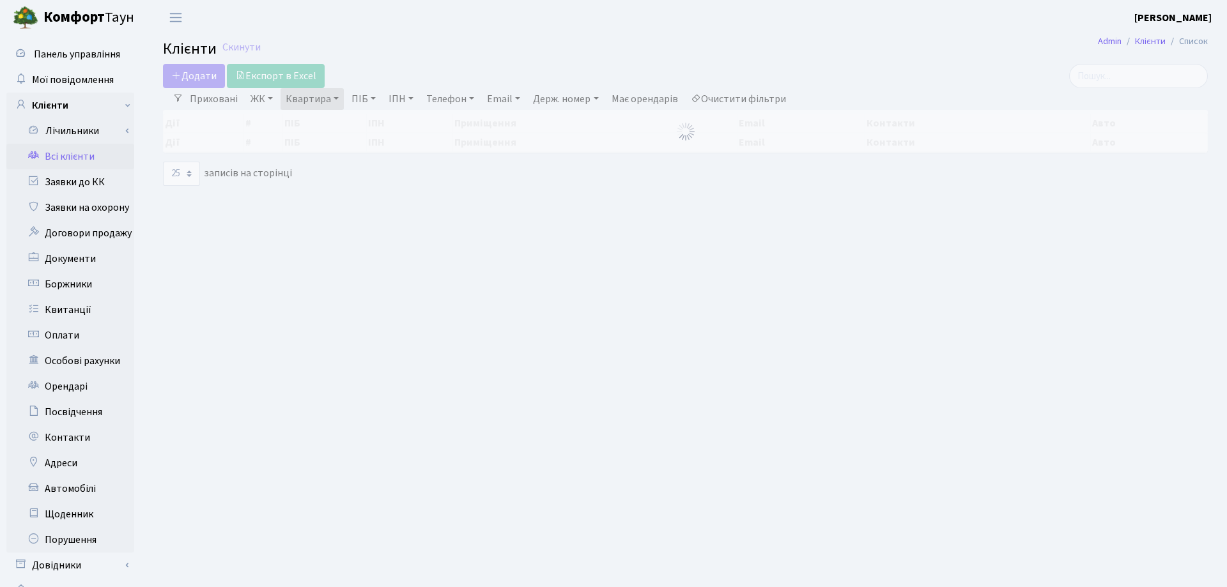
select select "25"
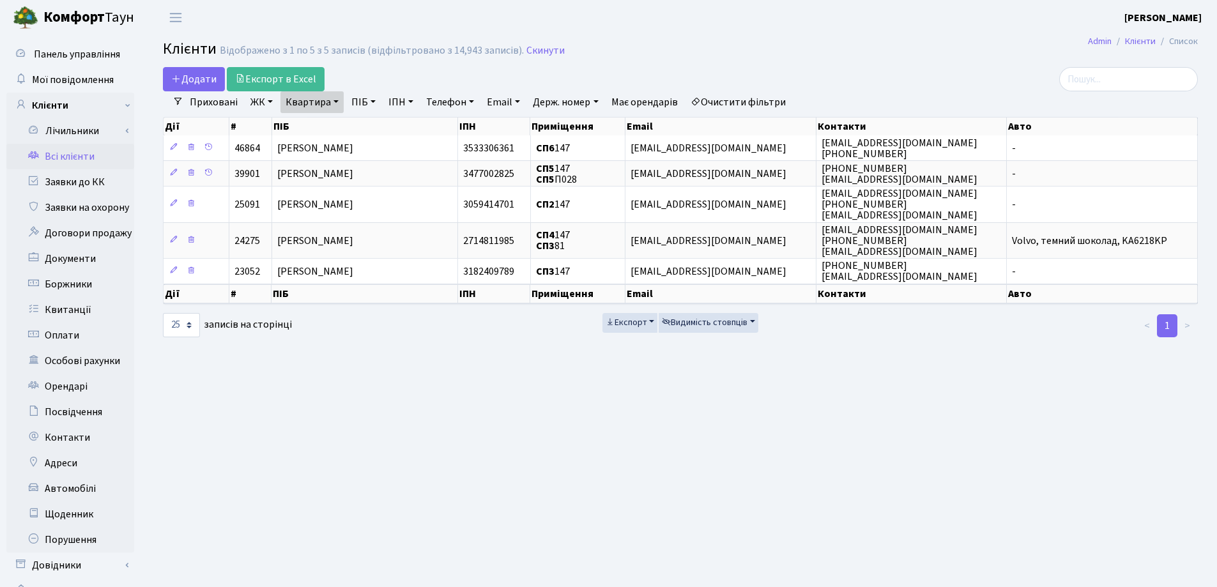
click at [341, 98] on link "Квартира" at bounding box center [312, 102] width 63 height 22
click at [335, 125] on input "147" at bounding box center [318, 127] width 75 height 24
type input "1"
type input "27"
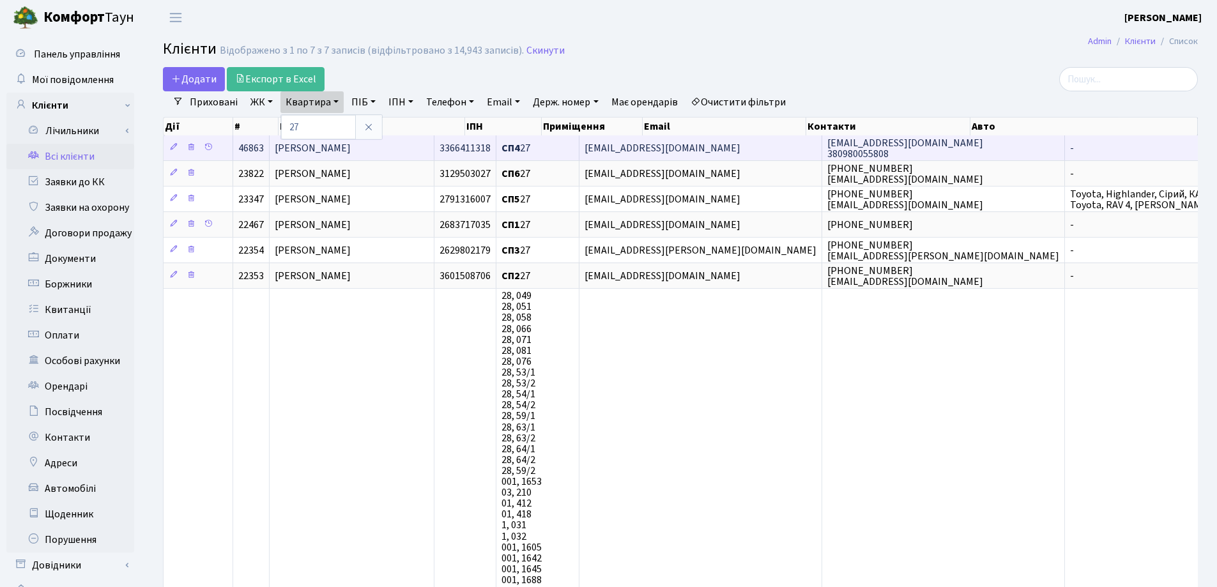
click at [426, 148] on td "[PERSON_NAME]" at bounding box center [352, 147] width 165 height 25
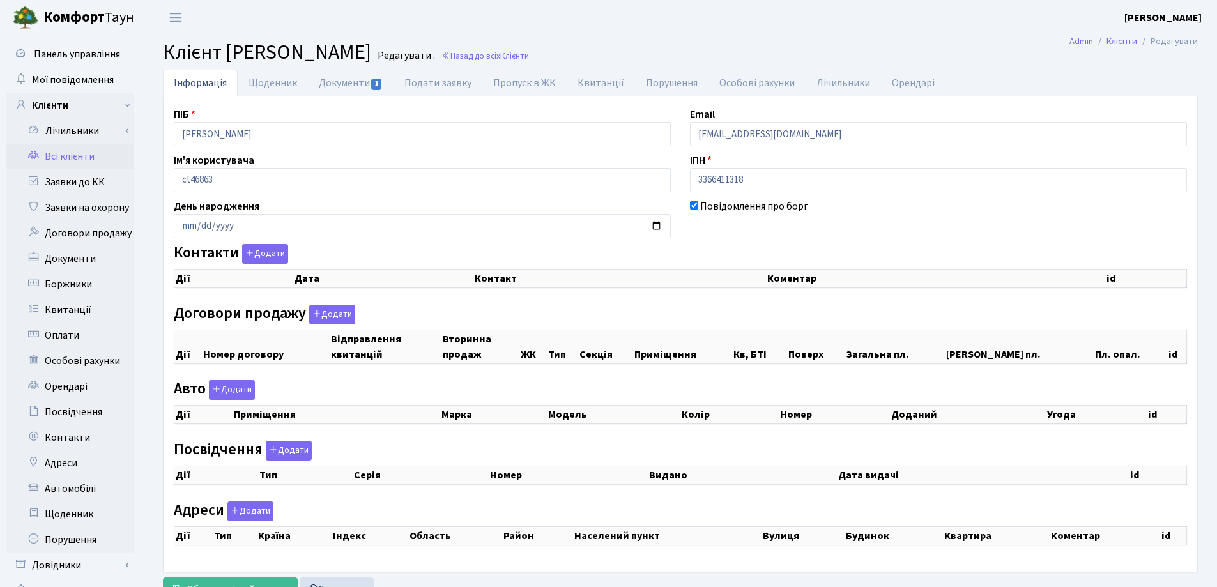
checkbox input "true"
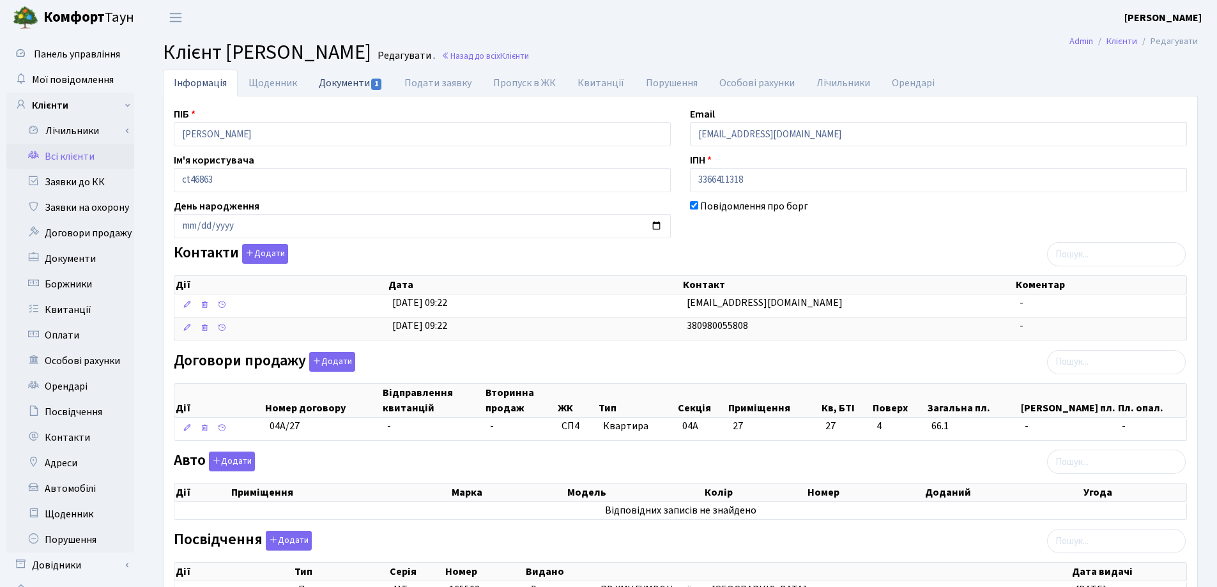
click at [336, 82] on link "Документи 1" at bounding box center [351, 83] width 86 height 26
select select "25"
